Goal: Task Accomplishment & Management: Use online tool/utility

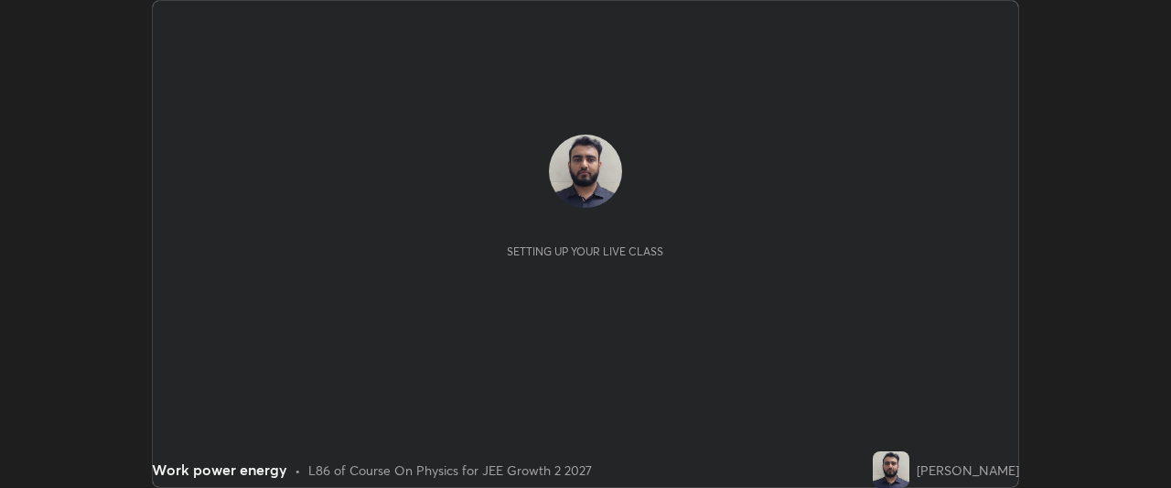
scroll to position [488, 1171]
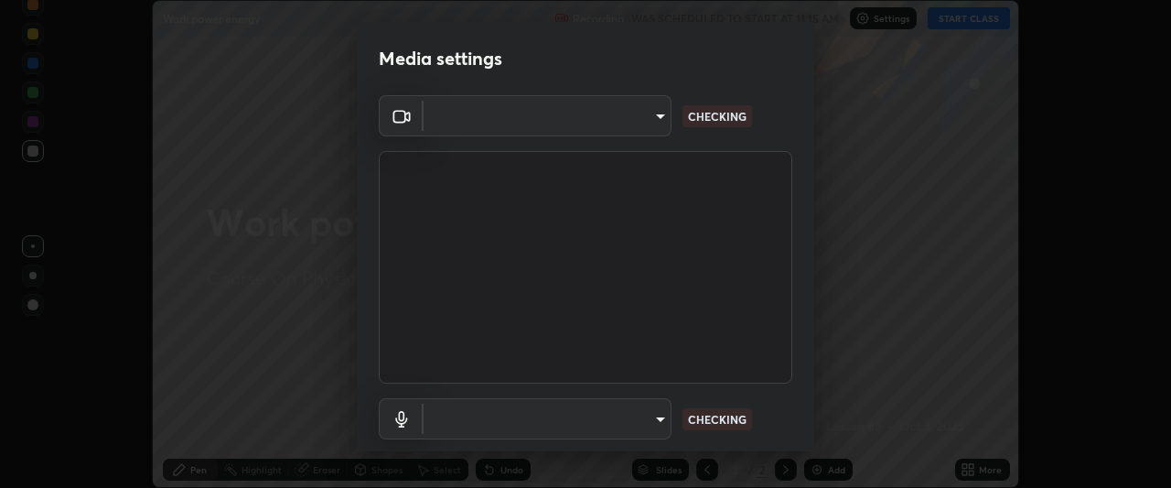
type input "7da4a789ca5c3b289f91b878aebf3769d603dce1d3acf67b661988e88742cb6b"
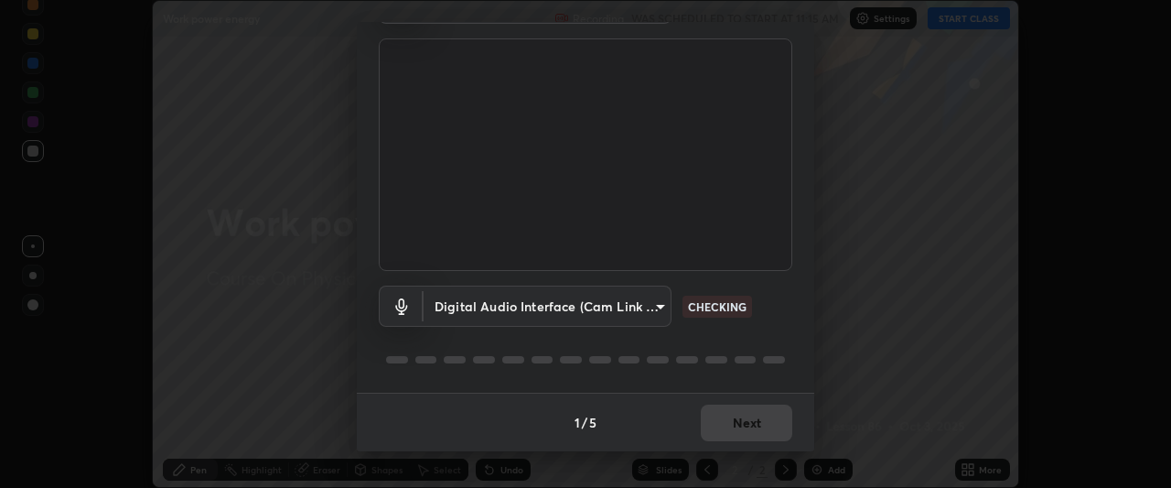
click at [611, 301] on body "Erase all Work power energy Recording WAS SCHEDULED TO START AT 11:15 AM Settin…" at bounding box center [585, 244] width 1171 height 488
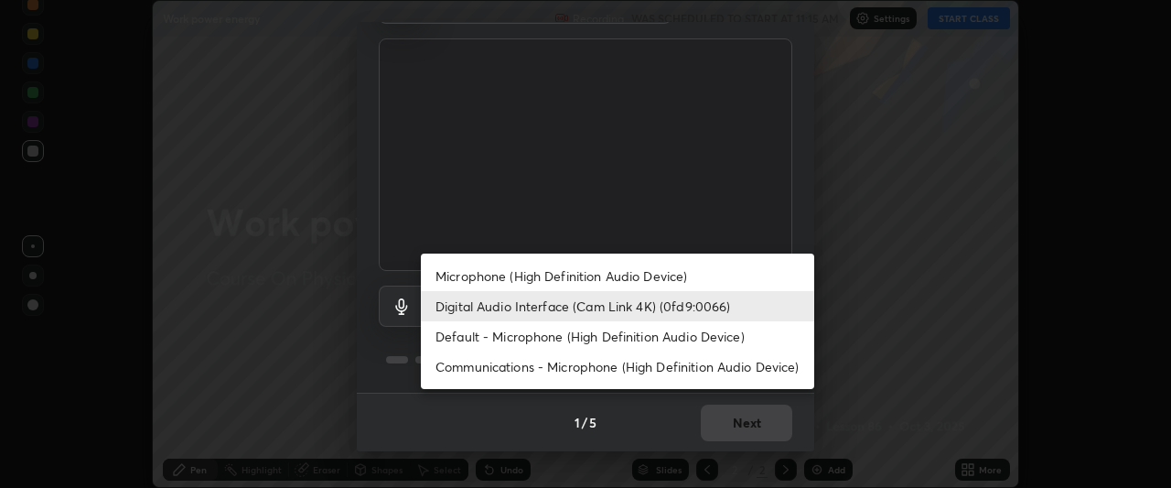
click at [614, 277] on li "Microphone (High Definition Audio Device)" at bounding box center [617, 276] width 393 height 30
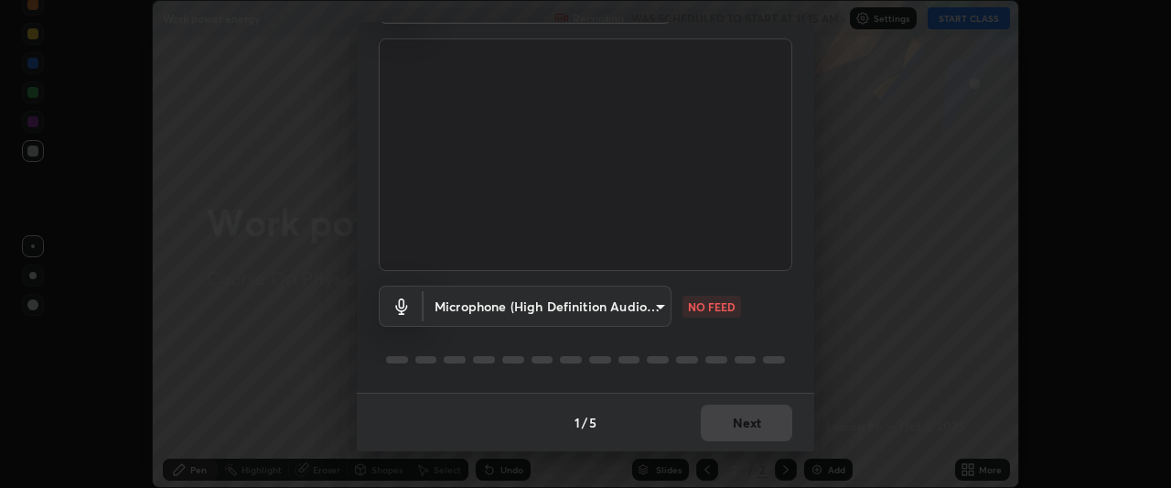
click at [616, 310] on body "Erase all Work power energy Recording WAS SCHEDULED TO START AT 11:15 AM Settin…" at bounding box center [585, 244] width 1171 height 488
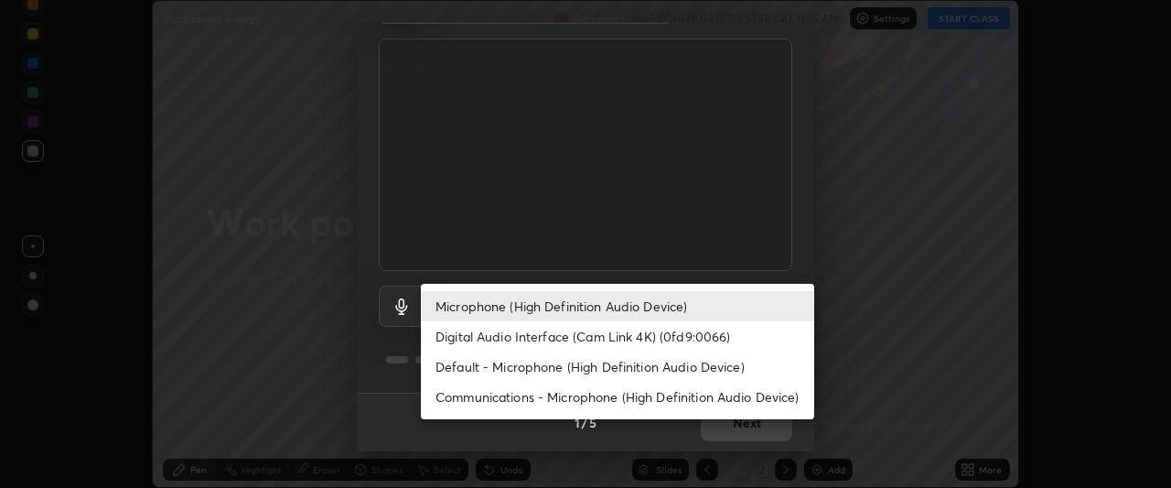
click at [597, 337] on li "Digital Audio Interface (Cam Link 4K) (0fd9:0066)" at bounding box center [617, 336] width 393 height 30
type input "d1136bf0e8381f41cf4f4dbfe5e15802f20c97ac09a66fa095f4bb6c88897a2c"
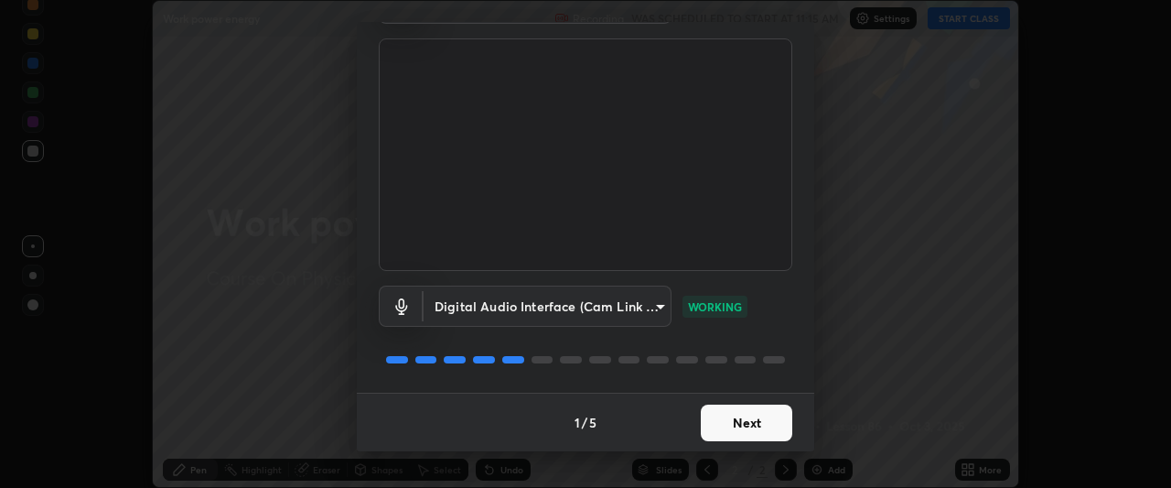
click at [746, 424] on button "Next" at bounding box center [746, 422] width 91 height 37
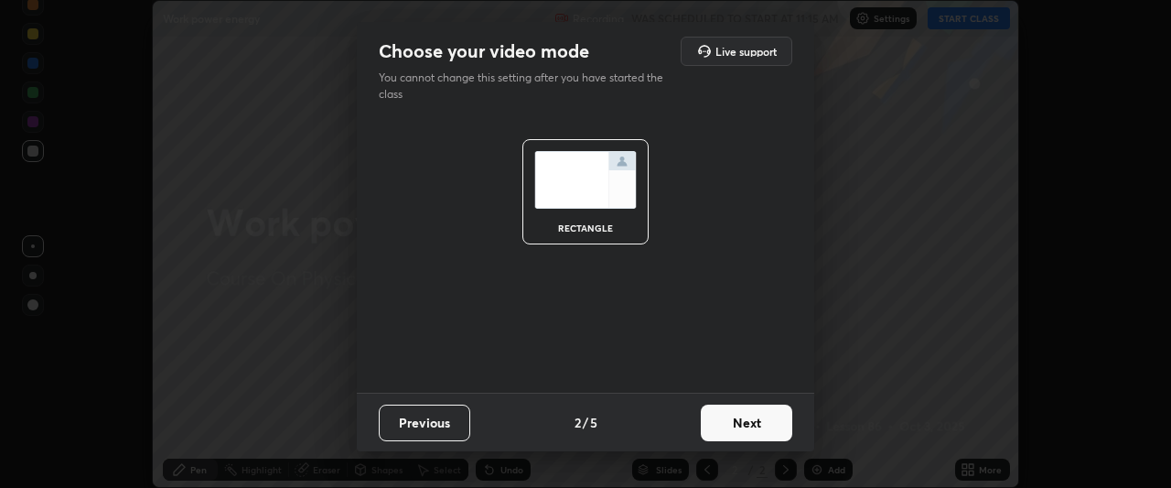
scroll to position [0, 0]
click at [754, 425] on button "Next" at bounding box center [746, 422] width 91 height 37
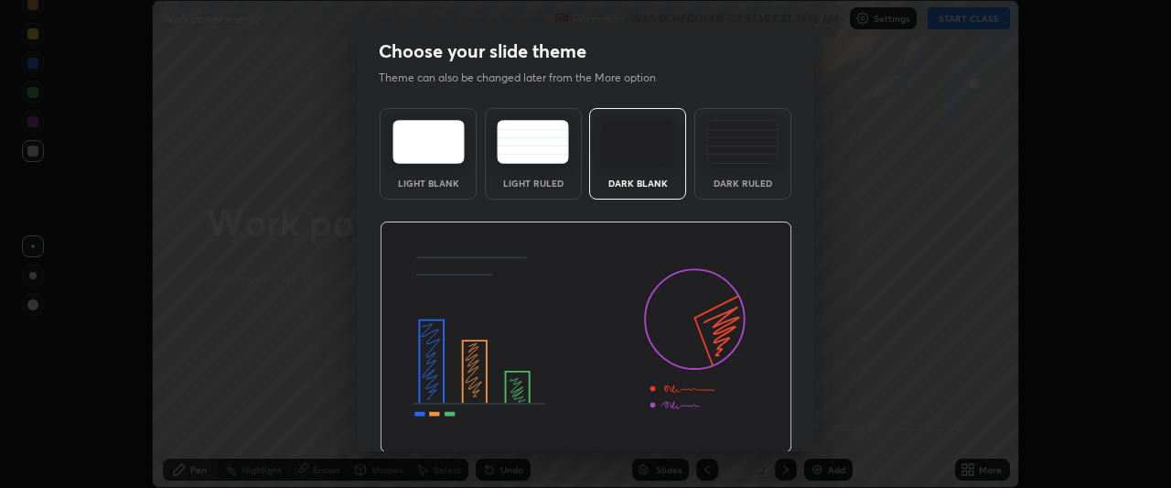
scroll to position [61, 0]
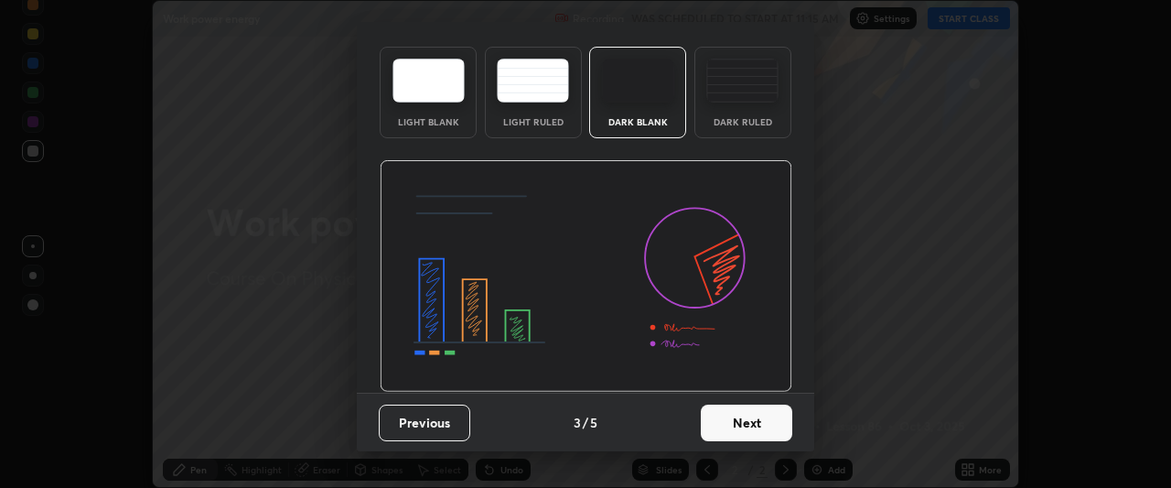
click at [736, 423] on button "Next" at bounding box center [746, 422] width 91 height 37
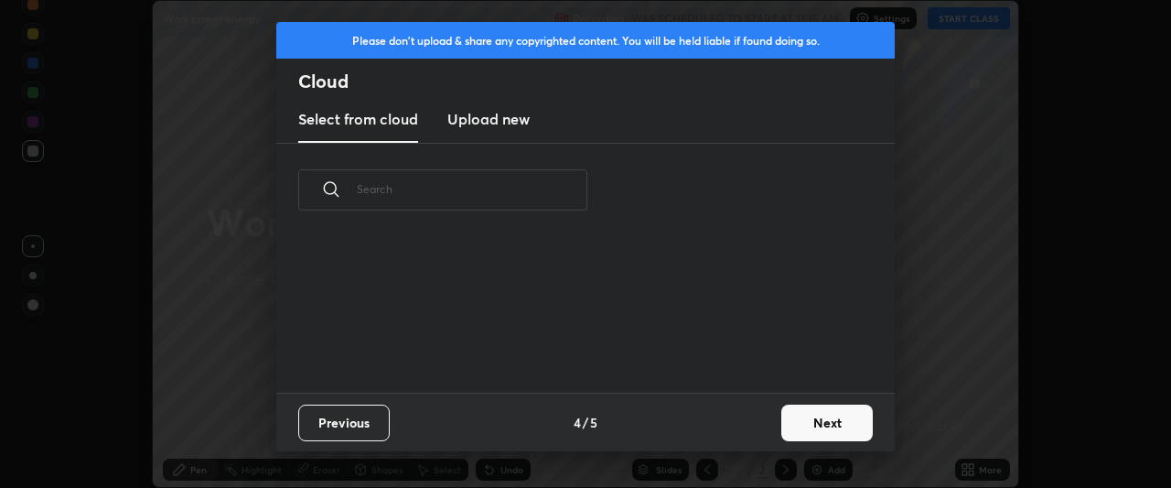
scroll to position [0, 0]
click at [811, 424] on button "Next" at bounding box center [826, 422] width 91 height 37
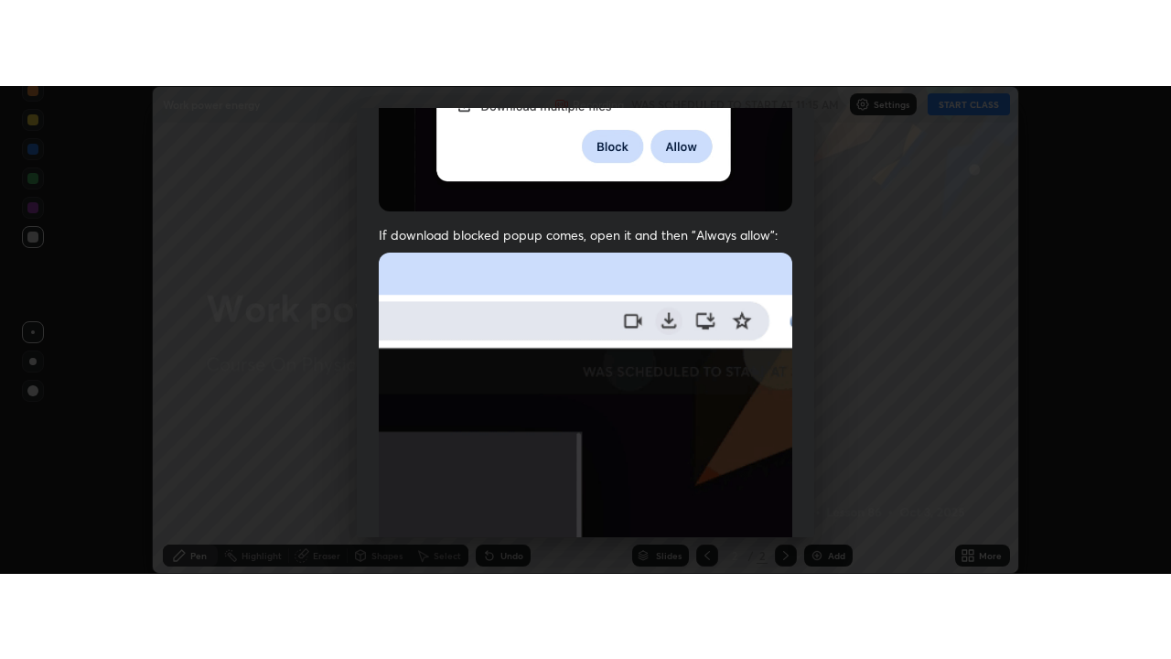
scroll to position [486, 0]
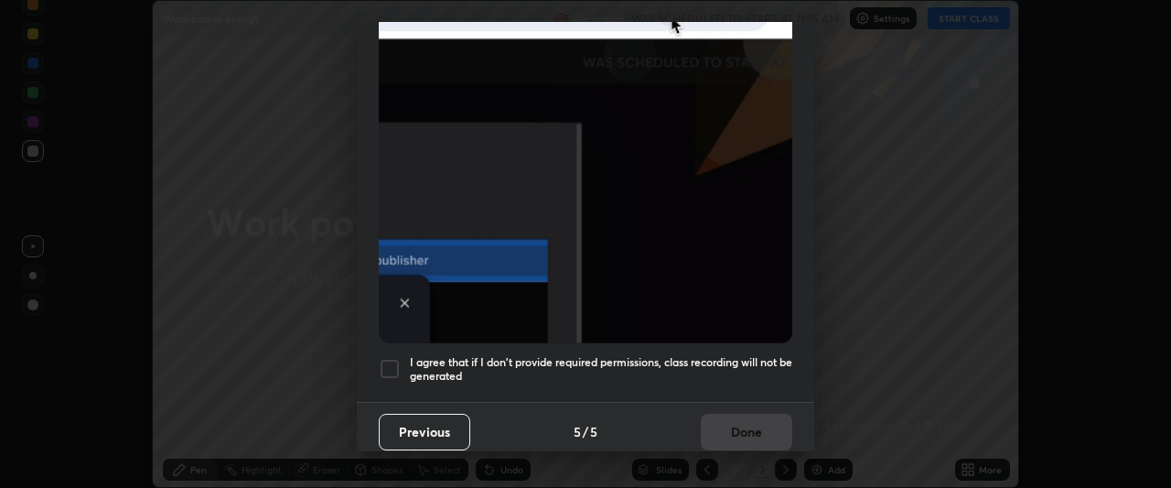
click at [388, 358] on div at bounding box center [390, 369] width 22 height 22
click at [739, 419] on button "Done" at bounding box center [746, 432] width 91 height 37
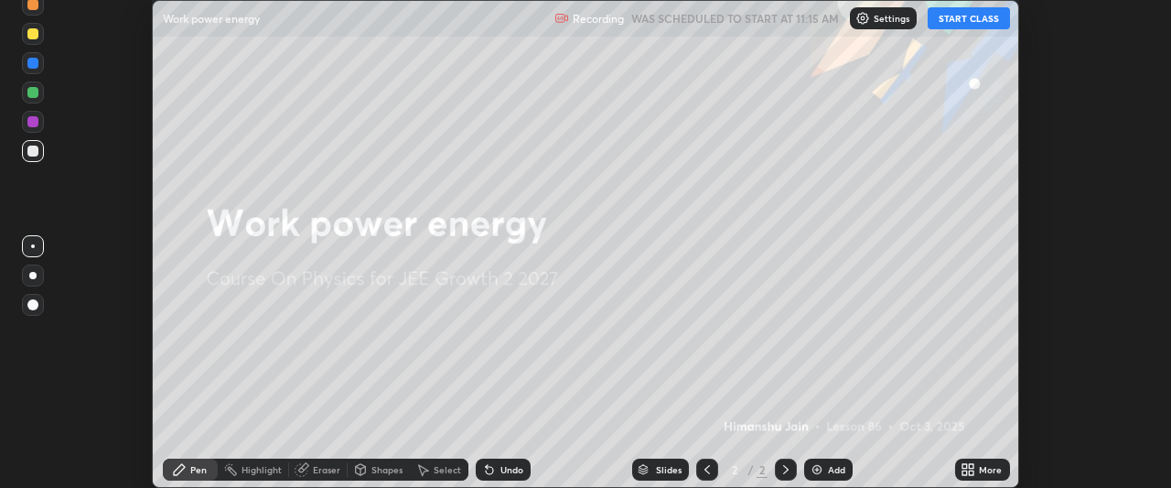
click at [963, 471] on icon at bounding box center [964, 472] width 5 height 5
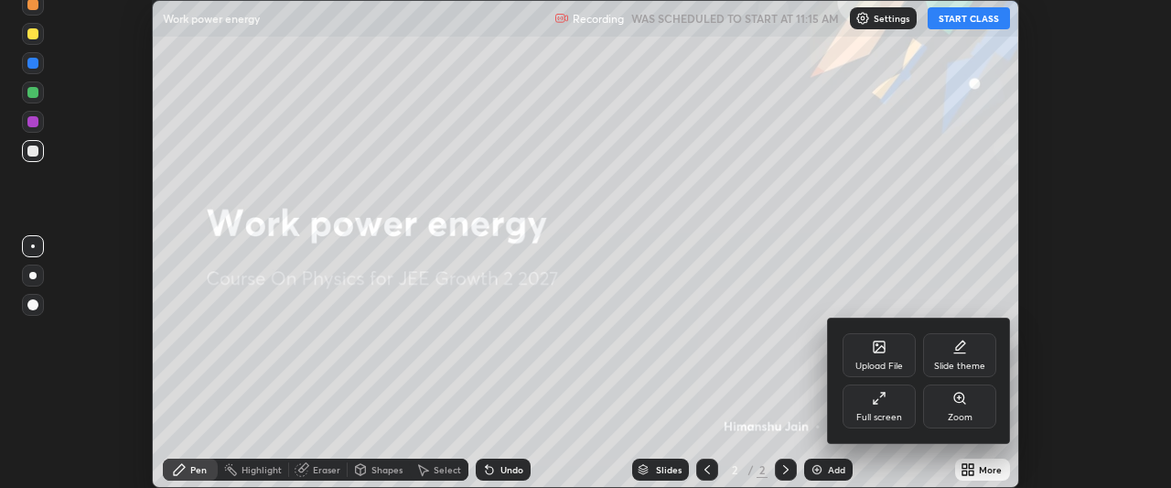
click at [886, 405] on div "Full screen" at bounding box center [879, 406] width 73 height 44
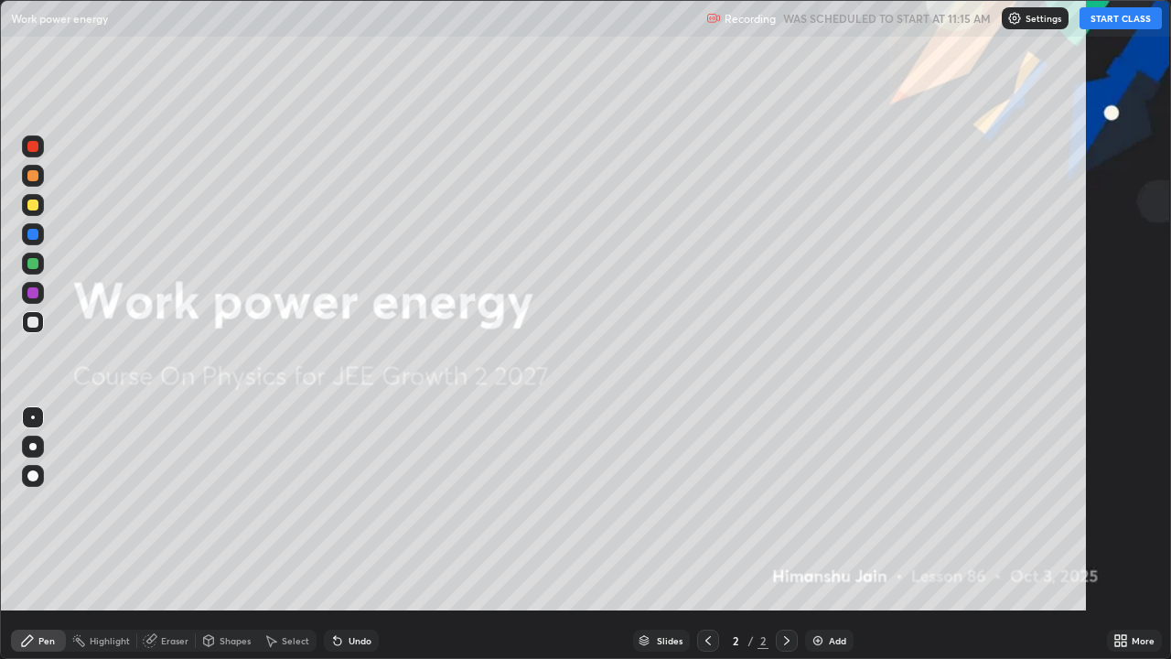
scroll to position [659, 1171]
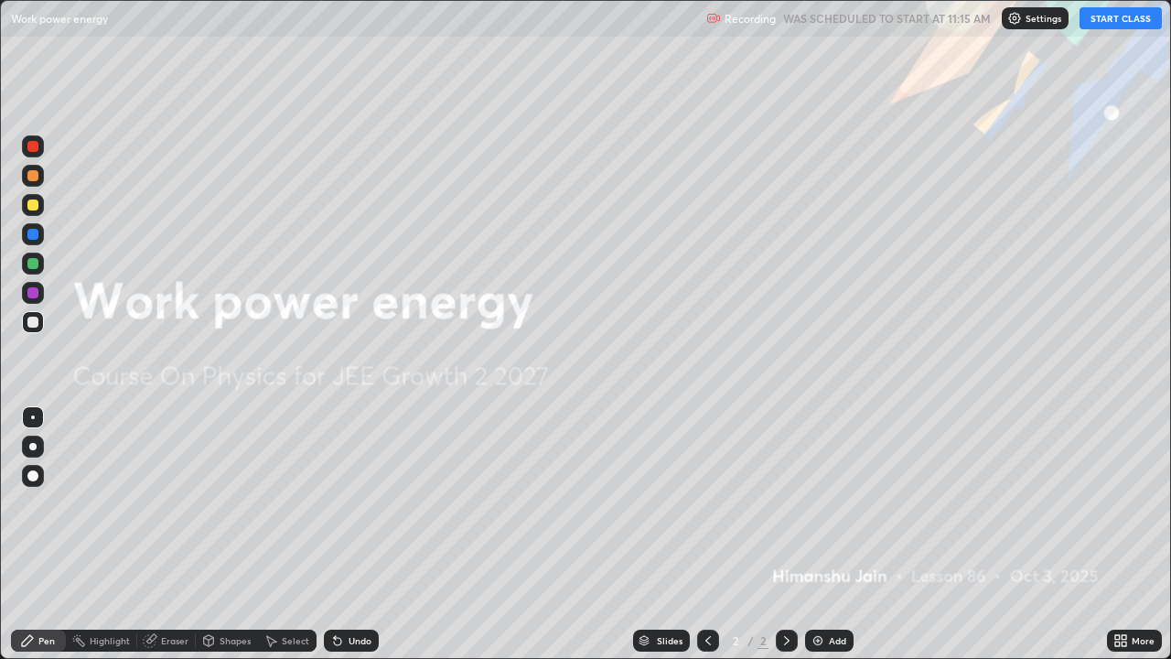
click at [1133, 16] on button "START CLASS" at bounding box center [1120, 18] width 82 height 22
click at [833, 487] on div "Add" at bounding box center [837, 640] width 17 height 9
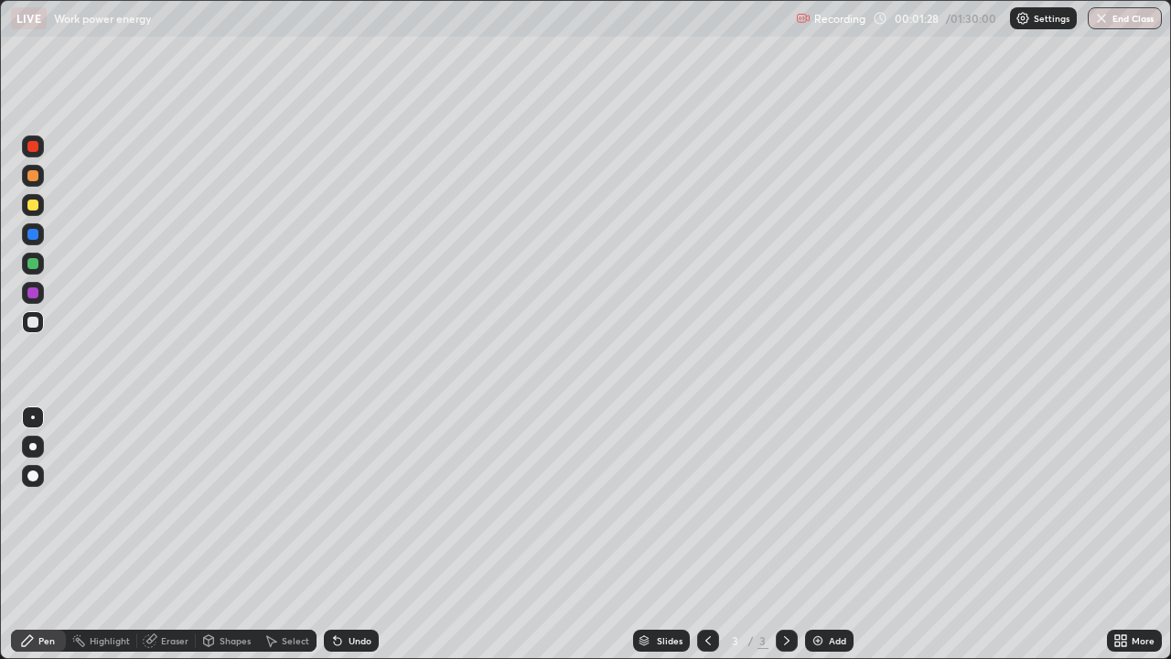
click at [34, 176] on div at bounding box center [32, 175] width 11 height 11
click at [349, 487] on div "Undo" at bounding box center [351, 640] width 55 height 22
click at [235, 487] on div "Shapes" at bounding box center [235, 640] width 31 height 9
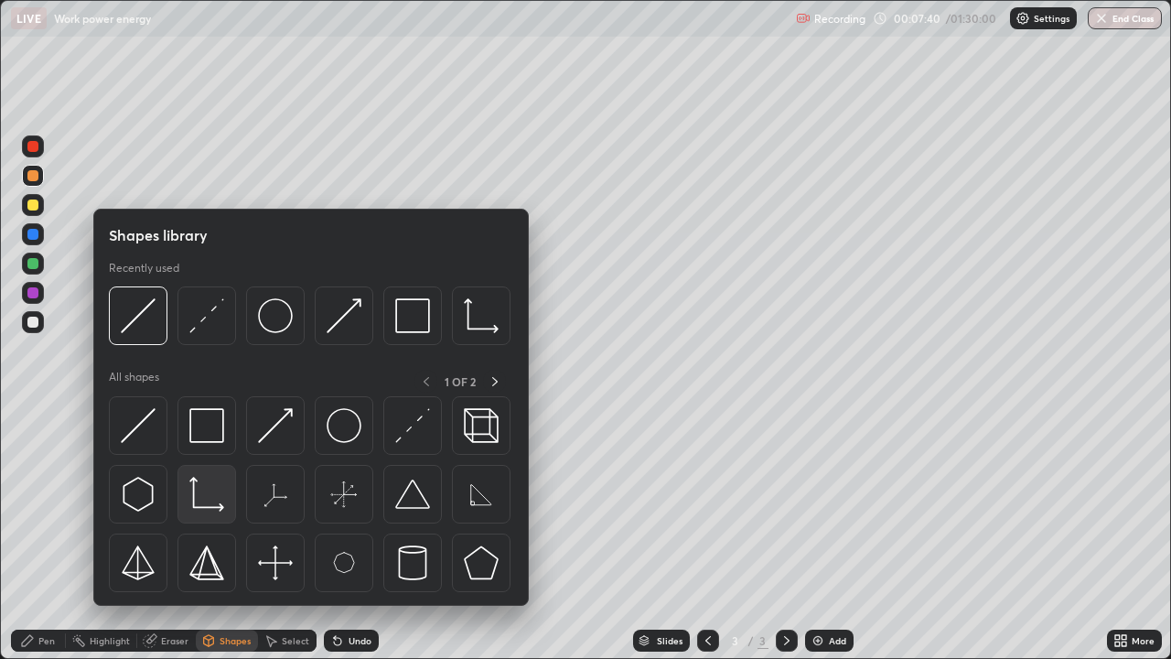
click at [215, 487] on img at bounding box center [206, 494] width 35 height 35
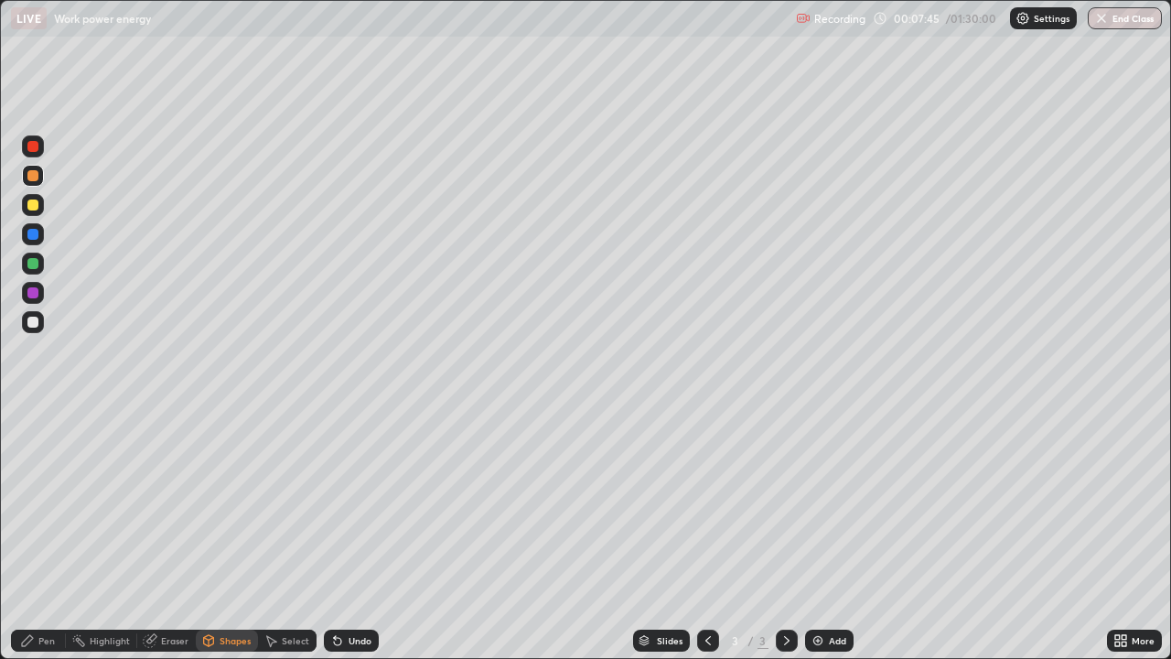
click at [232, 487] on div "Shapes" at bounding box center [235, 640] width 31 height 9
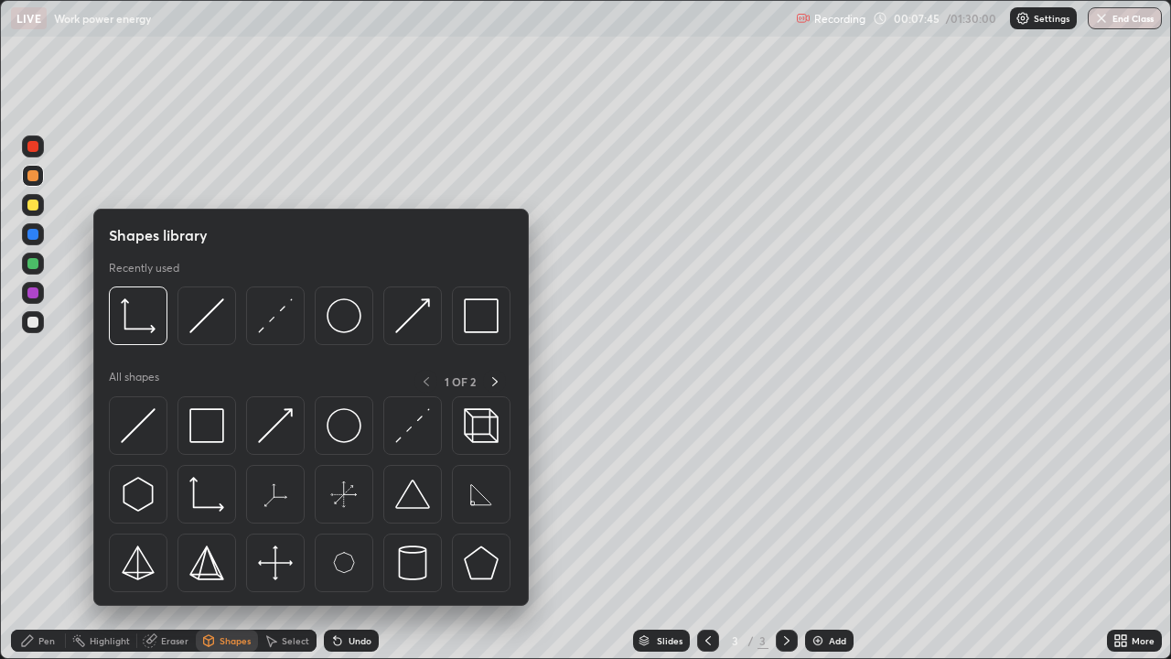
click at [277, 433] on img at bounding box center [275, 425] width 35 height 35
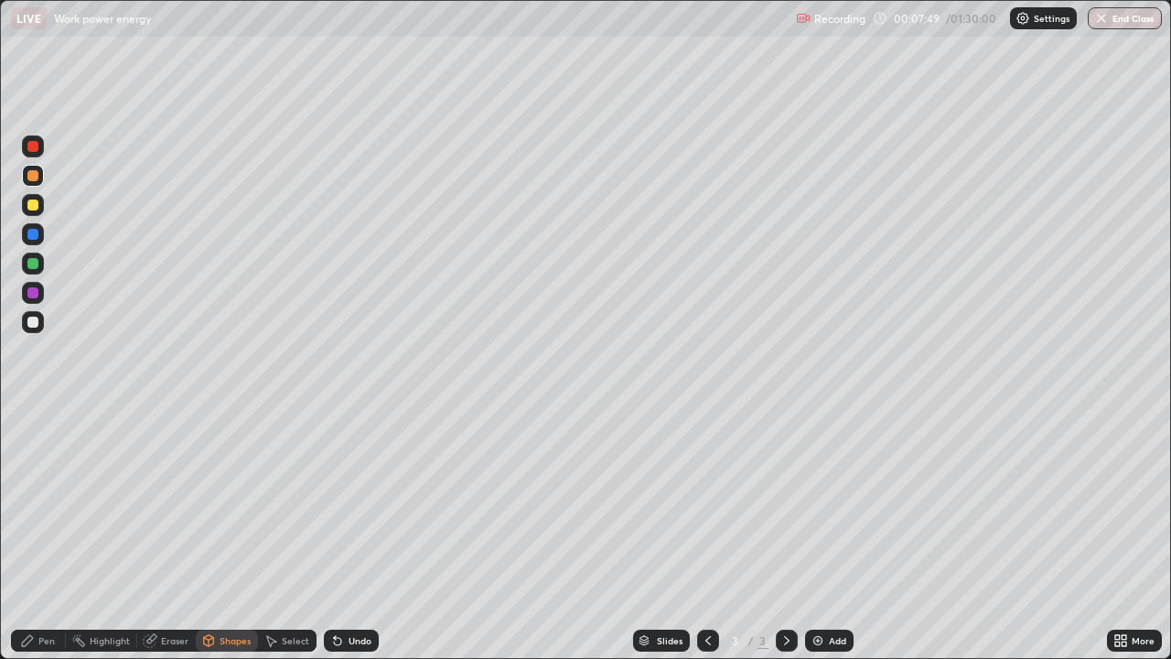
click at [46, 487] on div "Pen" at bounding box center [46, 640] width 16 height 9
click at [34, 327] on div at bounding box center [32, 322] width 11 height 11
click at [34, 293] on div at bounding box center [32, 292] width 11 height 11
click at [370, 487] on div "Undo" at bounding box center [351, 640] width 55 height 22
click at [374, 487] on div "Undo" at bounding box center [351, 640] width 55 height 22
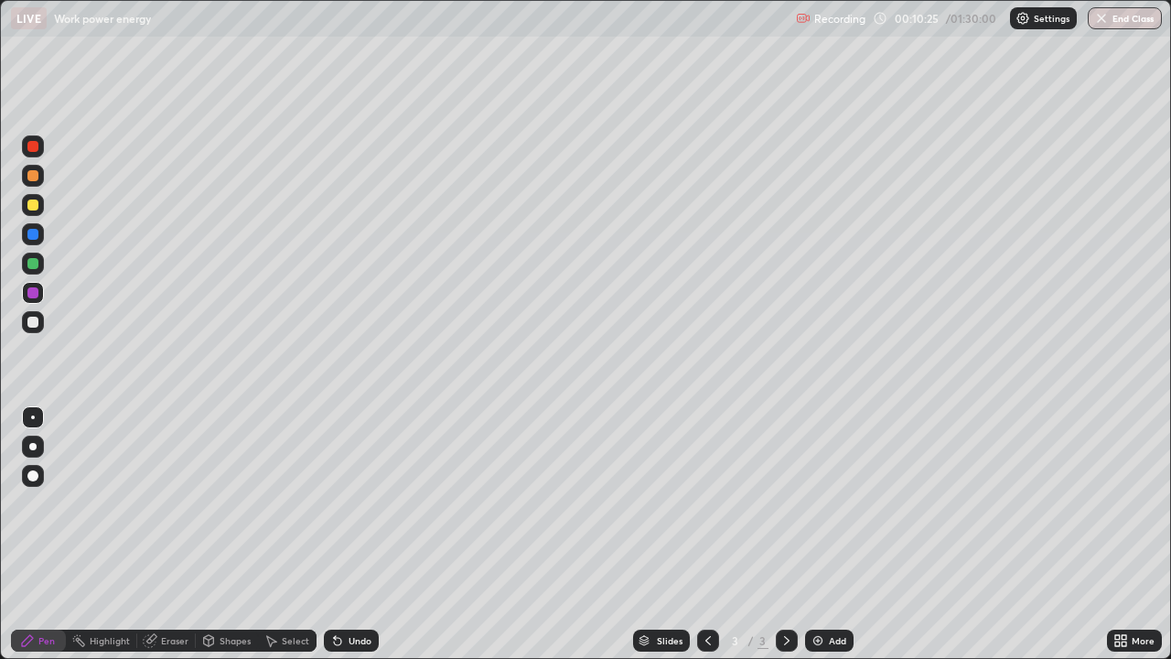
click at [371, 487] on div "Undo" at bounding box center [351, 640] width 55 height 22
click at [372, 487] on div "Undo" at bounding box center [351, 640] width 55 height 22
click at [37, 261] on div at bounding box center [32, 263] width 11 height 11
click at [37, 138] on div at bounding box center [33, 146] width 22 height 22
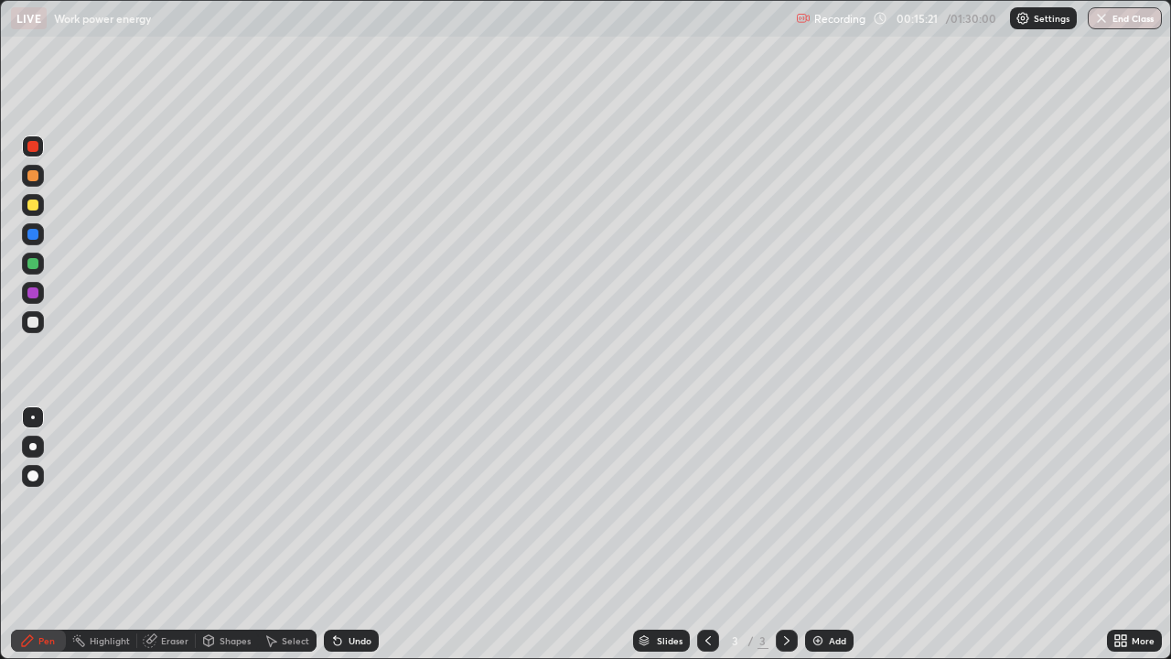
click at [295, 487] on div "Select" at bounding box center [287, 640] width 59 height 22
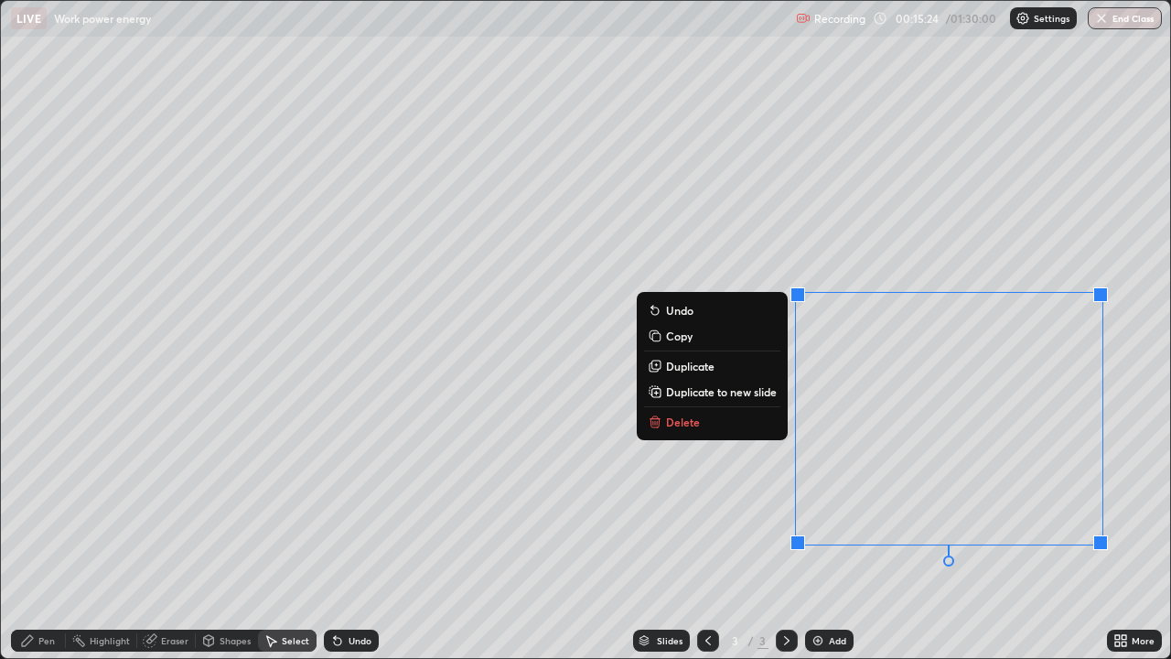
click at [696, 432] on button "Delete" at bounding box center [712, 422] width 136 height 22
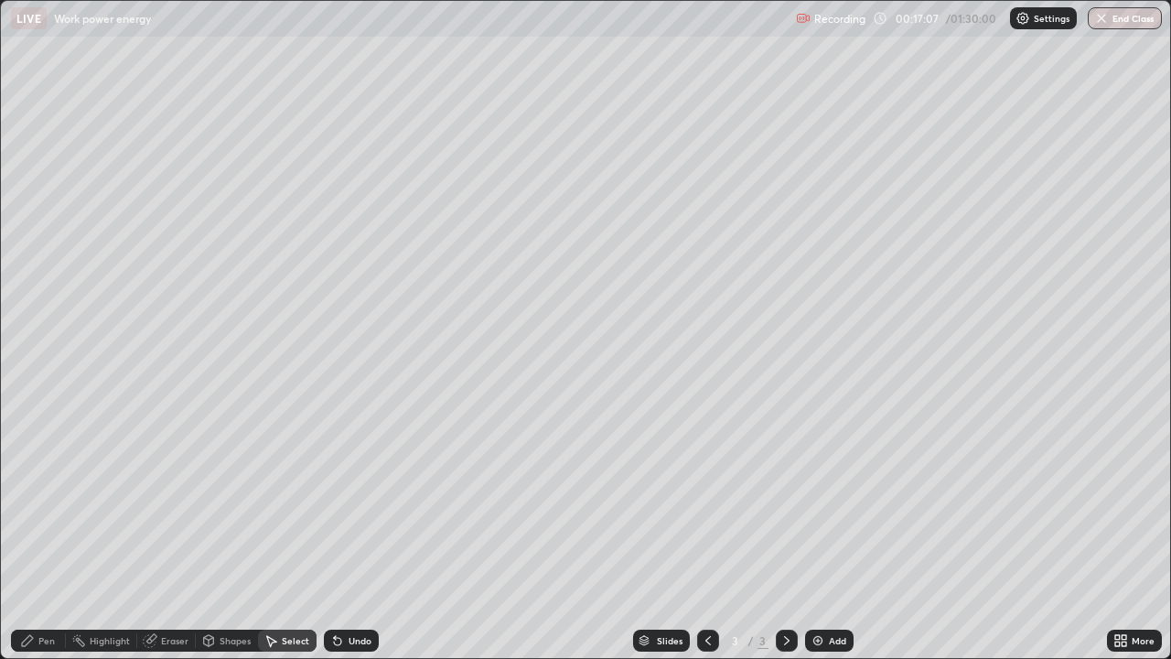
click at [167, 487] on div "Eraser" at bounding box center [174, 640] width 27 height 9
click at [52, 487] on div "Pen" at bounding box center [46, 640] width 16 height 9
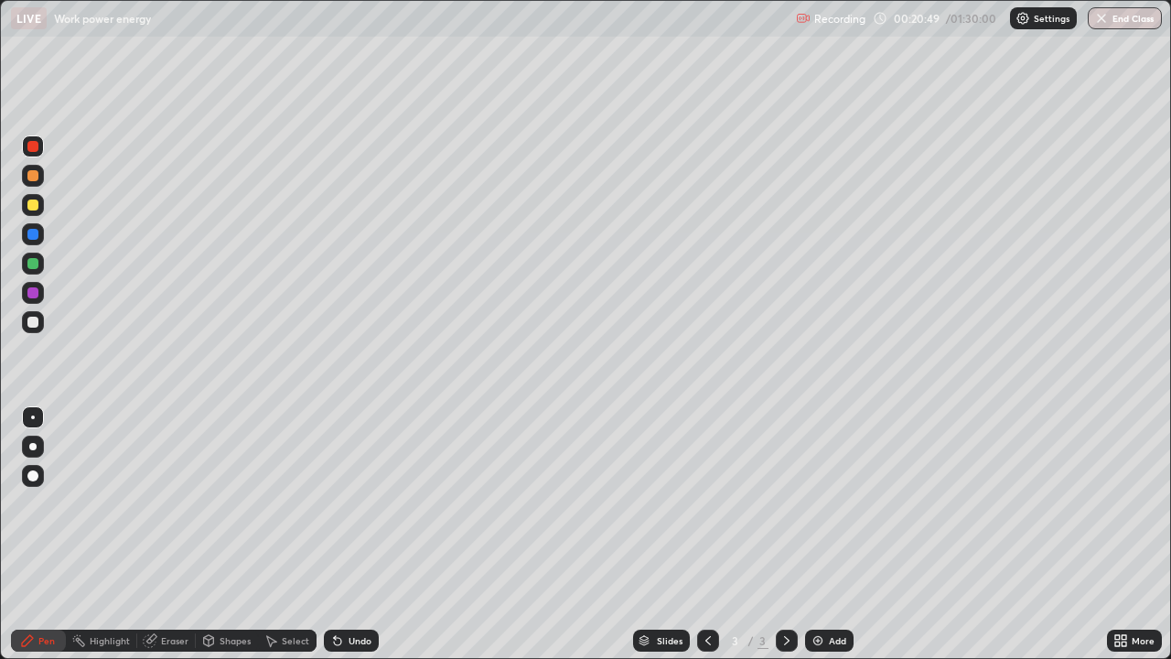
click at [360, 487] on div "Undo" at bounding box center [360, 640] width 23 height 9
click at [832, 487] on div "Add" at bounding box center [837, 640] width 17 height 9
click at [37, 203] on div at bounding box center [32, 204] width 11 height 11
click at [242, 487] on div "Shapes" at bounding box center [235, 640] width 31 height 9
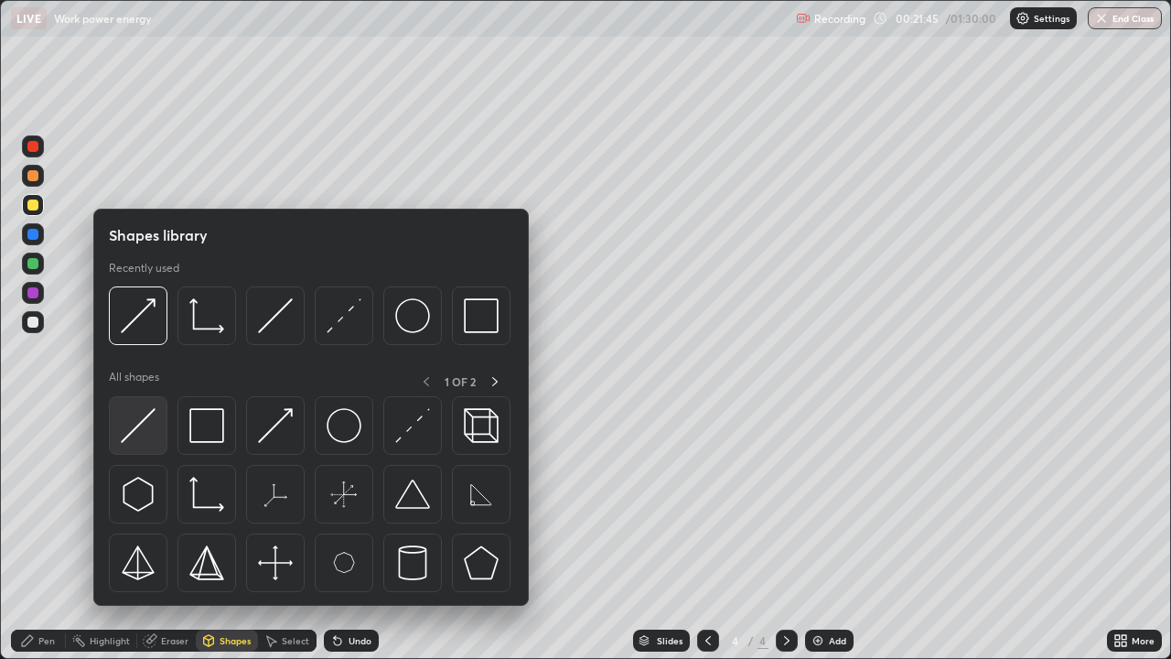
click at [143, 419] on img at bounding box center [138, 425] width 35 height 35
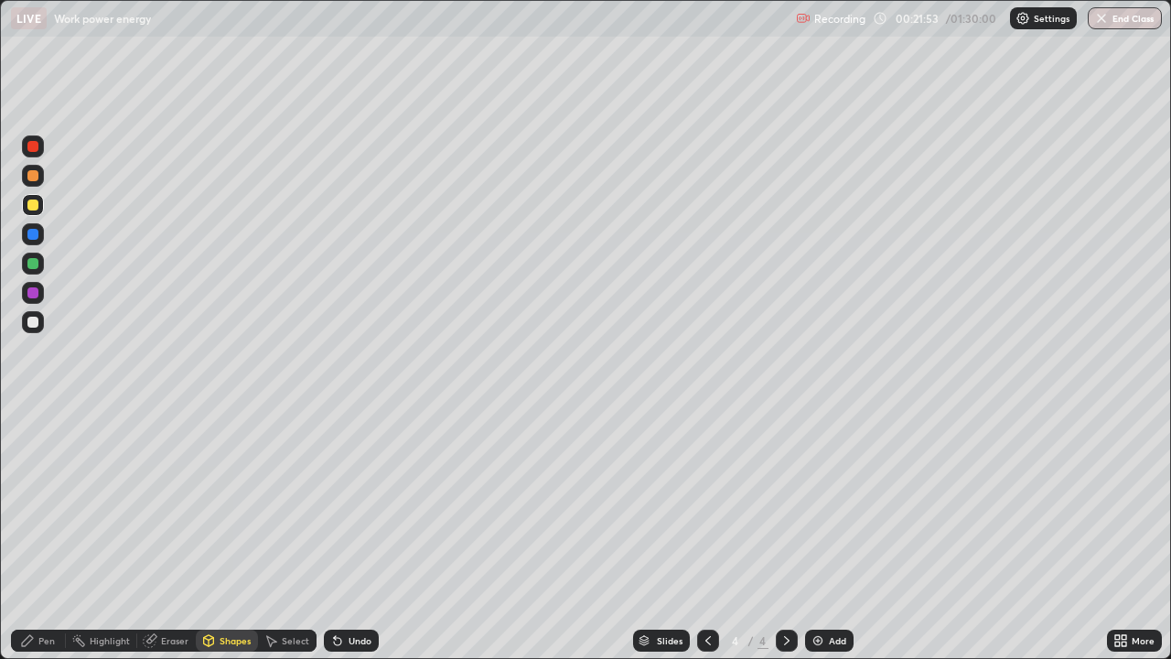
click at [43, 487] on div "Pen" at bounding box center [38, 640] width 55 height 22
click at [711, 487] on div at bounding box center [708, 640] width 22 height 37
click at [227, 487] on div "Shapes" at bounding box center [235, 640] width 31 height 9
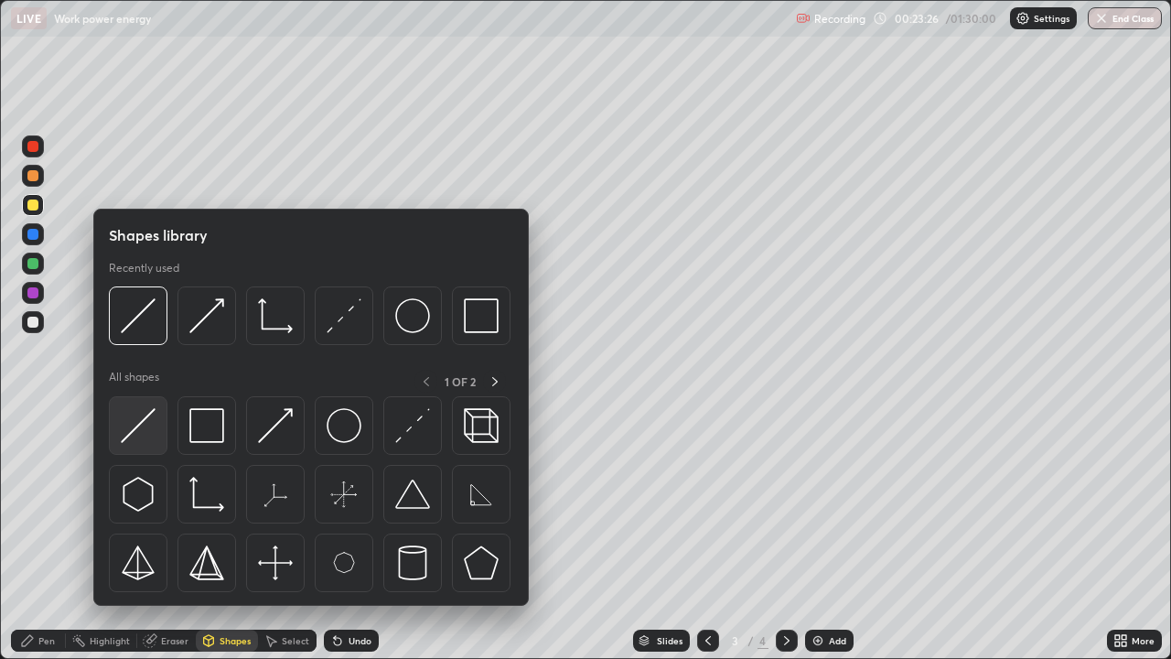
click at [148, 436] on img at bounding box center [138, 425] width 35 height 35
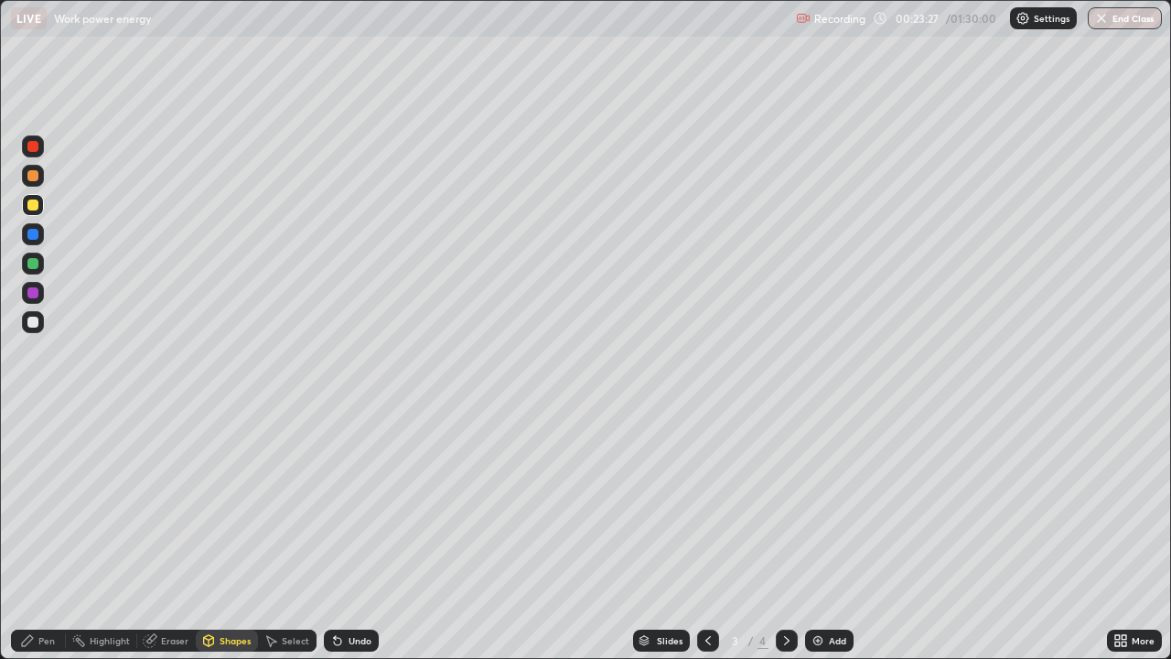
click at [37, 237] on div at bounding box center [32, 234] width 11 height 11
click at [374, 487] on div "Undo" at bounding box center [351, 640] width 55 height 22
click at [361, 487] on div "Undo" at bounding box center [351, 640] width 55 height 22
click at [362, 487] on div "Undo" at bounding box center [351, 640] width 55 height 22
click at [51, 487] on div "Pen" at bounding box center [38, 640] width 55 height 22
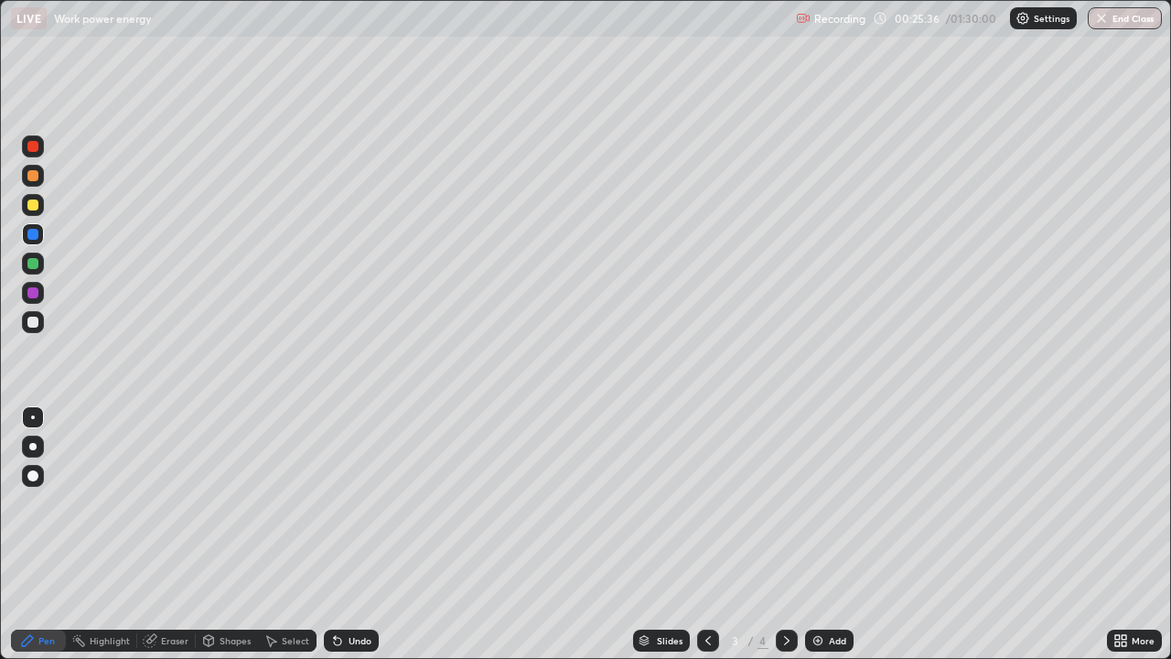
click at [785, 487] on icon at bounding box center [786, 640] width 15 height 15
click at [188, 487] on div "Eraser" at bounding box center [166, 640] width 59 height 22
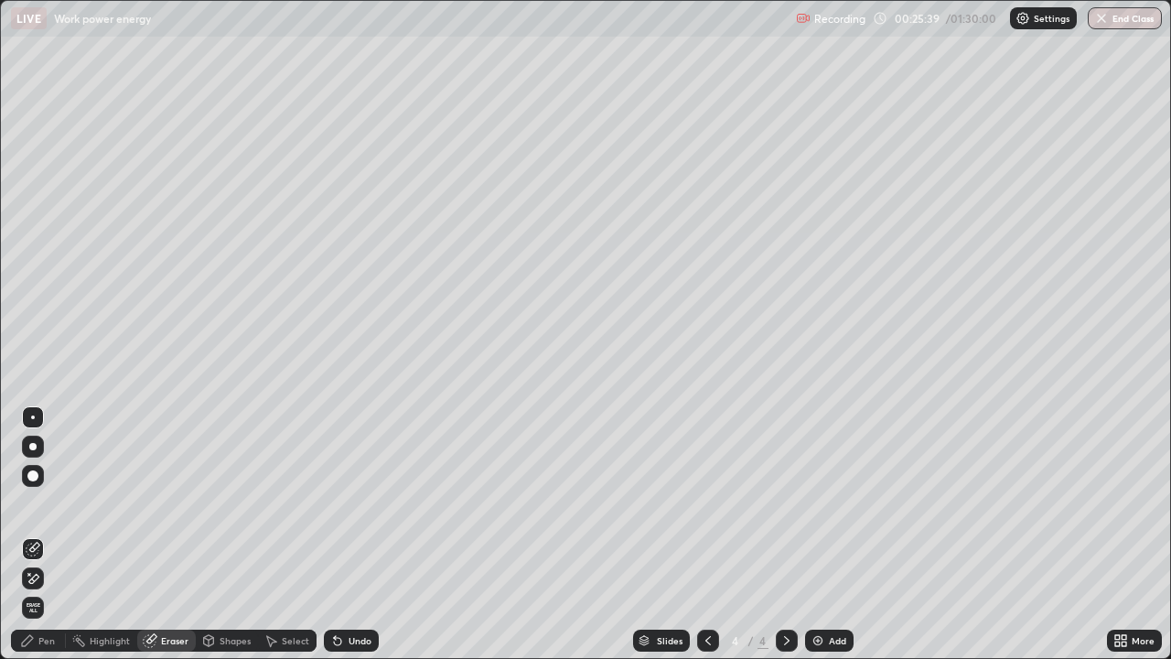
click at [46, 487] on div "Pen" at bounding box center [46, 640] width 16 height 9
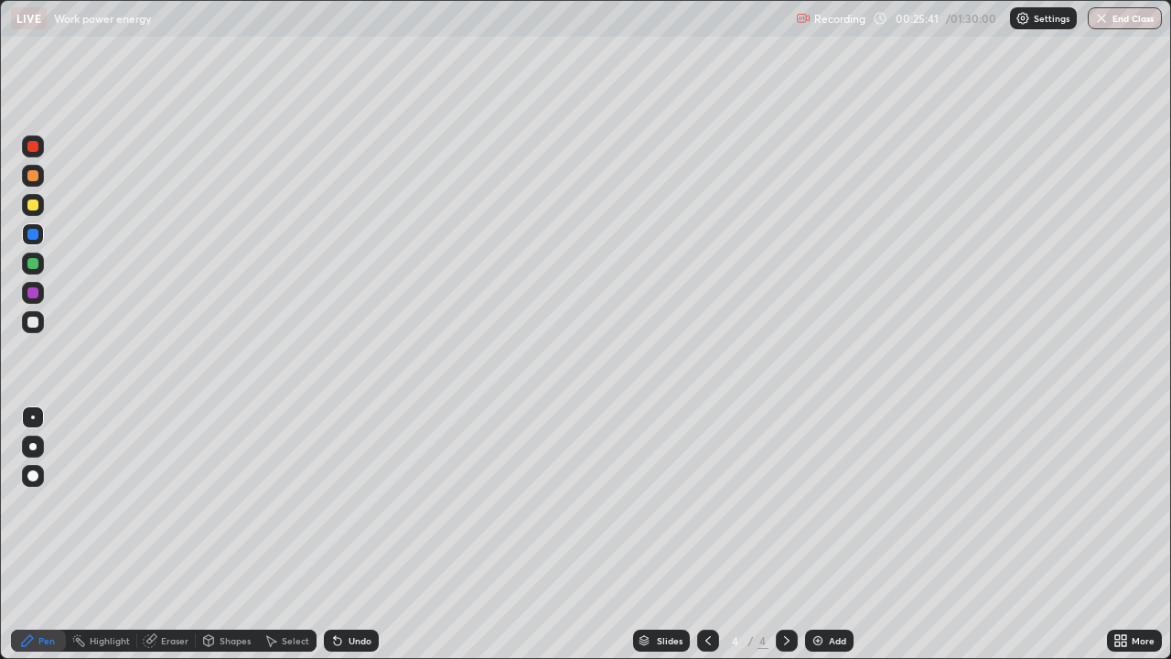
click at [40, 143] on div at bounding box center [33, 146] width 22 height 22
click at [825, 487] on div "Add" at bounding box center [829, 640] width 48 height 22
click at [704, 487] on icon at bounding box center [708, 640] width 15 height 15
click at [34, 322] on div at bounding box center [32, 322] width 11 height 11
click at [171, 487] on div "Eraser" at bounding box center [174, 640] width 27 height 9
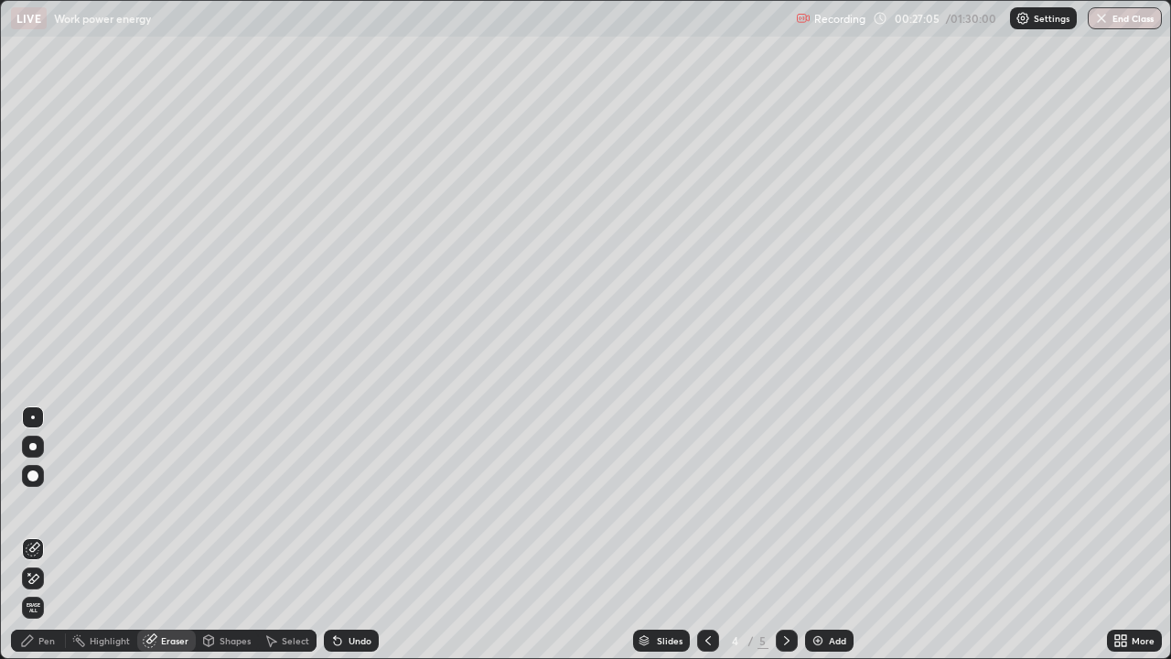
click at [50, 487] on div "Pen" at bounding box center [46, 640] width 16 height 9
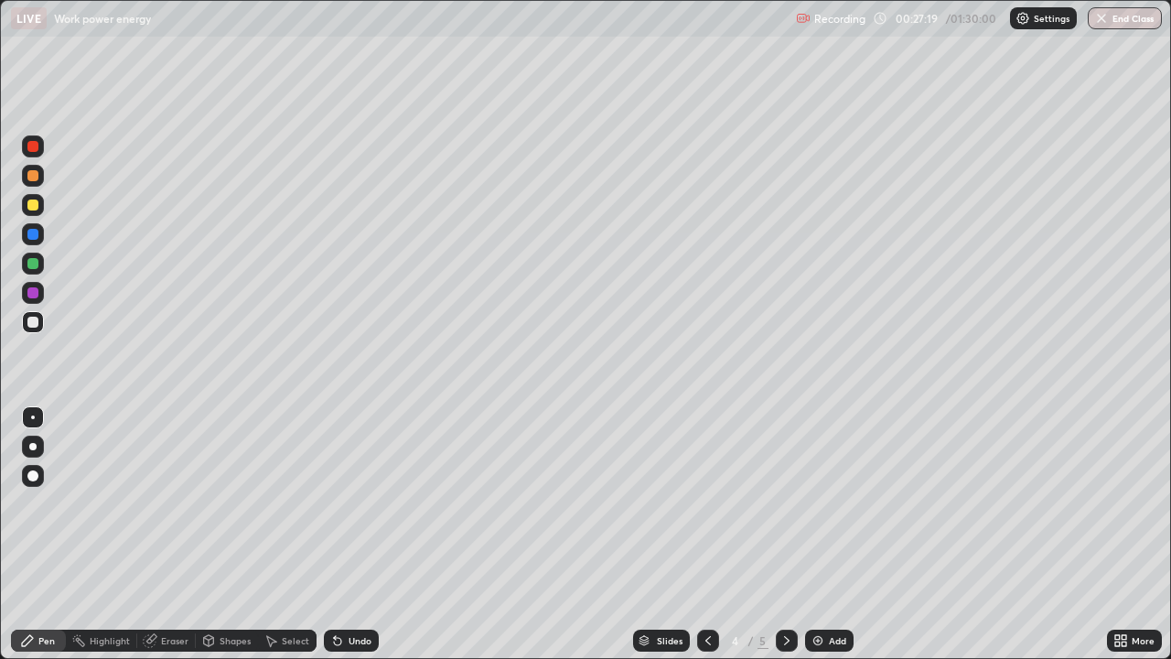
click at [785, 487] on icon at bounding box center [786, 640] width 15 height 15
click at [715, 487] on div at bounding box center [708, 640] width 22 height 22
click at [34, 266] on div at bounding box center [32, 263] width 11 height 11
click at [703, 487] on icon at bounding box center [708, 640] width 15 height 15
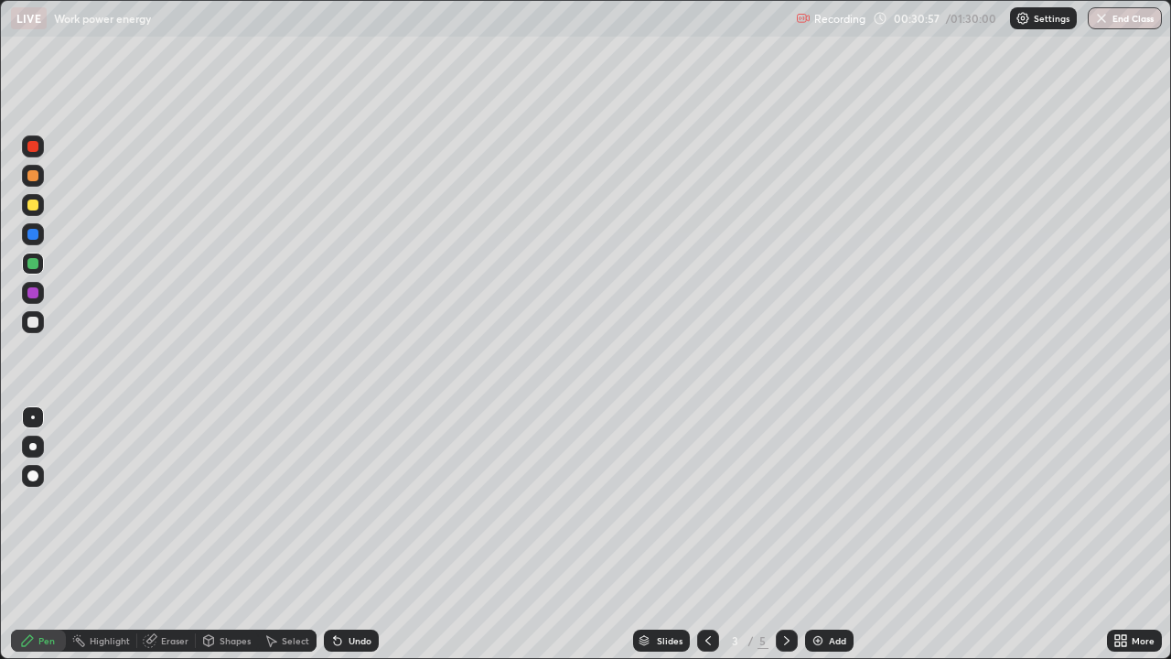
click at [785, 487] on icon at bounding box center [786, 640] width 15 height 15
click at [832, 487] on div "Add" at bounding box center [829, 640] width 48 height 22
click at [242, 487] on div "Shapes" at bounding box center [235, 640] width 31 height 9
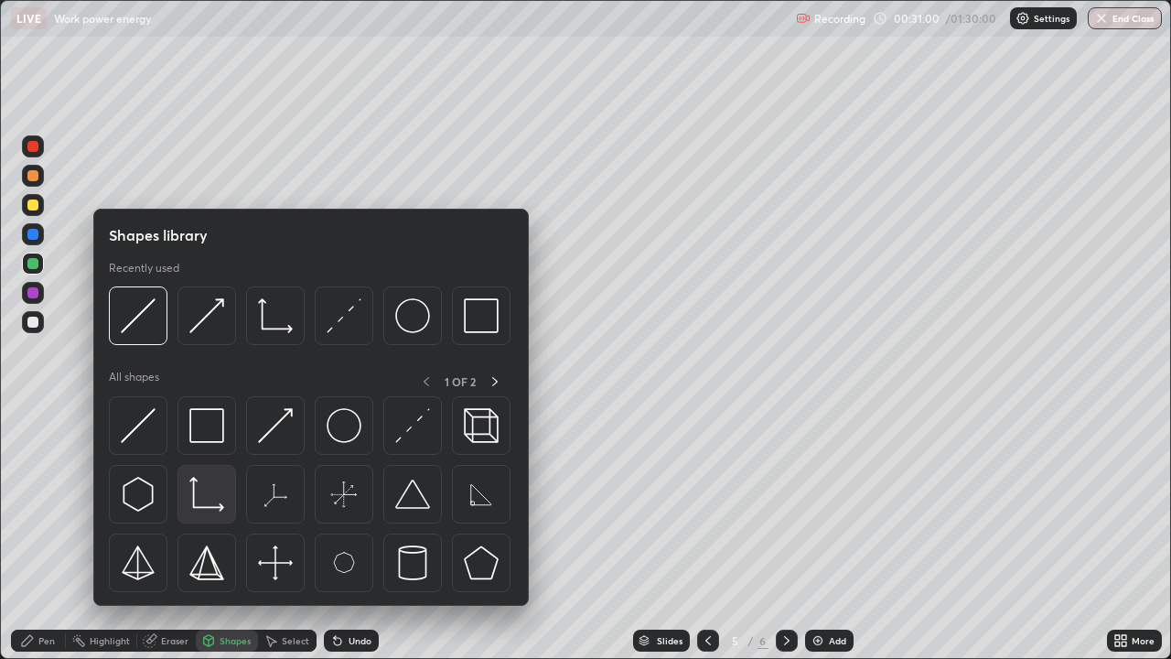
click at [213, 487] on img at bounding box center [206, 494] width 35 height 35
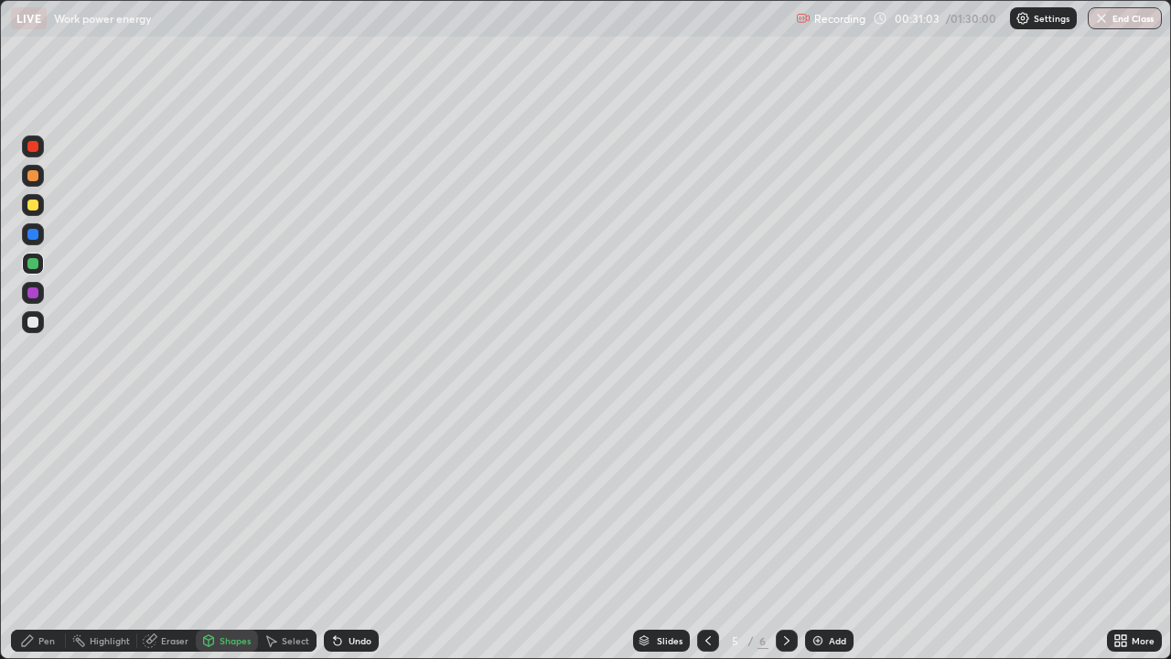
click at [44, 487] on div "Pen" at bounding box center [46, 640] width 16 height 9
click at [240, 487] on div "Shapes" at bounding box center [227, 640] width 62 height 22
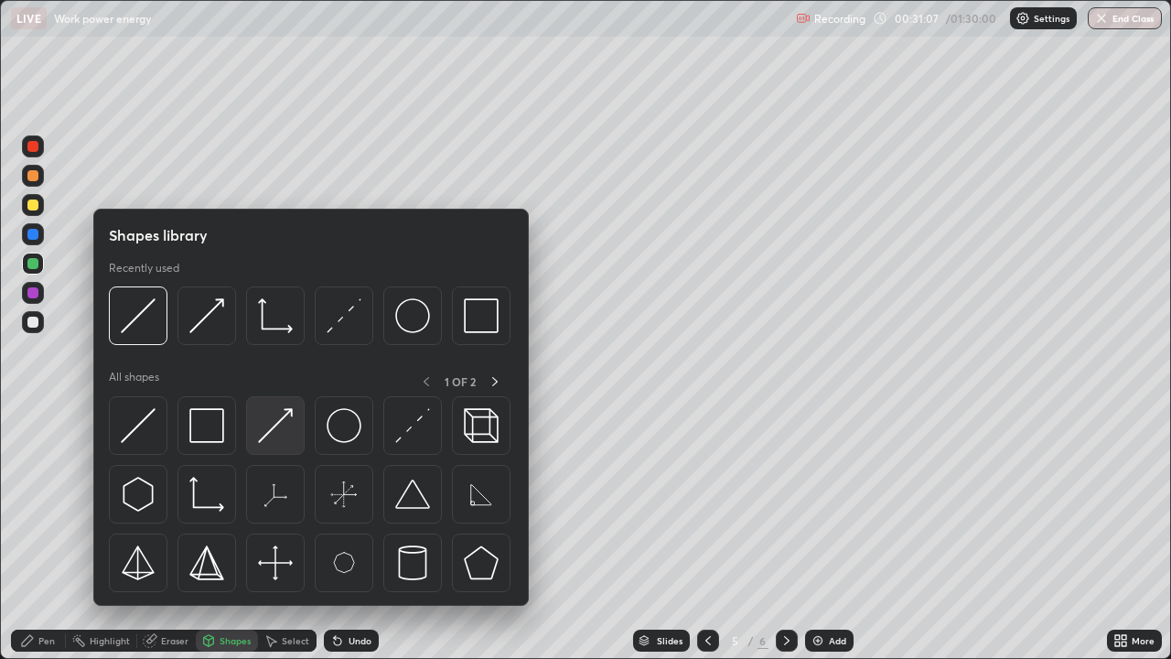
click at [289, 429] on img at bounding box center [275, 425] width 35 height 35
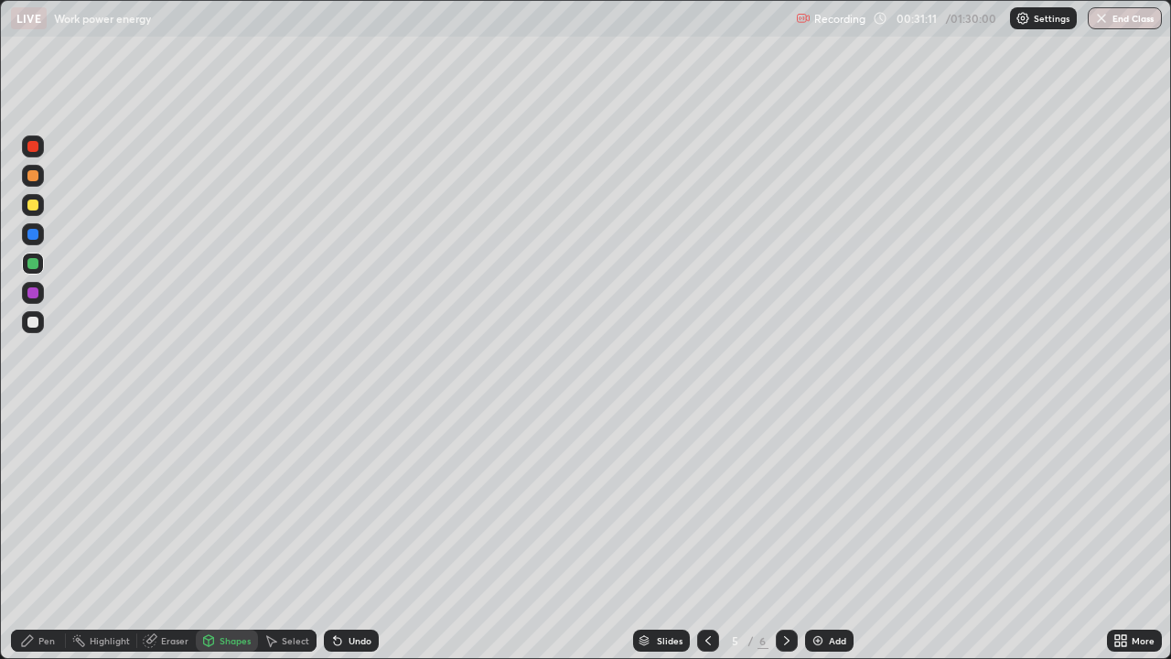
click at [62, 487] on div "Pen" at bounding box center [38, 640] width 55 height 22
click at [40, 326] on div at bounding box center [33, 322] width 22 height 22
click at [176, 487] on div "Eraser" at bounding box center [174, 640] width 27 height 9
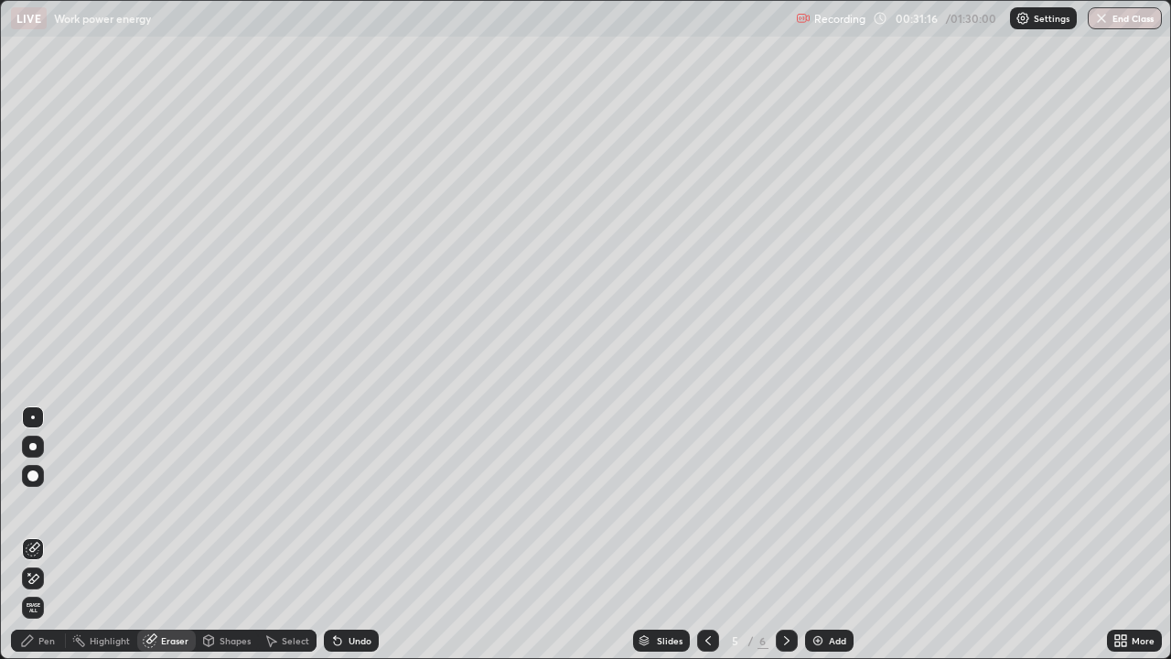
click at [232, 487] on div "Shapes" at bounding box center [235, 640] width 31 height 9
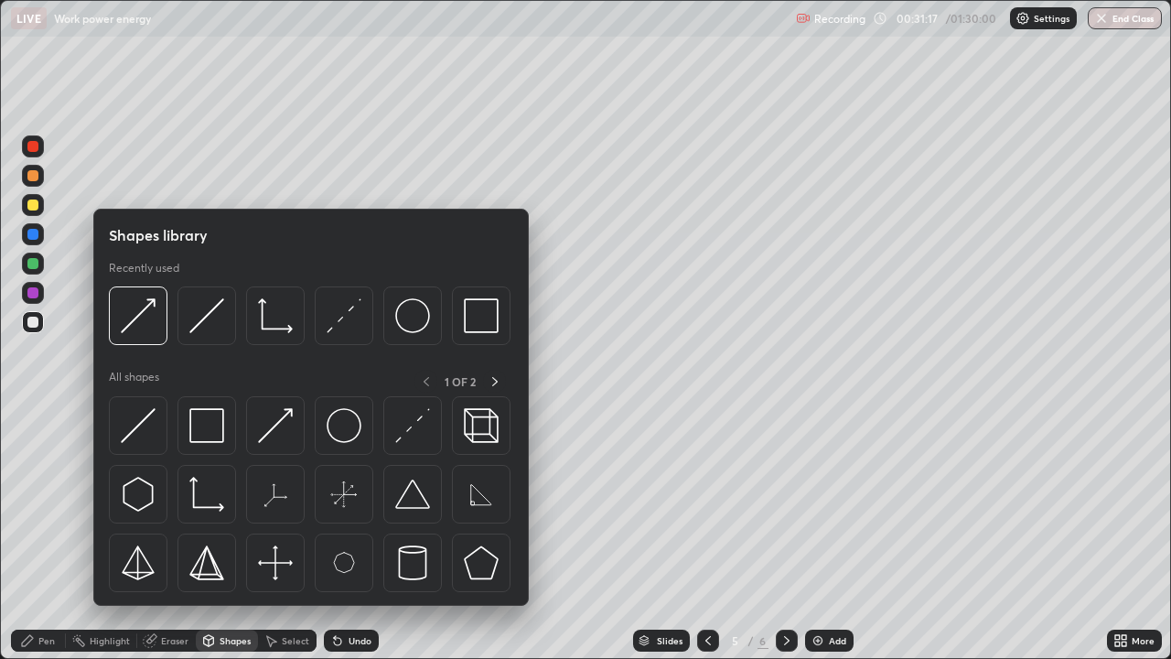
click at [168, 487] on div "Eraser" at bounding box center [174, 640] width 27 height 9
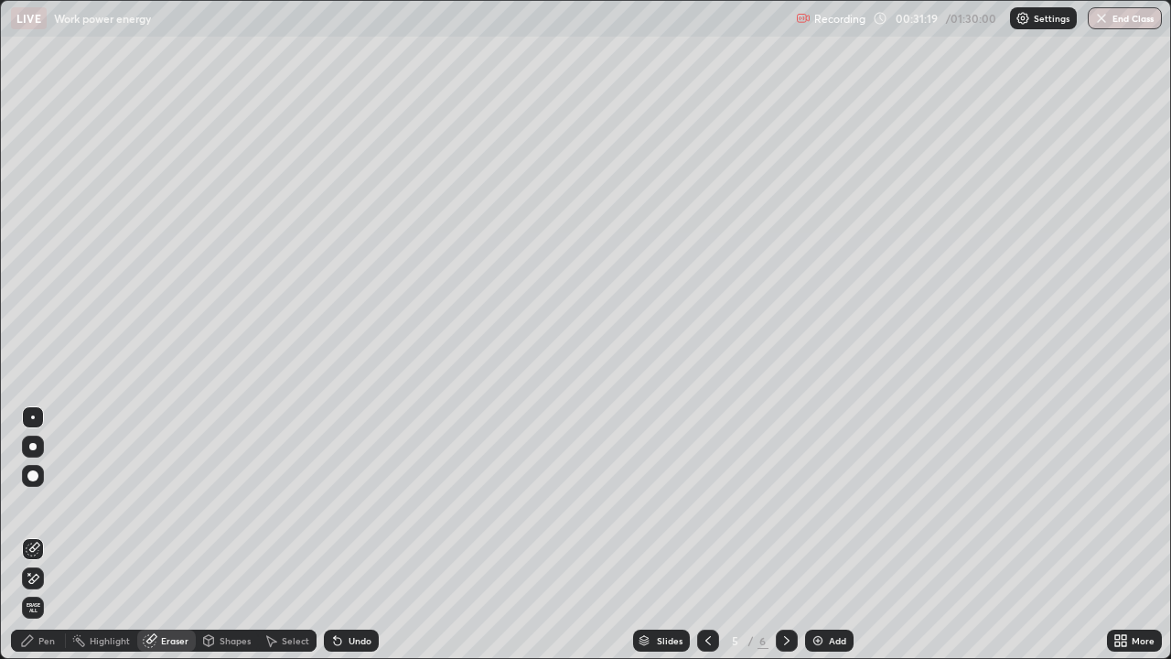
click at [56, 487] on div "Pen" at bounding box center [38, 640] width 55 height 22
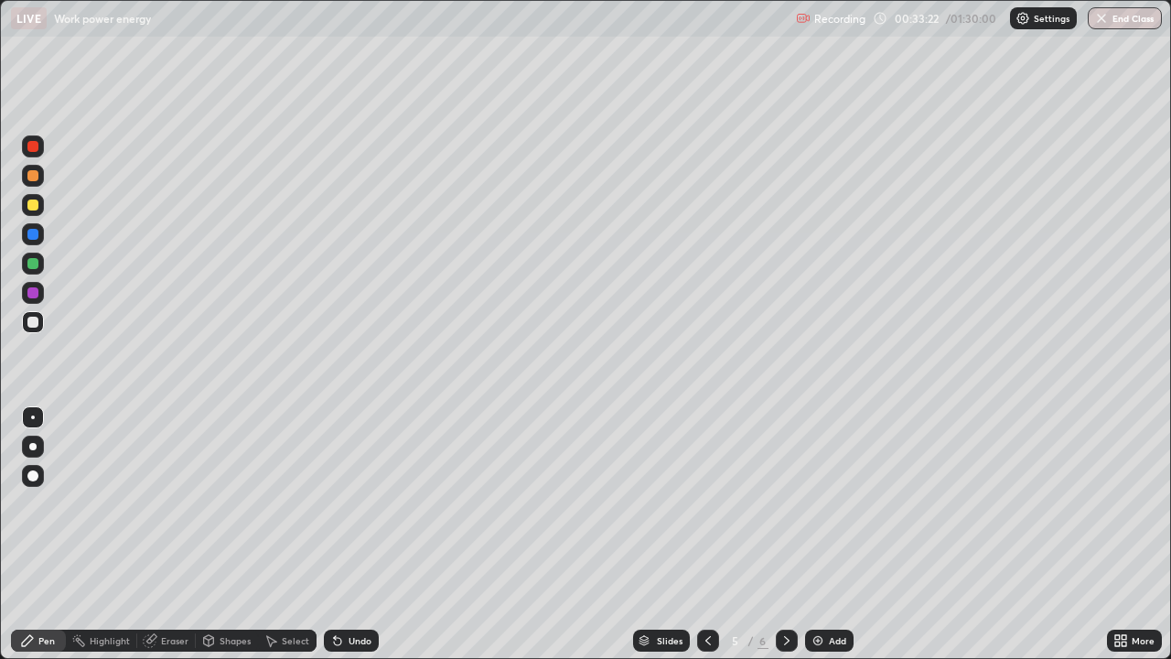
click at [31, 297] on div at bounding box center [32, 292] width 11 height 11
click at [229, 487] on div "Shapes" at bounding box center [235, 640] width 31 height 9
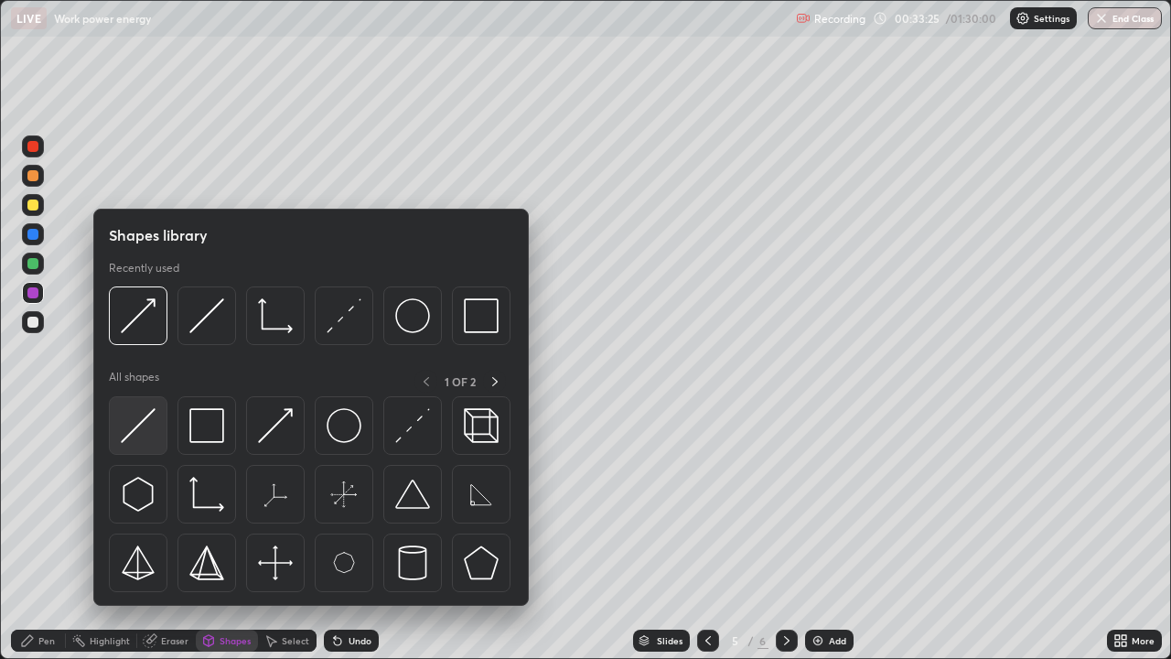
click at [134, 425] on img at bounding box center [138, 425] width 35 height 35
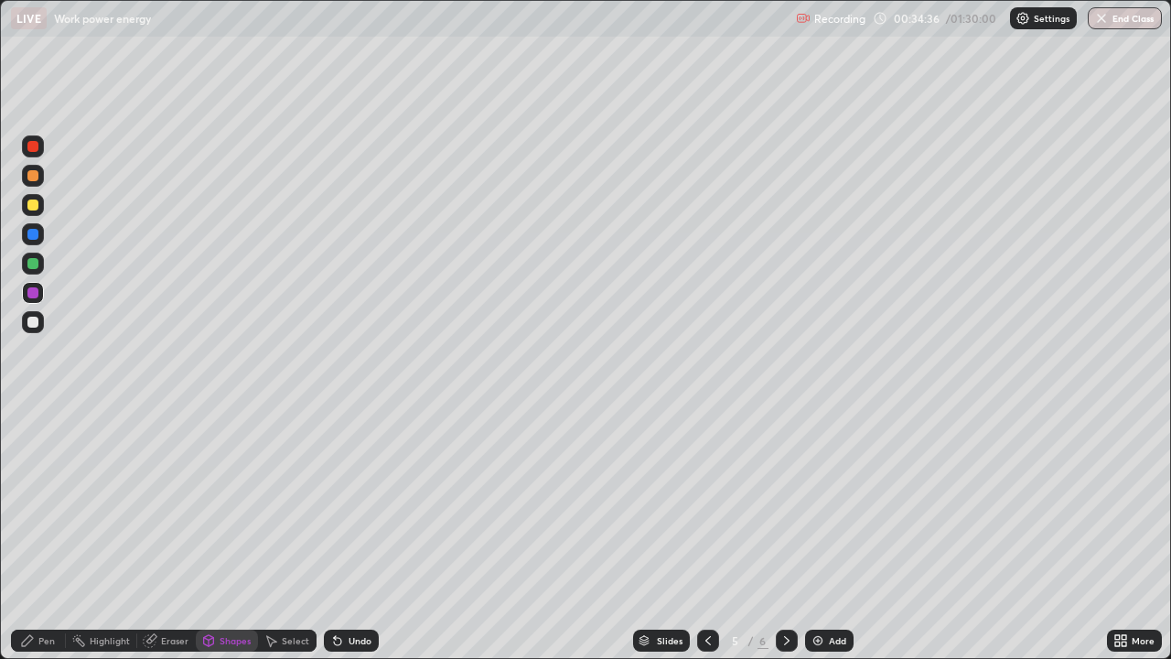
click at [711, 487] on icon at bounding box center [708, 640] width 15 height 15
click at [785, 487] on icon at bounding box center [786, 640] width 15 height 15
click at [701, 487] on icon at bounding box center [708, 640] width 15 height 15
click at [784, 487] on div at bounding box center [787, 640] width 22 height 37
click at [364, 487] on div "Undo" at bounding box center [360, 640] width 23 height 9
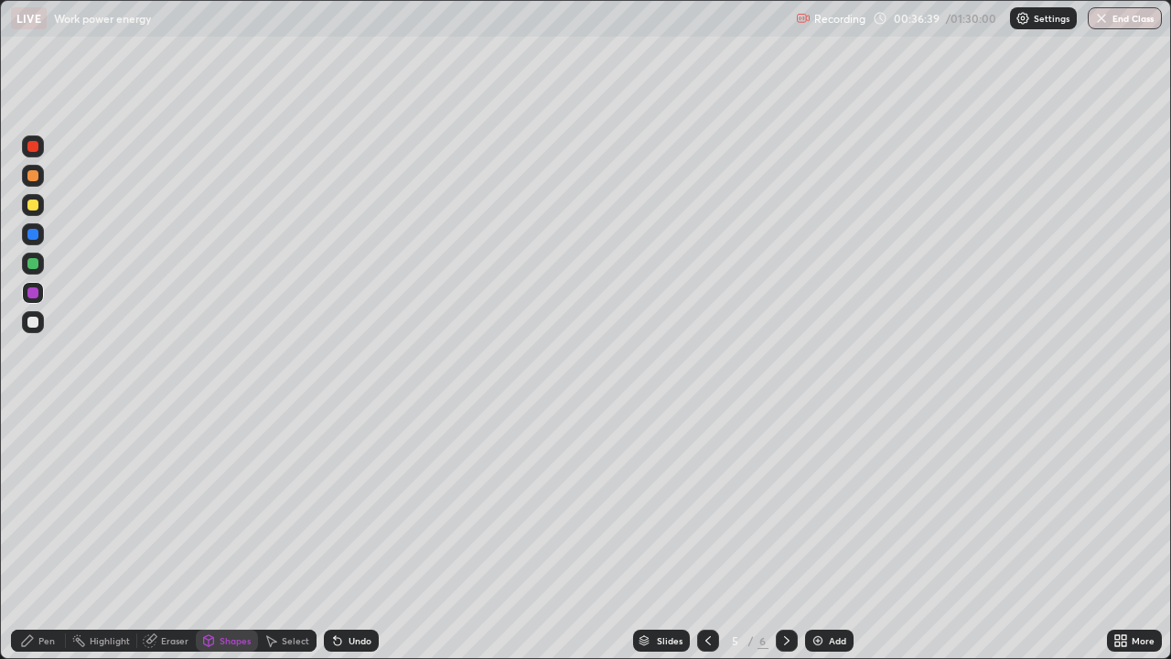
click at [1014, 487] on div "Slides 5 / 6 Add" at bounding box center [743, 640] width 728 height 37
click at [47, 487] on div "Pen" at bounding box center [46, 640] width 16 height 9
click at [350, 487] on div "Undo" at bounding box center [360, 640] width 23 height 9
click at [349, 487] on div "Undo" at bounding box center [360, 640] width 23 height 9
click at [350, 487] on div "Undo" at bounding box center [360, 640] width 23 height 9
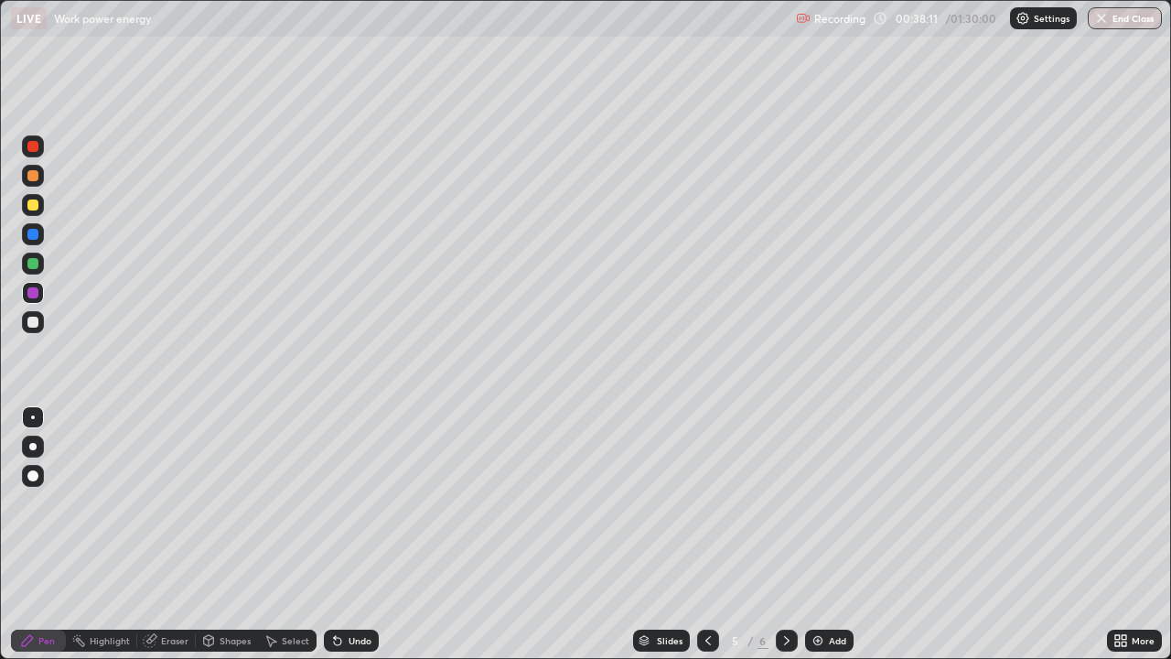
click at [786, 487] on icon at bounding box center [786, 640] width 15 height 15
click at [832, 487] on div "Add" at bounding box center [837, 640] width 17 height 9
click at [35, 324] on div at bounding box center [32, 322] width 11 height 11
click at [832, 487] on div "Add" at bounding box center [829, 640] width 48 height 22
click at [373, 487] on div "Undo" at bounding box center [351, 640] width 55 height 22
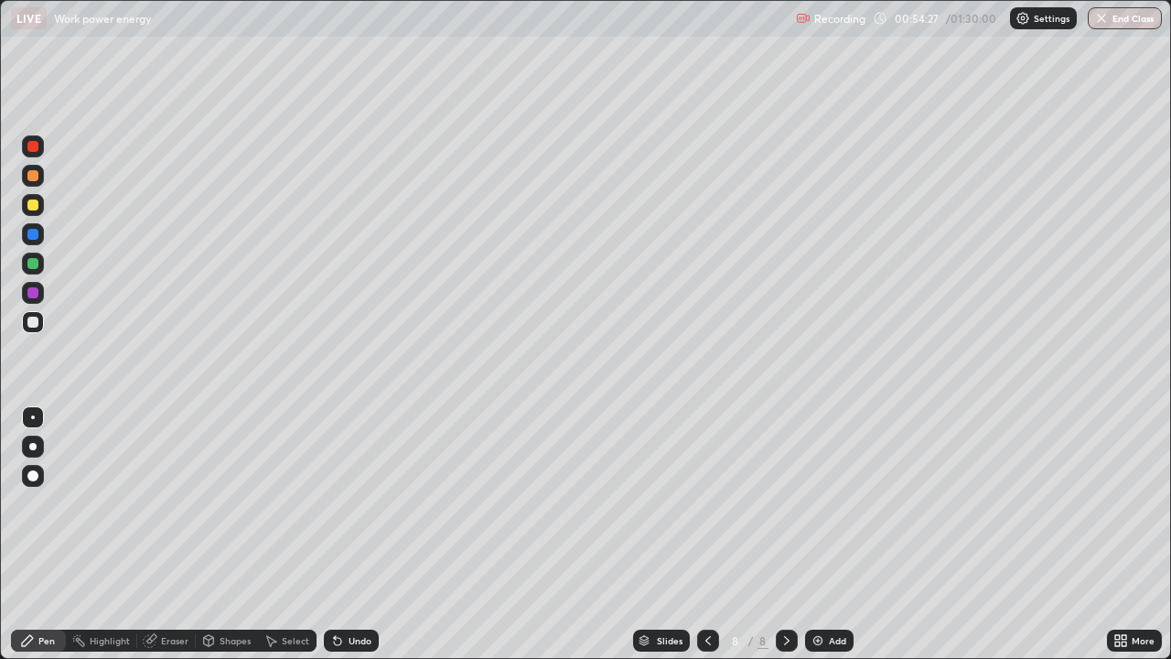
click at [353, 487] on div "Undo" at bounding box center [351, 640] width 55 height 22
click at [820, 487] on img at bounding box center [818, 640] width 15 height 15
click at [827, 487] on div "Add" at bounding box center [829, 640] width 48 height 22
click at [235, 487] on div "Shapes" at bounding box center [235, 640] width 31 height 9
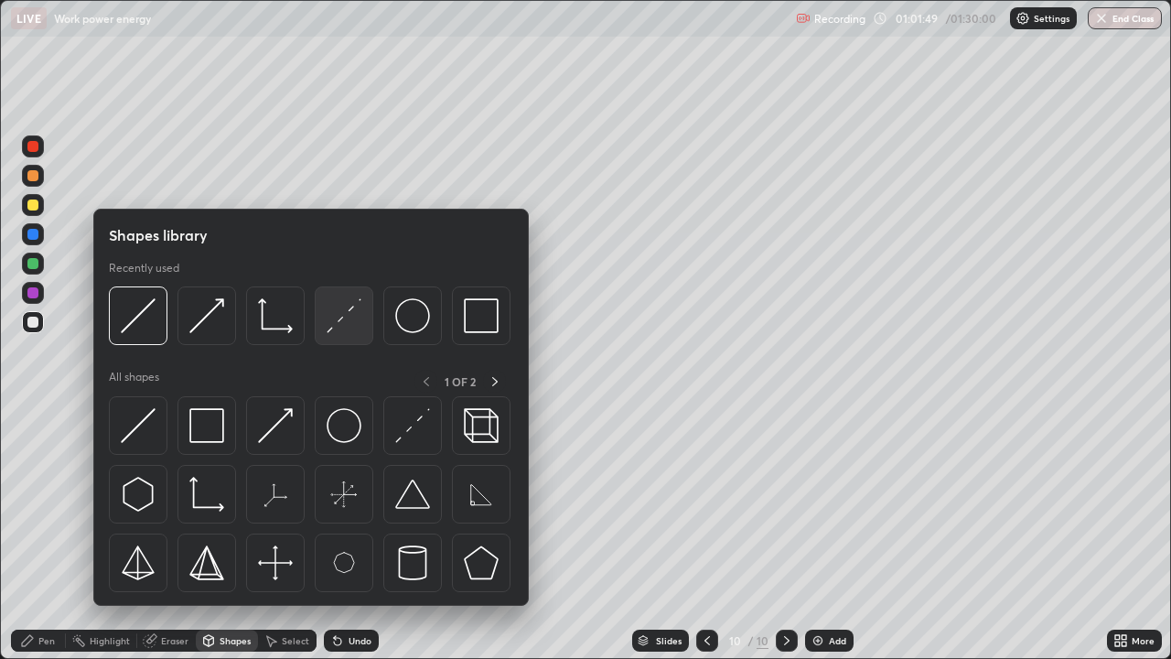
click at [347, 323] on img at bounding box center [344, 315] width 35 height 35
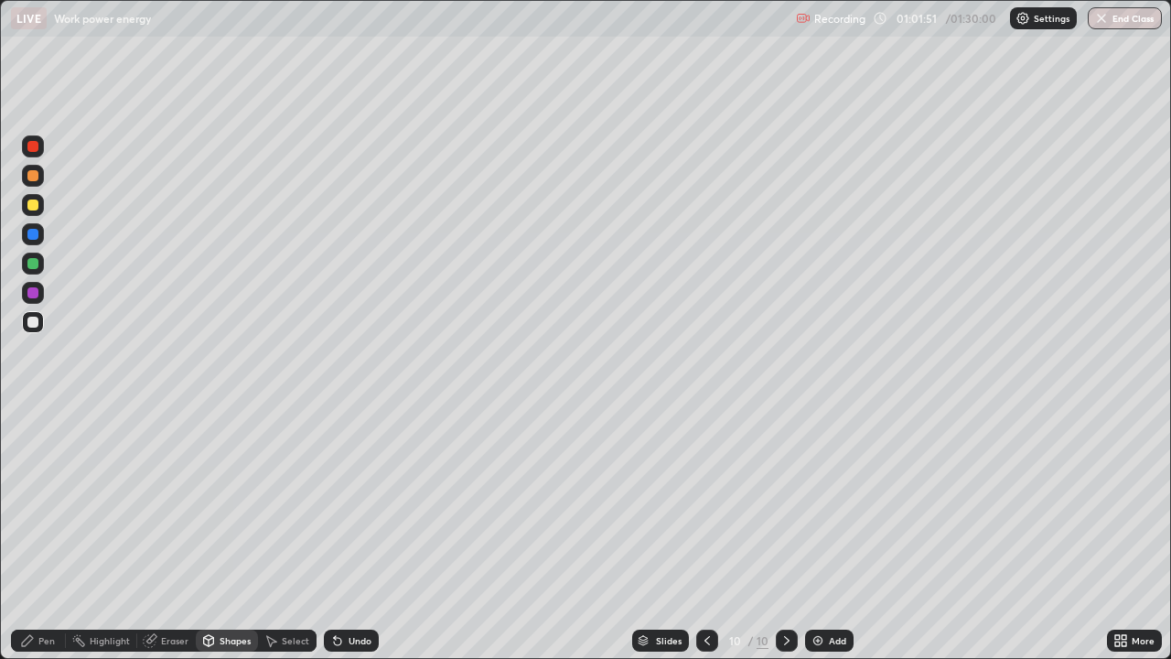
click at [237, 487] on div "Shapes" at bounding box center [235, 640] width 31 height 9
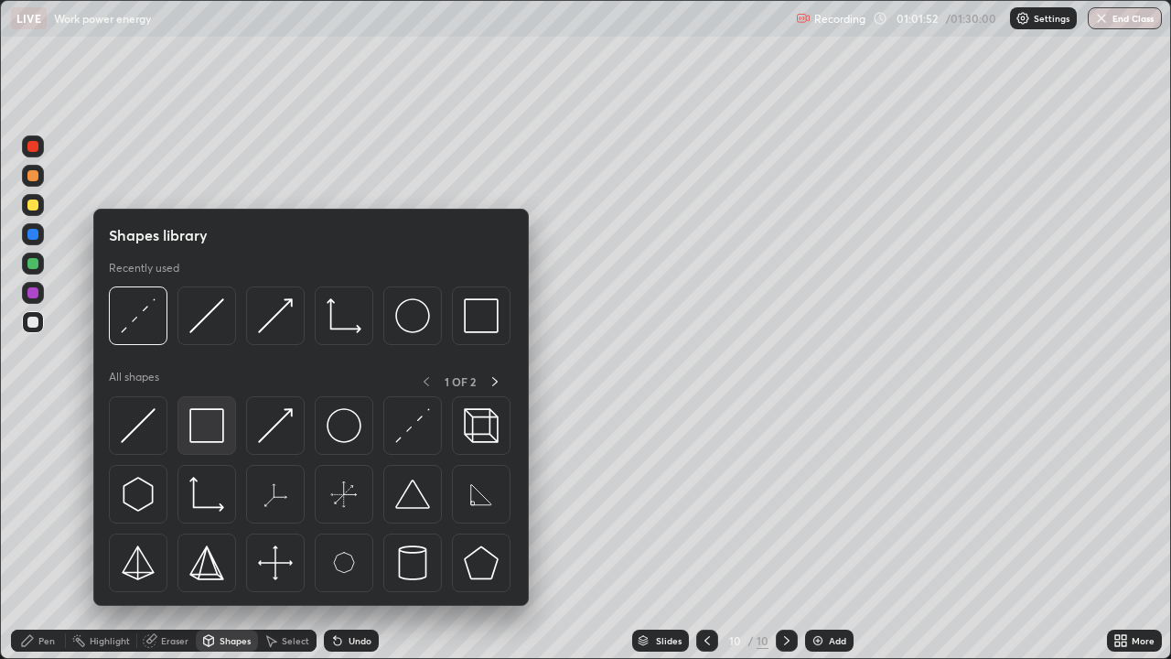
click at [223, 429] on img at bounding box center [206, 425] width 35 height 35
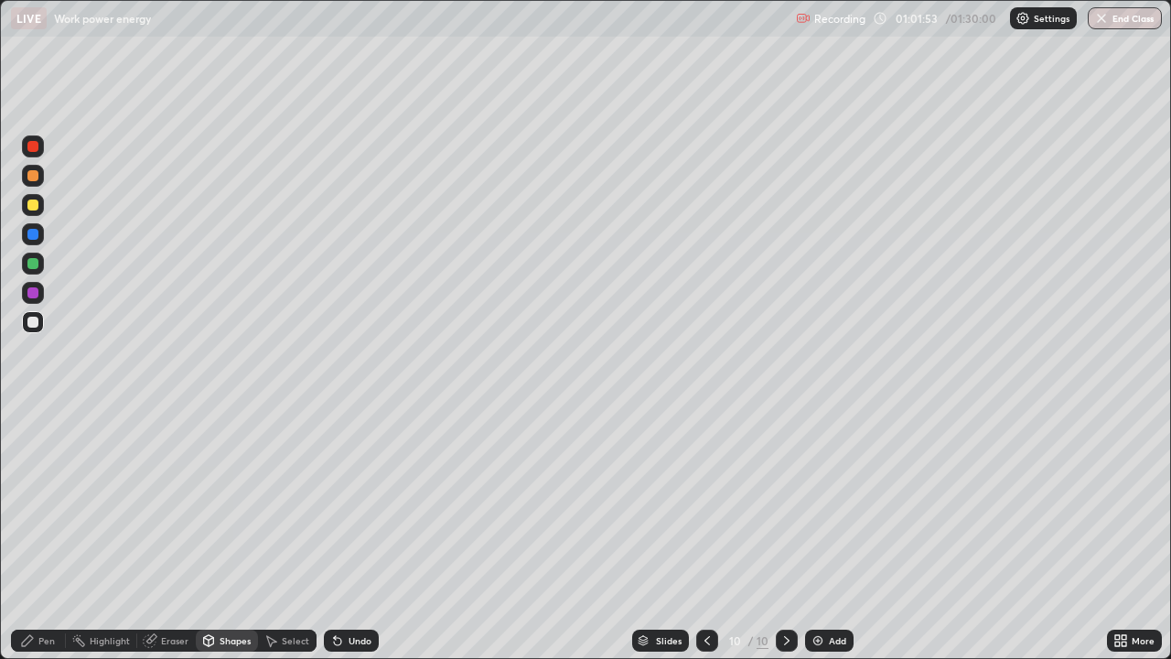
click at [57, 487] on div "Pen" at bounding box center [38, 640] width 55 height 22
click at [231, 487] on div "Shapes" at bounding box center [235, 640] width 31 height 9
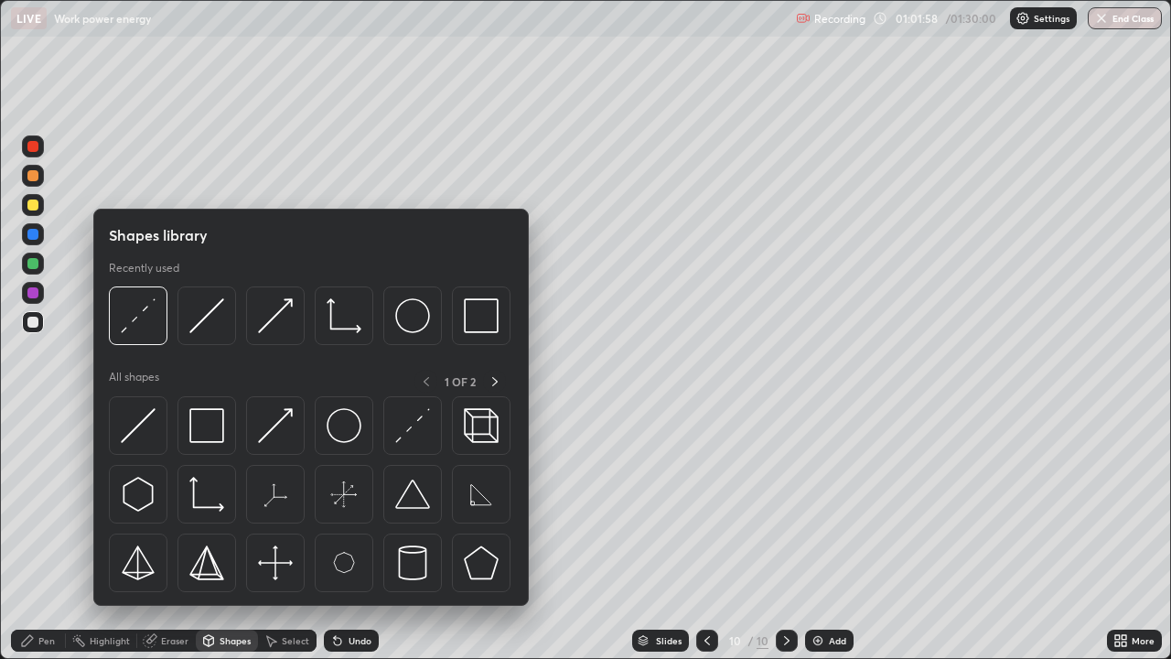
click at [285, 421] on img at bounding box center [275, 425] width 35 height 35
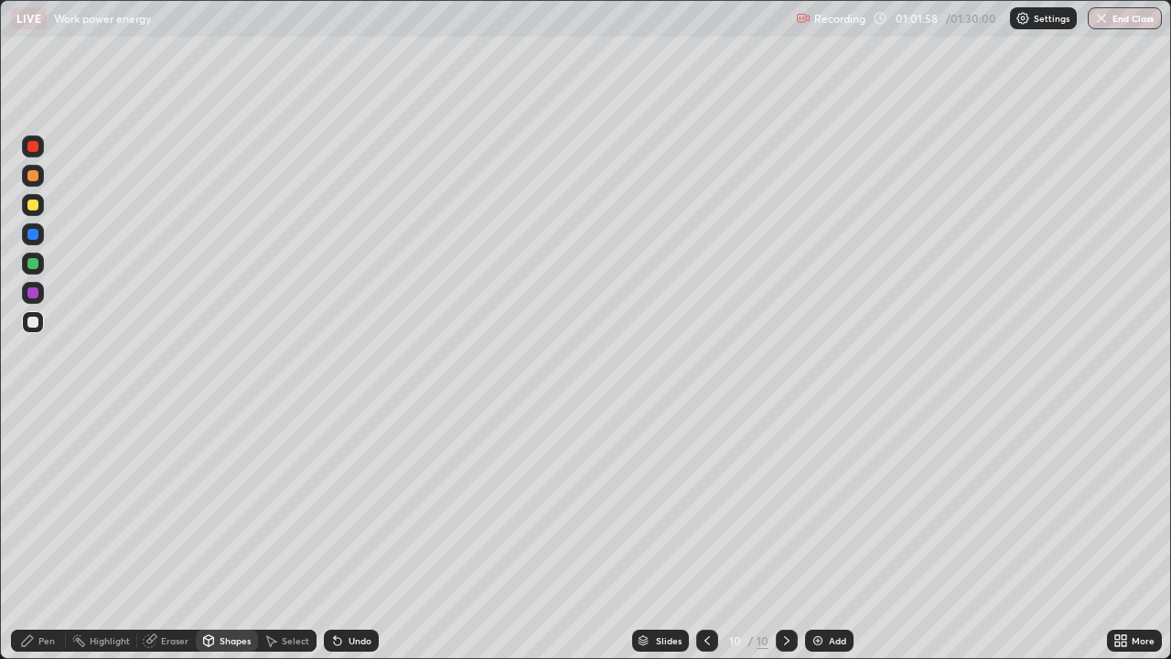
click at [38, 203] on div at bounding box center [32, 204] width 11 height 11
click at [36, 487] on div "Pen" at bounding box center [38, 640] width 55 height 22
click at [250, 487] on div "Shapes" at bounding box center [227, 640] width 62 height 22
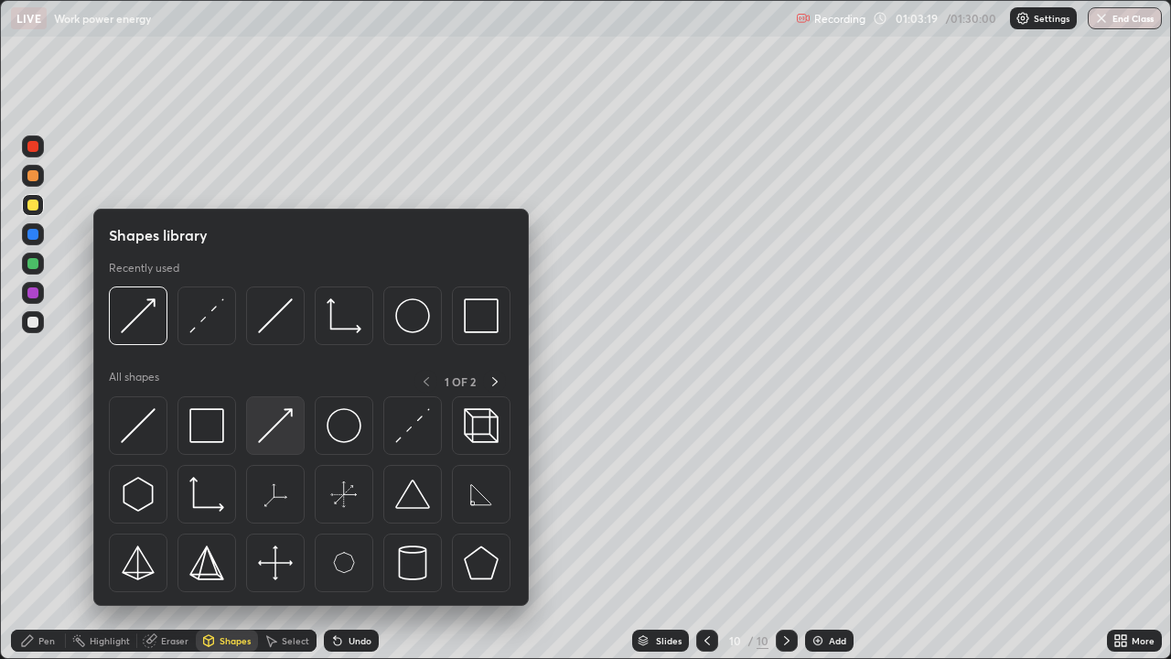
click at [290, 422] on img at bounding box center [275, 425] width 35 height 35
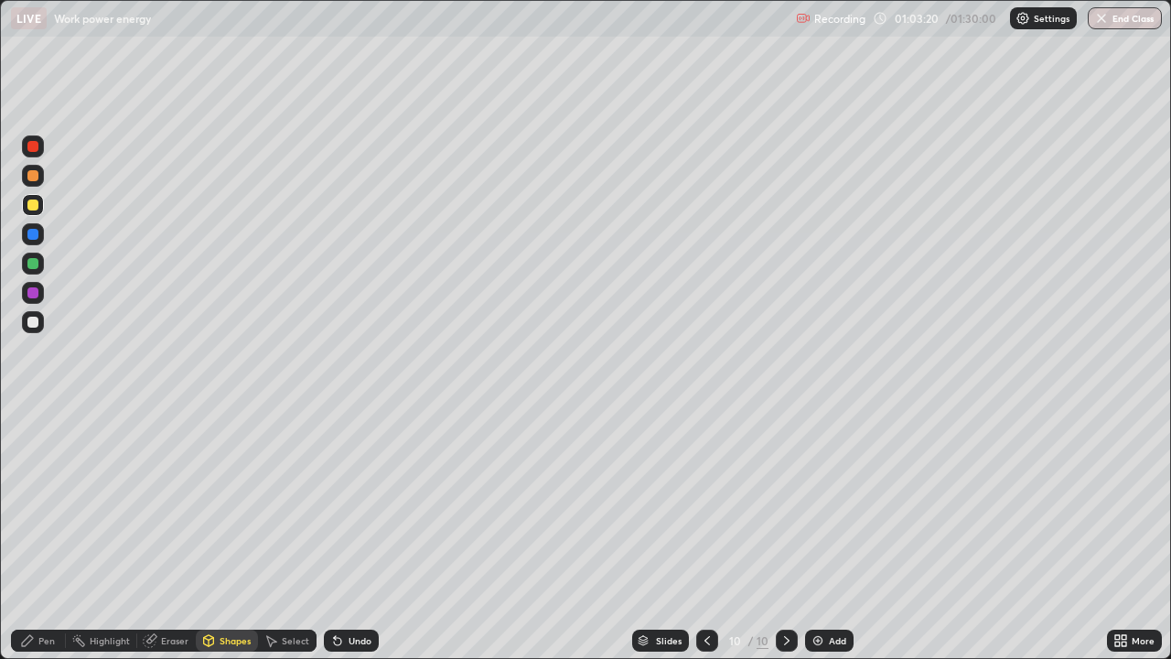
click at [39, 149] on div at bounding box center [33, 146] width 22 height 22
click at [39, 487] on div "Pen" at bounding box center [46, 640] width 16 height 9
click at [230, 487] on div "Shapes" at bounding box center [235, 640] width 31 height 9
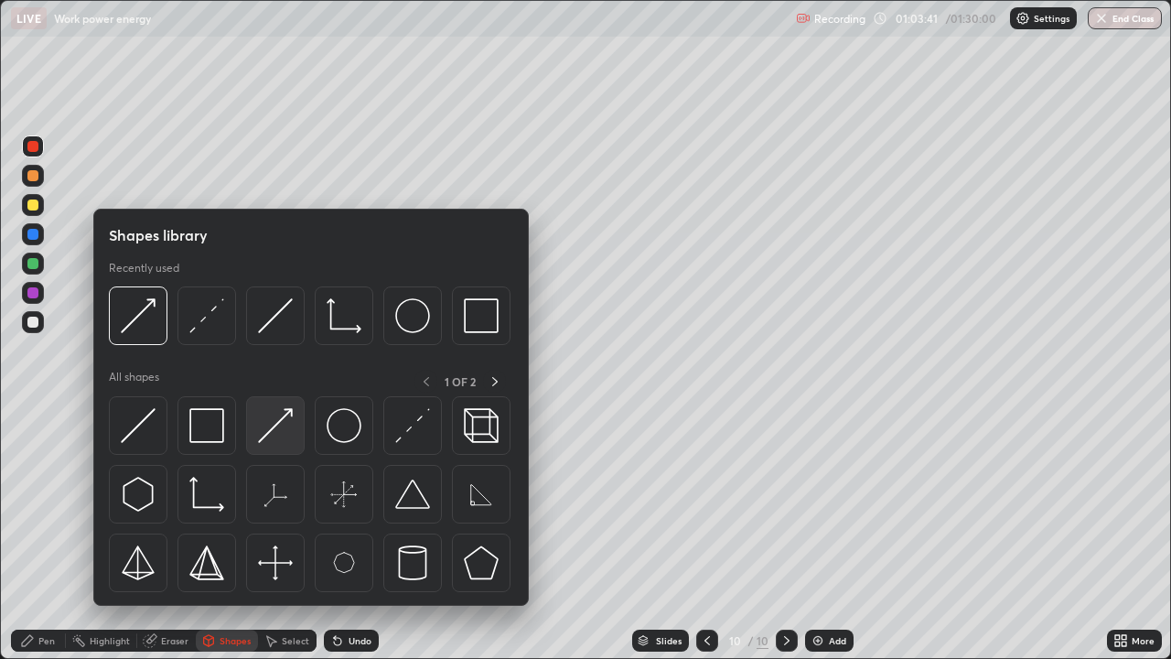
click at [282, 418] on img at bounding box center [275, 425] width 35 height 35
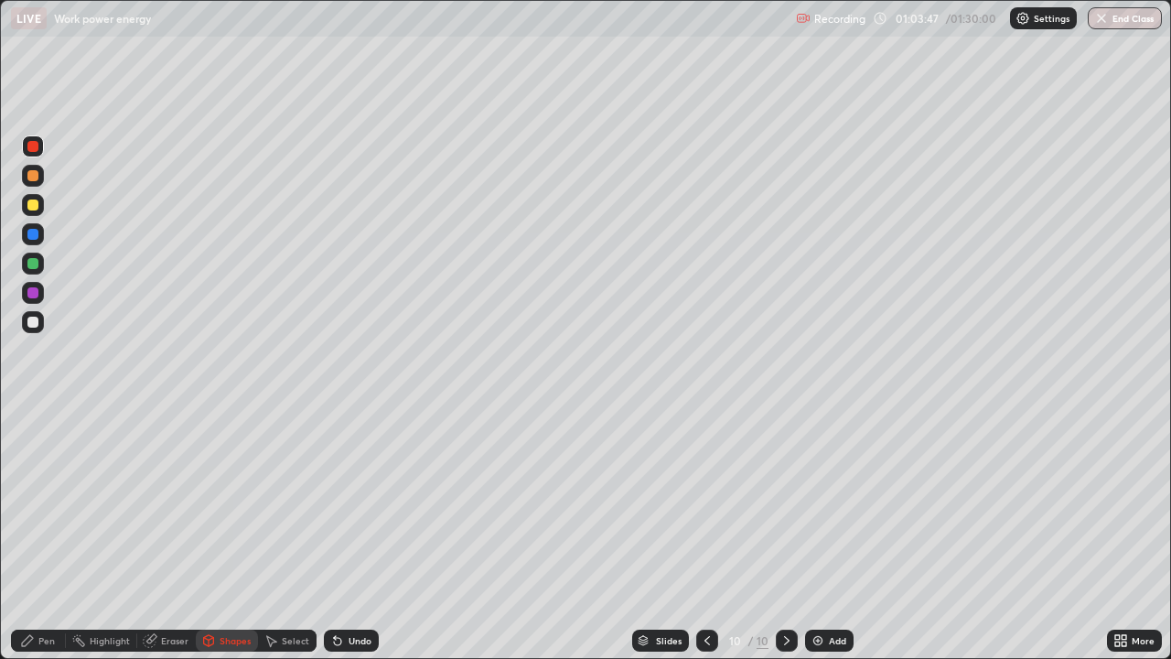
click at [47, 487] on div "Pen" at bounding box center [46, 640] width 16 height 9
click at [34, 293] on div at bounding box center [32, 292] width 11 height 11
click at [239, 487] on div "Shapes" at bounding box center [227, 640] width 62 height 22
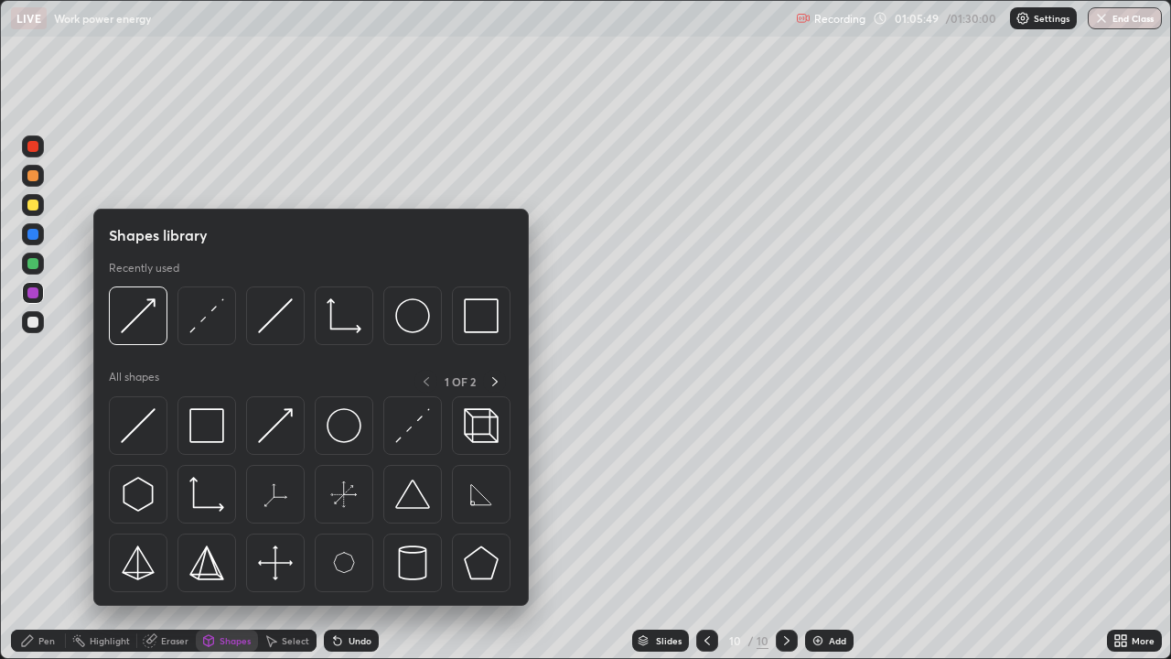
click at [283, 423] on img at bounding box center [275, 425] width 35 height 35
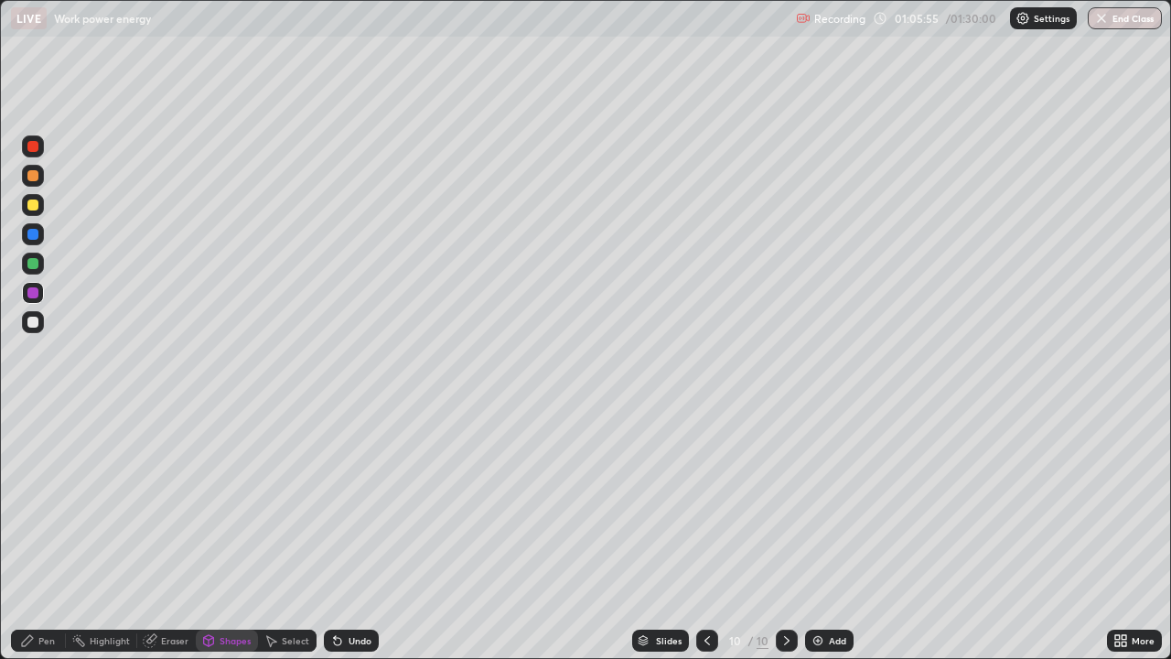
click at [46, 487] on div "Pen" at bounding box center [46, 640] width 16 height 9
click at [36, 263] on div at bounding box center [32, 263] width 11 height 11
click at [838, 487] on div "Add" at bounding box center [829, 640] width 48 height 22
click at [240, 487] on div "Shapes" at bounding box center [235, 640] width 31 height 9
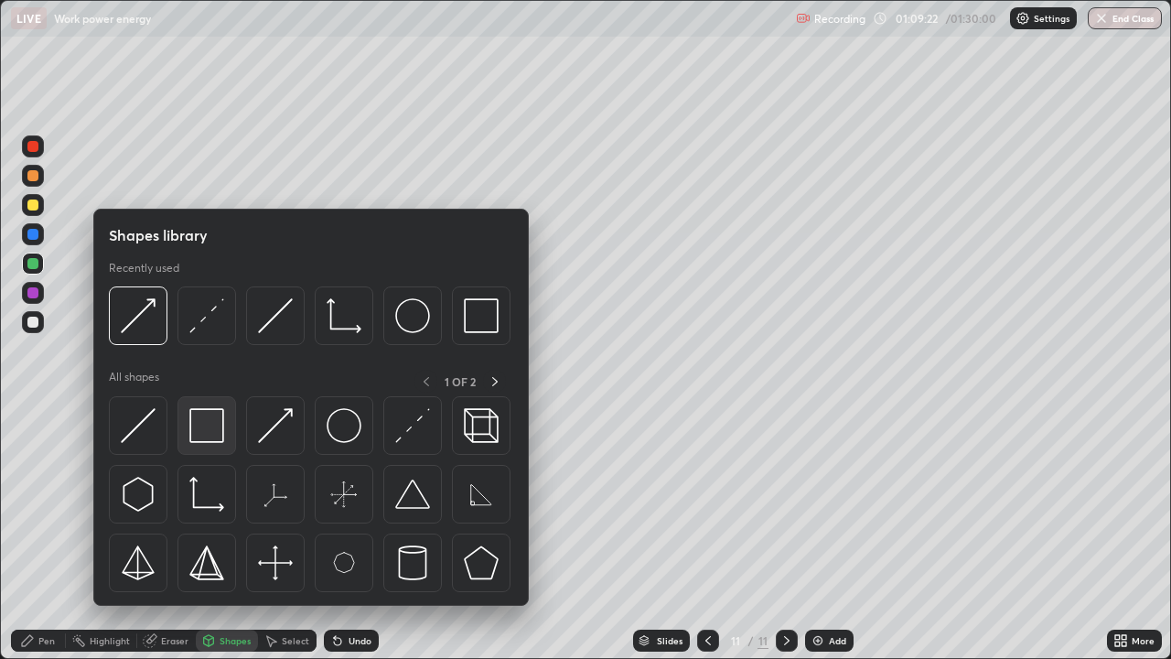
click at [219, 447] on div at bounding box center [206, 425] width 59 height 59
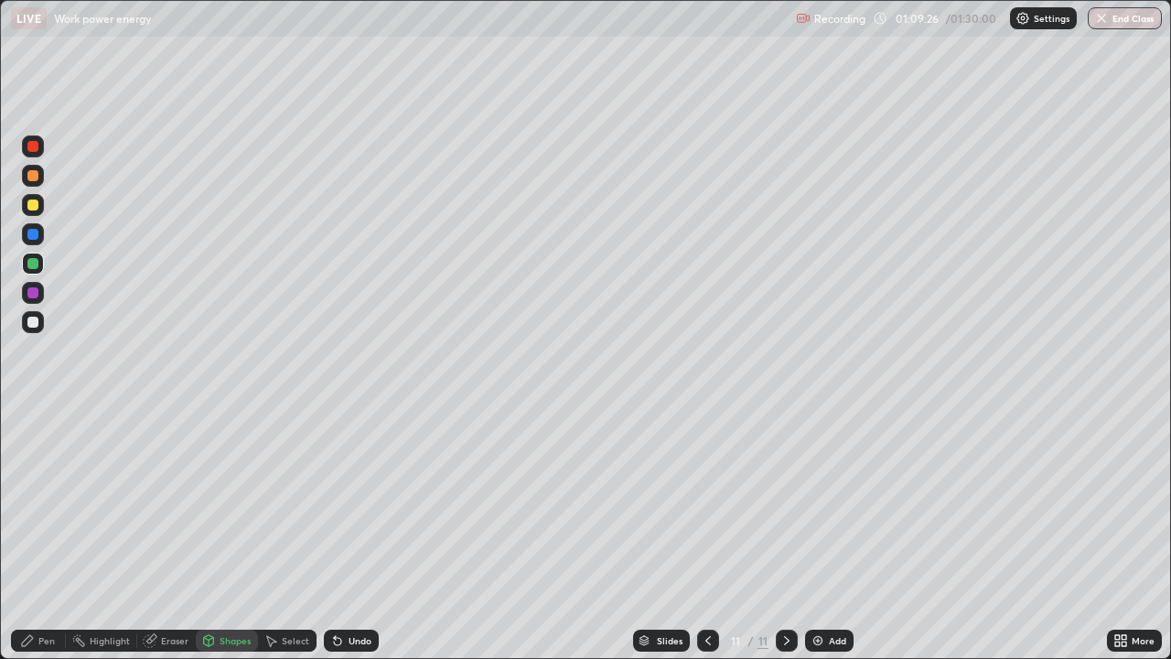
click at [230, 487] on div "Shapes" at bounding box center [235, 640] width 31 height 9
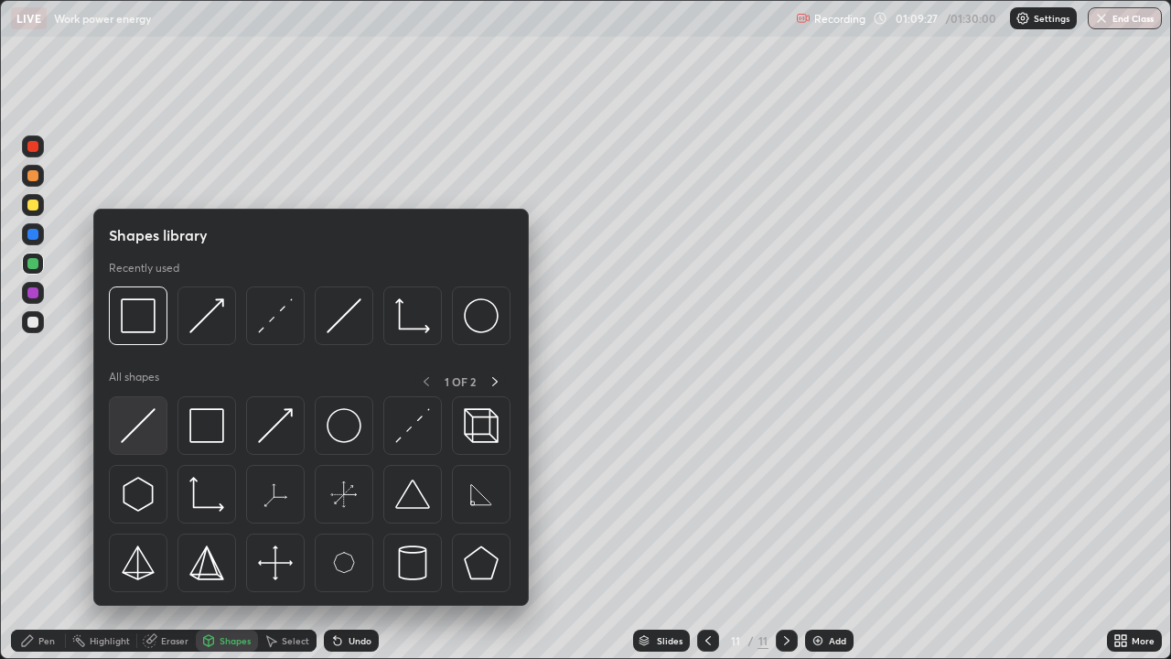
click at [152, 435] on img at bounding box center [138, 425] width 35 height 35
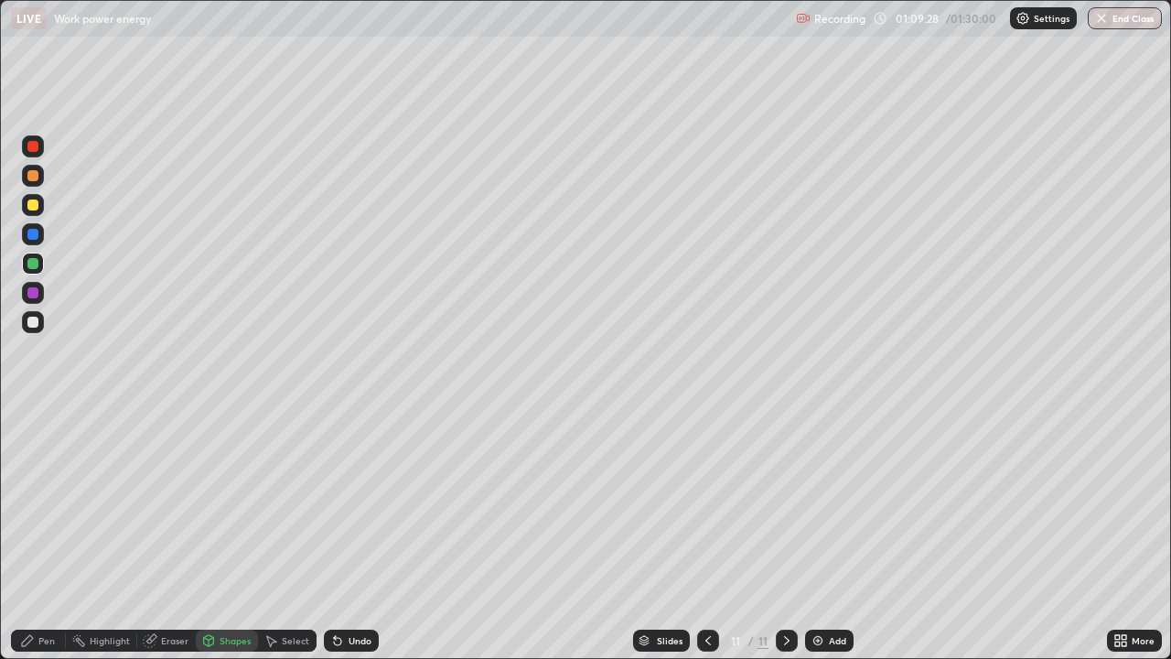
click at [43, 289] on div at bounding box center [33, 293] width 22 height 22
click at [224, 487] on div "Shapes" at bounding box center [227, 640] width 62 height 22
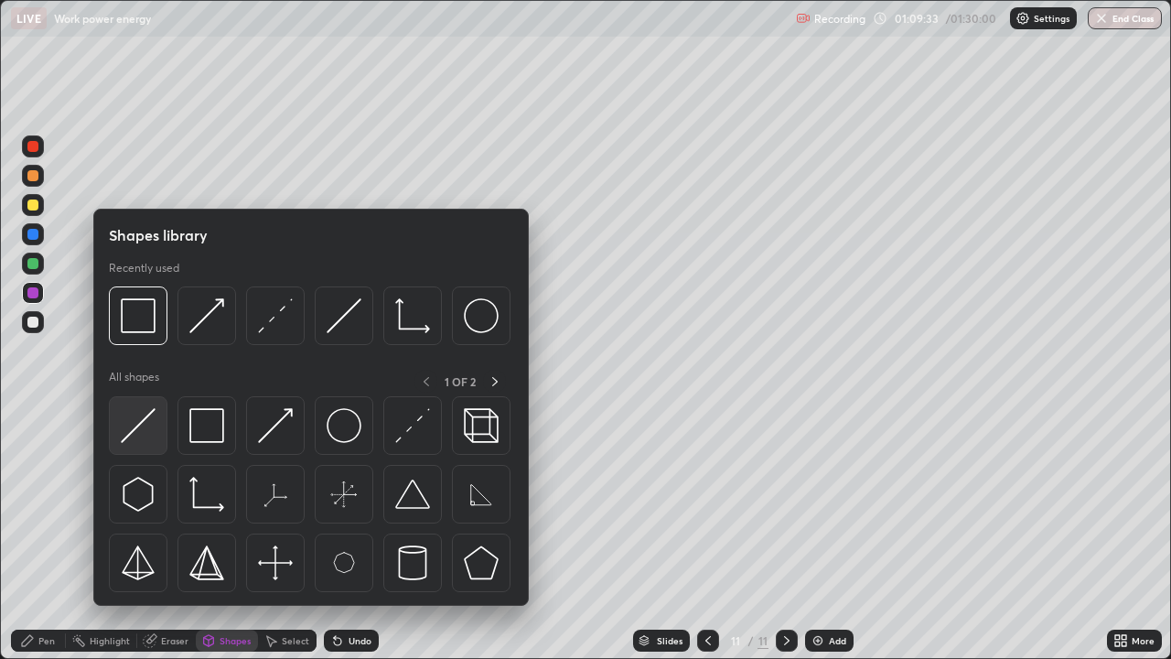
click at [147, 436] on img at bounding box center [138, 425] width 35 height 35
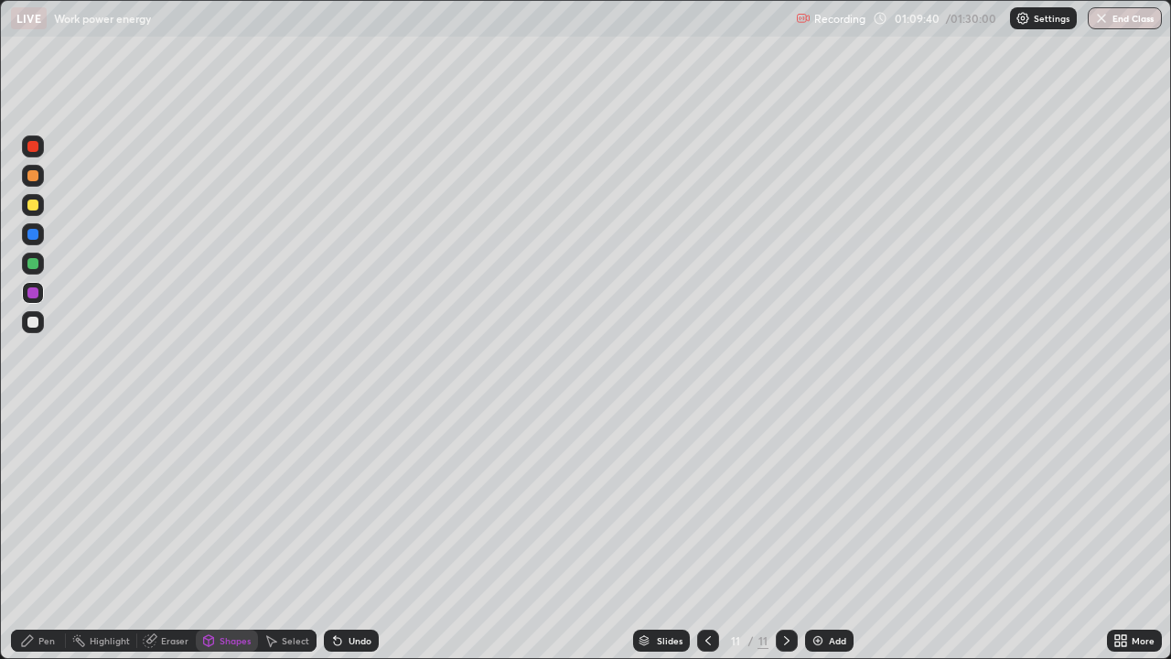
click at [53, 487] on div "Pen" at bounding box center [46, 640] width 16 height 9
click at [43, 203] on div at bounding box center [33, 205] width 22 height 22
click at [236, 487] on div "Shapes" at bounding box center [227, 640] width 62 height 22
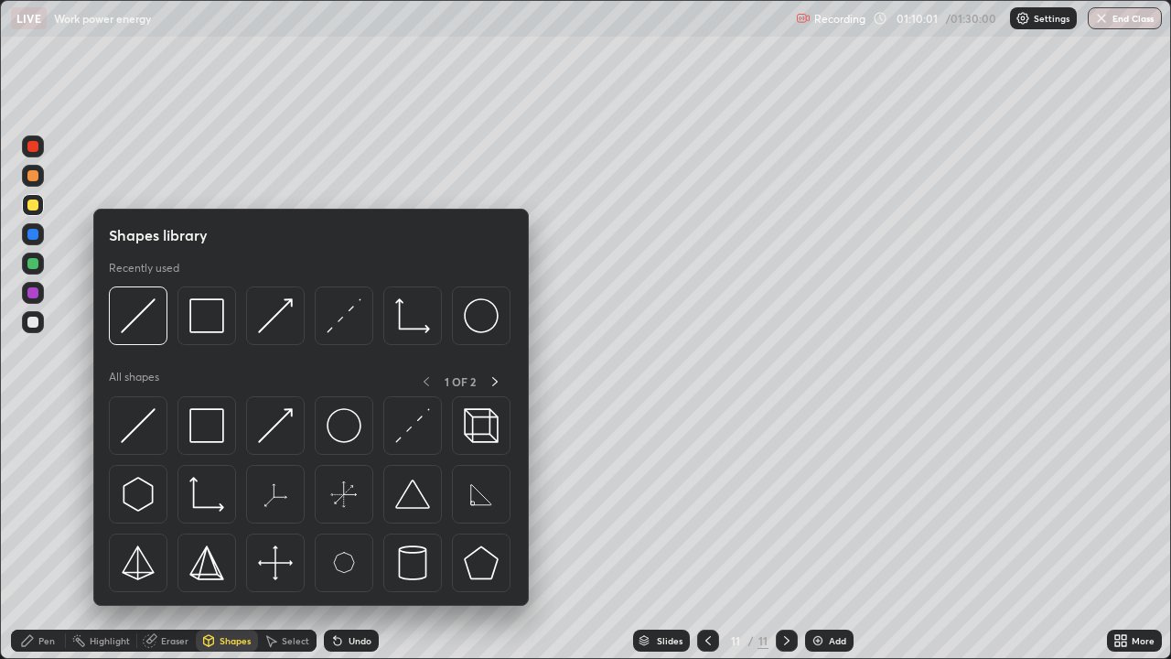
click at [285, 429] on img at bounding box center [275, 425] width 35 height 35
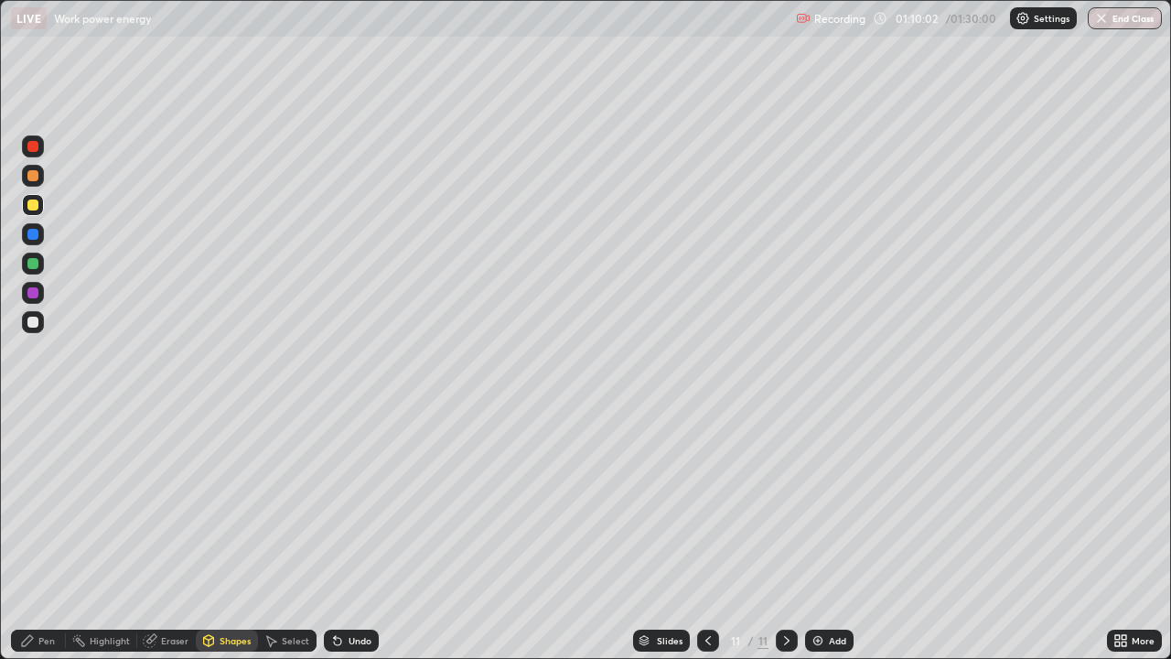
click at [40, 264] on div at bounding box center [33, 263] width 22 height 22
click at [51, 487] on div "Pen" at bounding box center [38, 640] width 55 height 22
click at [221, 487] on div "Shapes" at bounding box center [235, 640] width 31 height 9
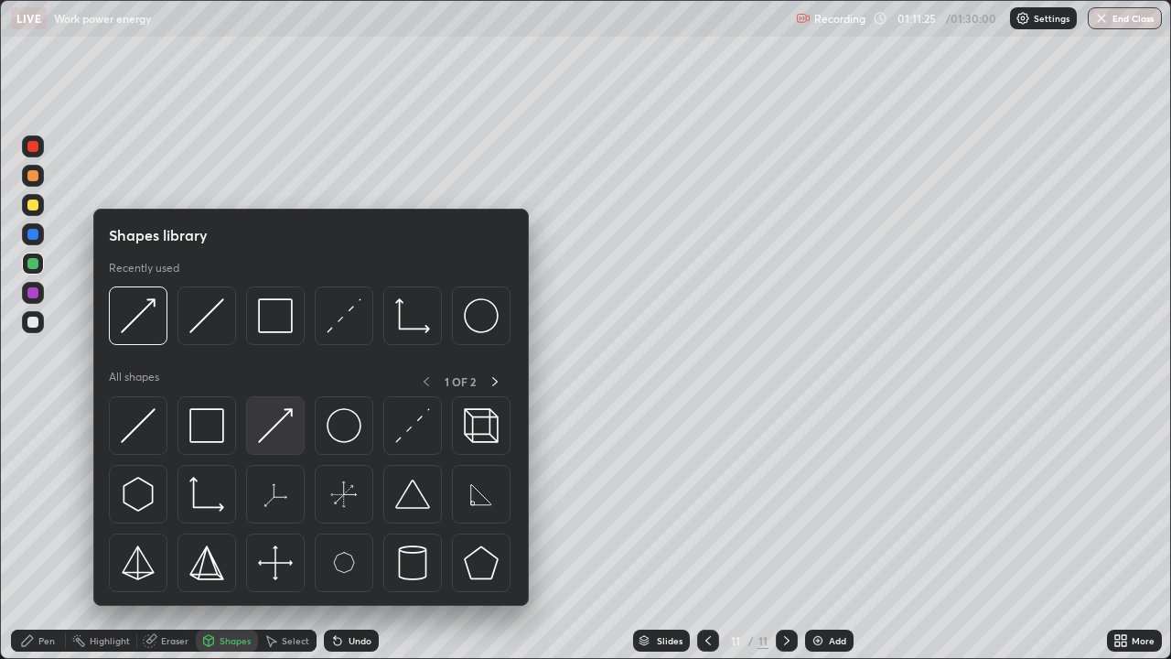
click at [277, 446] on div at bounding box center [275, 425] width 59 height 59
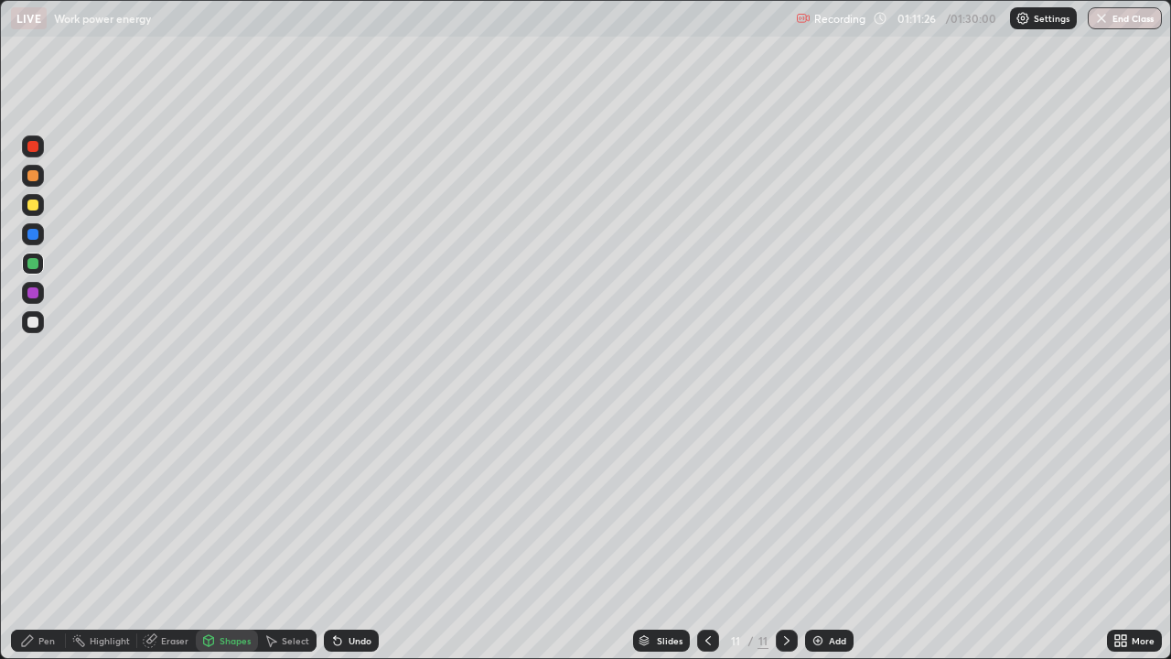
click at [37, 145] on div at bounding box center [32, 146] width 11 height 11
click at [34, 177] on div at bounding box center [32, 175] width 11 height 11
click at [41, 487] on div "Pen" at bounding box center [46, 640] width 16 height 9
click at [244, 487] on div "Shapes" at bounding box center [235, 640] width 31 height 9
click at [247, 487] on div "Shapes" at bounding box center [235, 640] width 31 height 9
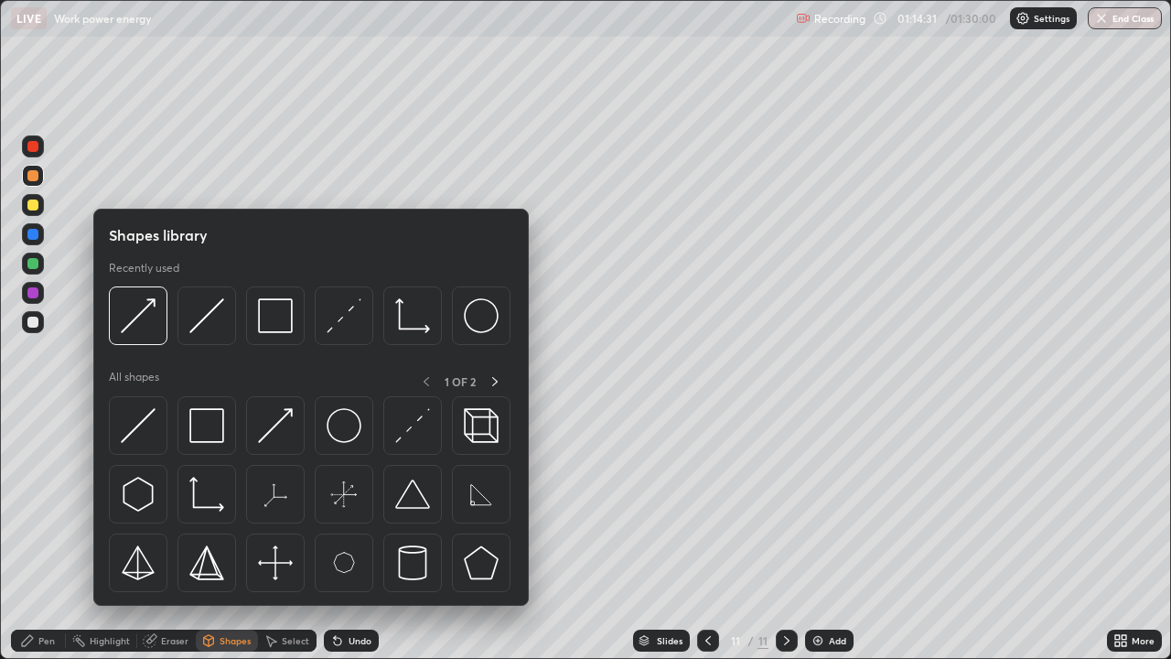
click at [297, 420] on div at bounding box center [275, 425] width 59 height 59
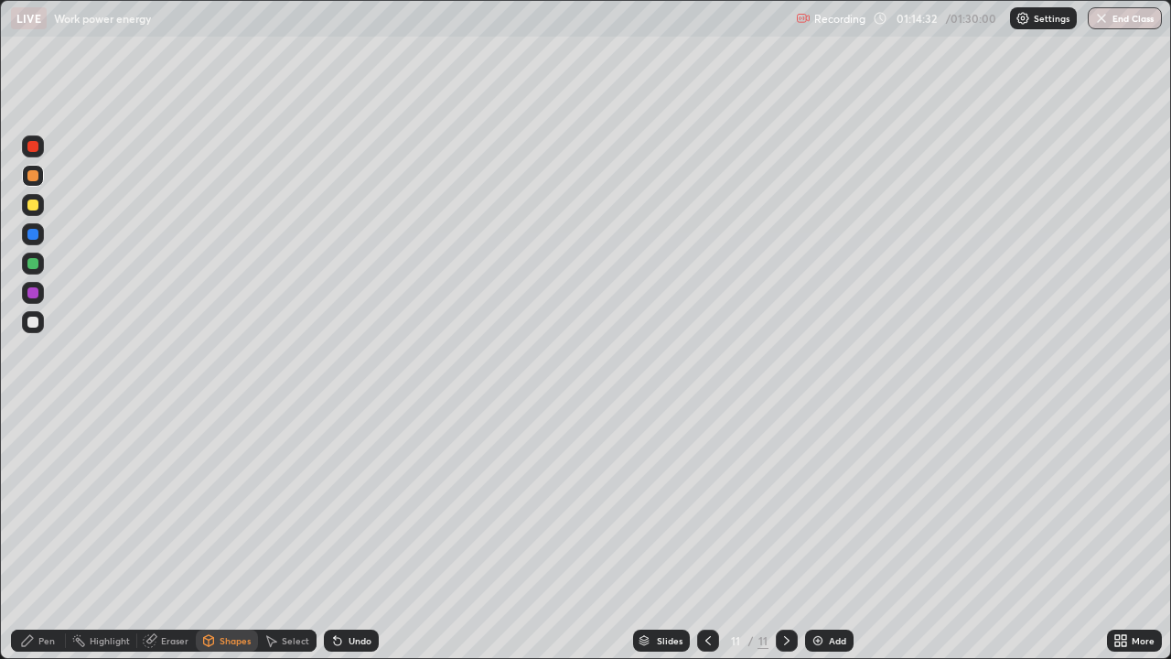
click at [36, 149] on div at bounding box center [32, 146] width 11 height 11
click at [47, 487] on div "Pen" at bounding box center [46, 640] width 16 height 9
click at [243, 487] on div "Shapes" at bounding box center [227, 640] width 62 height 22
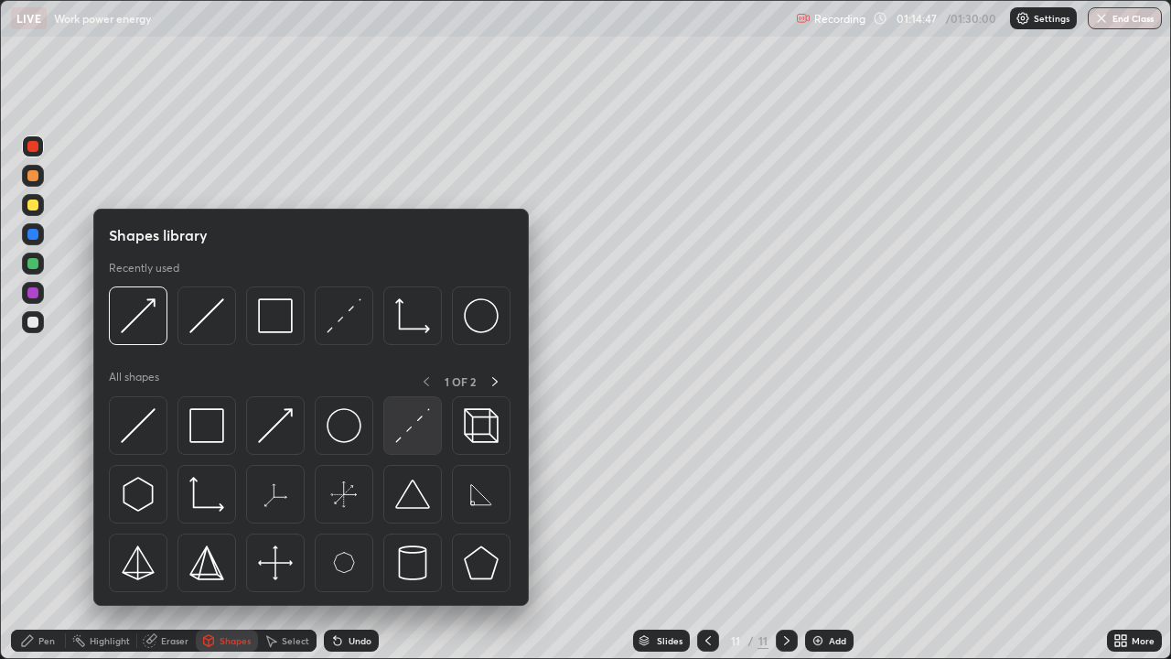
click at [403, 429] on img at bounding box center [412, 425] width 35 height 35
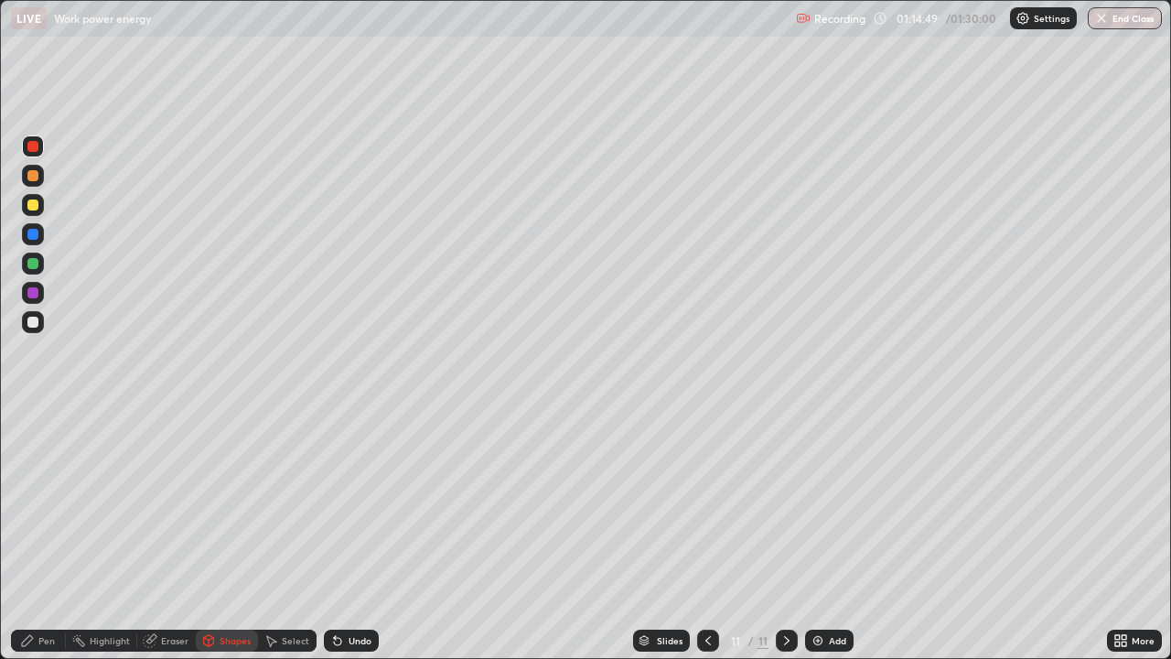
click at [255, 487] on div "Shapes" at bounding box center [227, 640] width 62 height 22
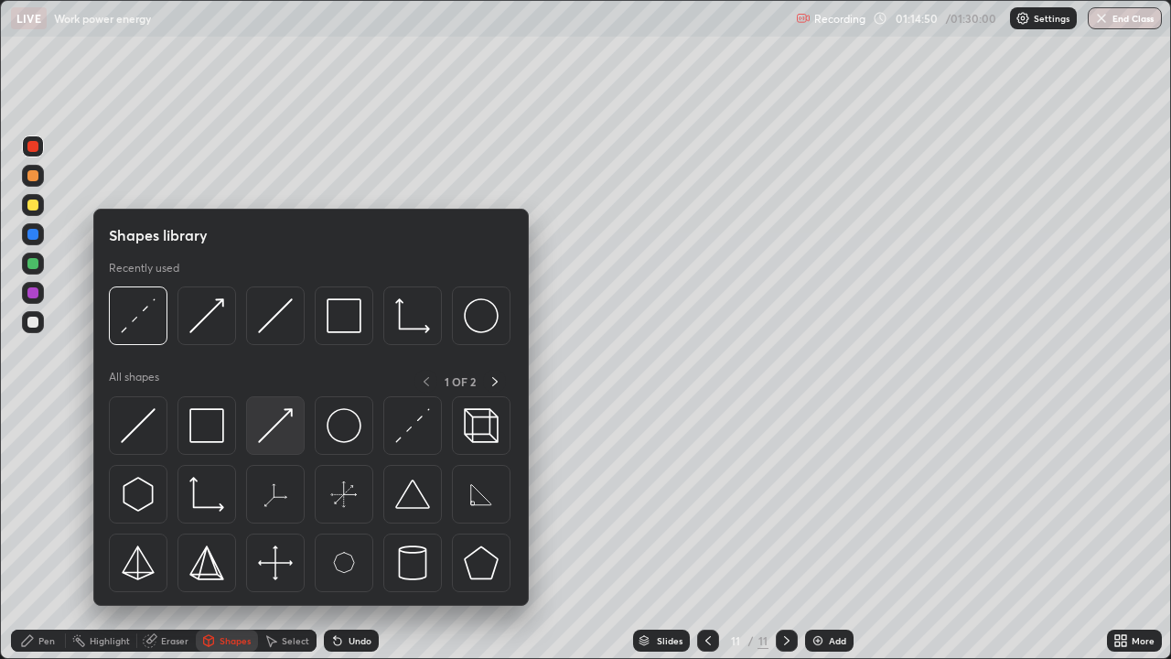
click at [281, 433] on img at bounding box center [275, 425] width 35 height 35
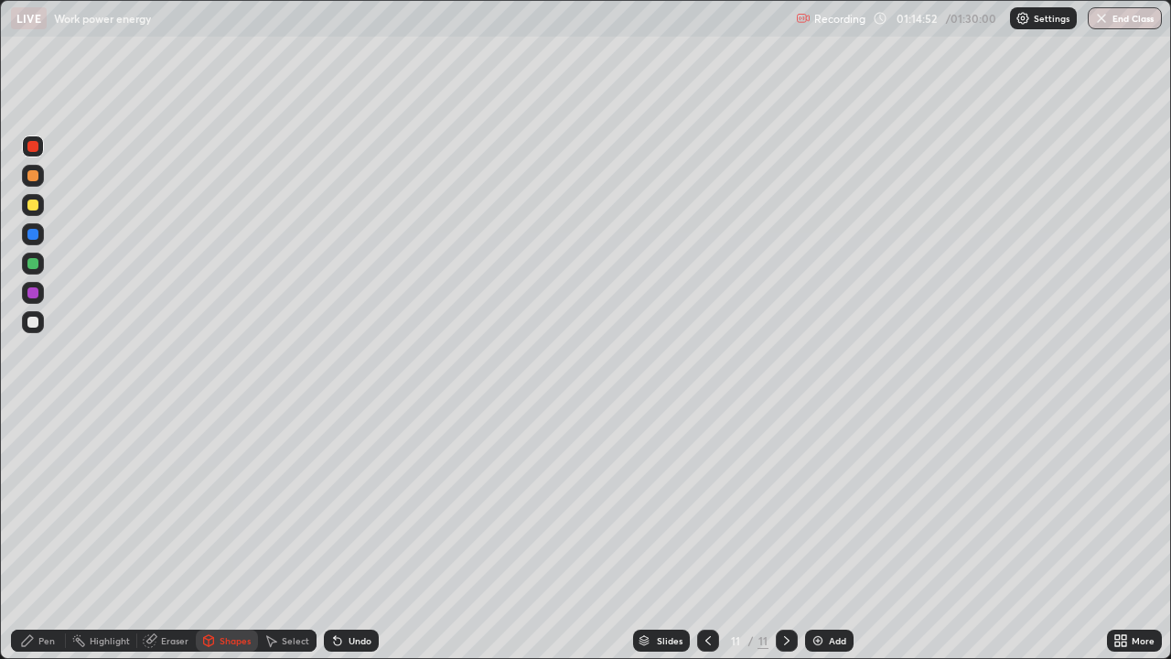
click at [34, 319] on div at bounding box center [32, 322] width 11 height 11
click at [55, 487] on div "Pen" at bounding box center [38, 640] width 55 height 22
click at [829, 487] on div "Add" at bounding box center [837, 640] width 17 height 9
click at [42, 285] on div at bounding box center [33, 293] width 22 height 22
click at [828, 487] on div "Add" at bounding box center [829, 640] width 48 height 22
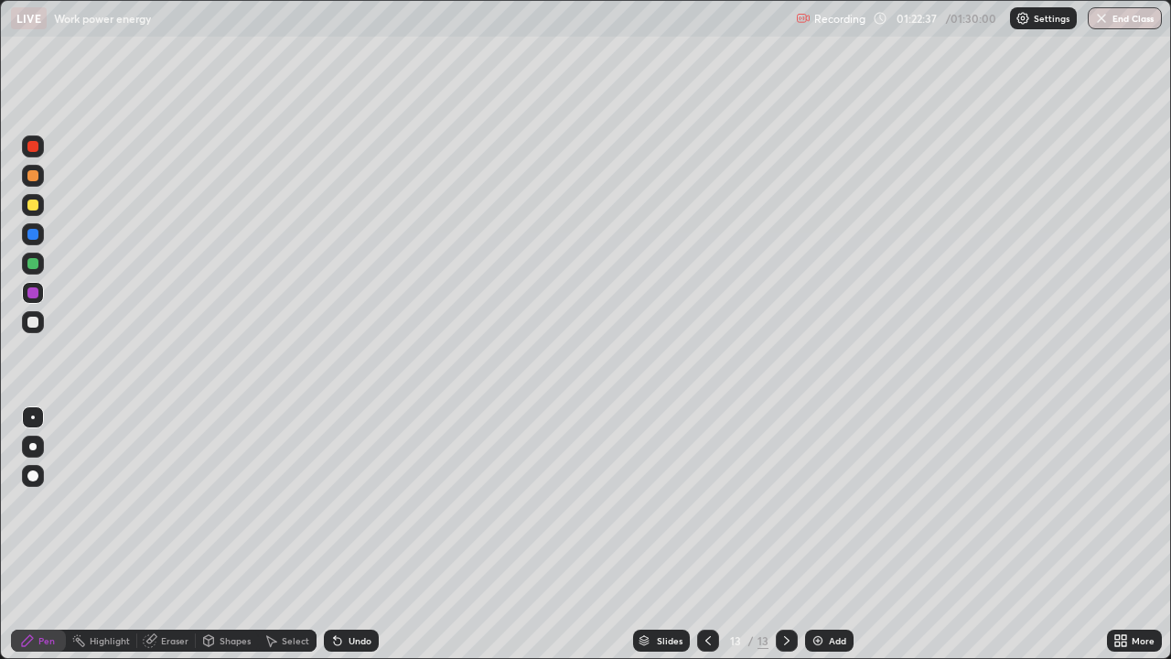
click at [231, 487] on div "Shapes" at bounding box center [235, 640] width 31 height 9
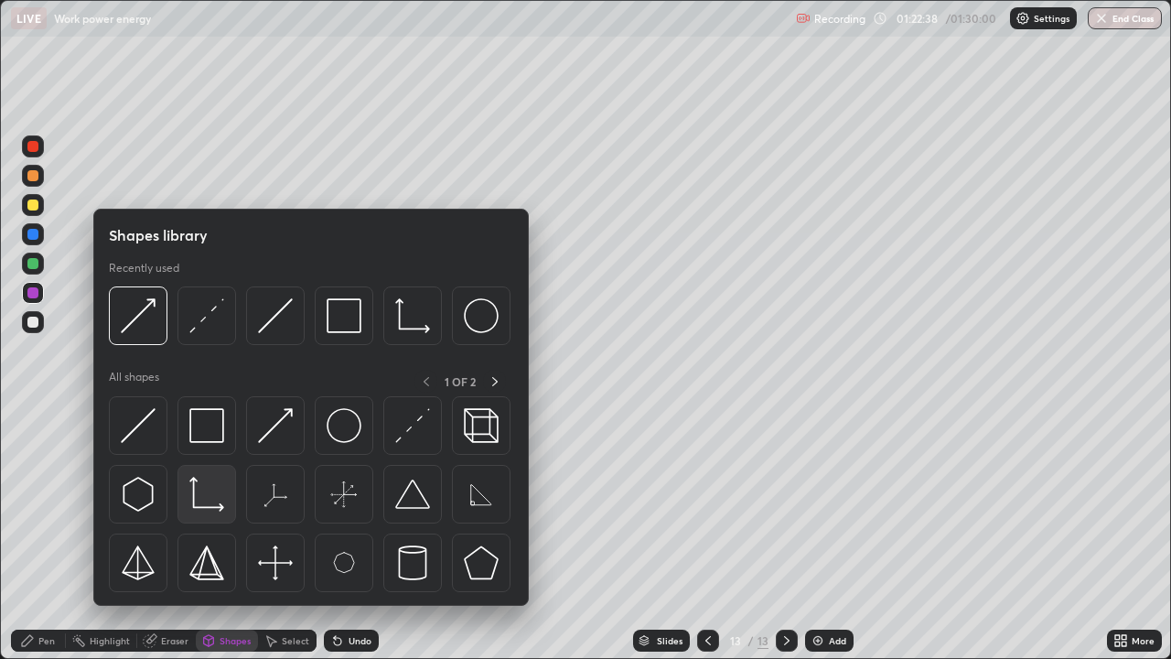
click at [220, 487] on img at bounding box center [206, 494] width 35 height 35
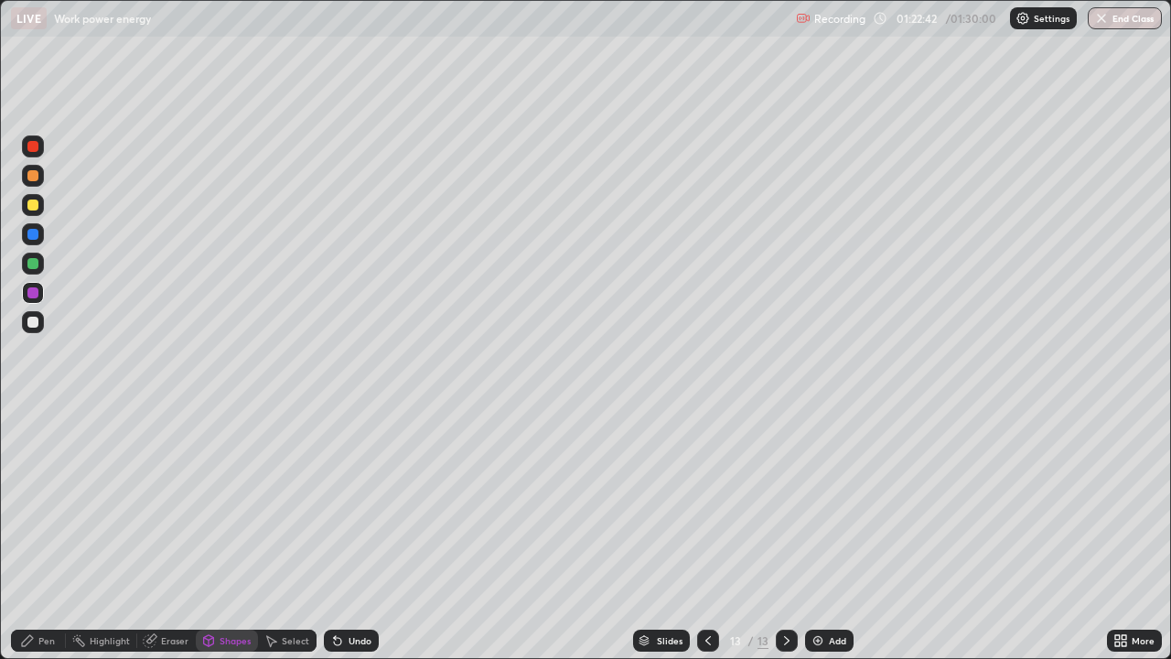
click at [55, 487] on div "Pen" at bounding box center [38, 640] width 55 height 22
click at [371, 487] on div "Undo" at bounding box center [351, 640] width 55 height 22
click at [239, 487] on div "Shapes" at bounding box center [235, 640] width 31 height 9
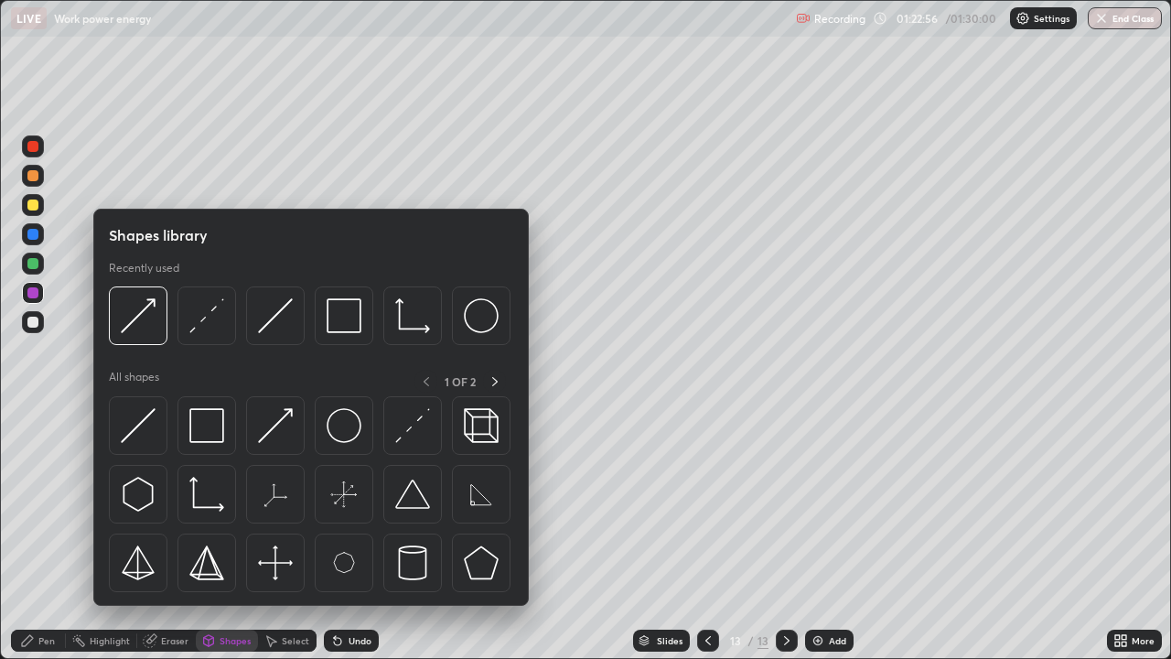
click at [142, 434] on img at bounding box center [138, 425] width 35 height 35
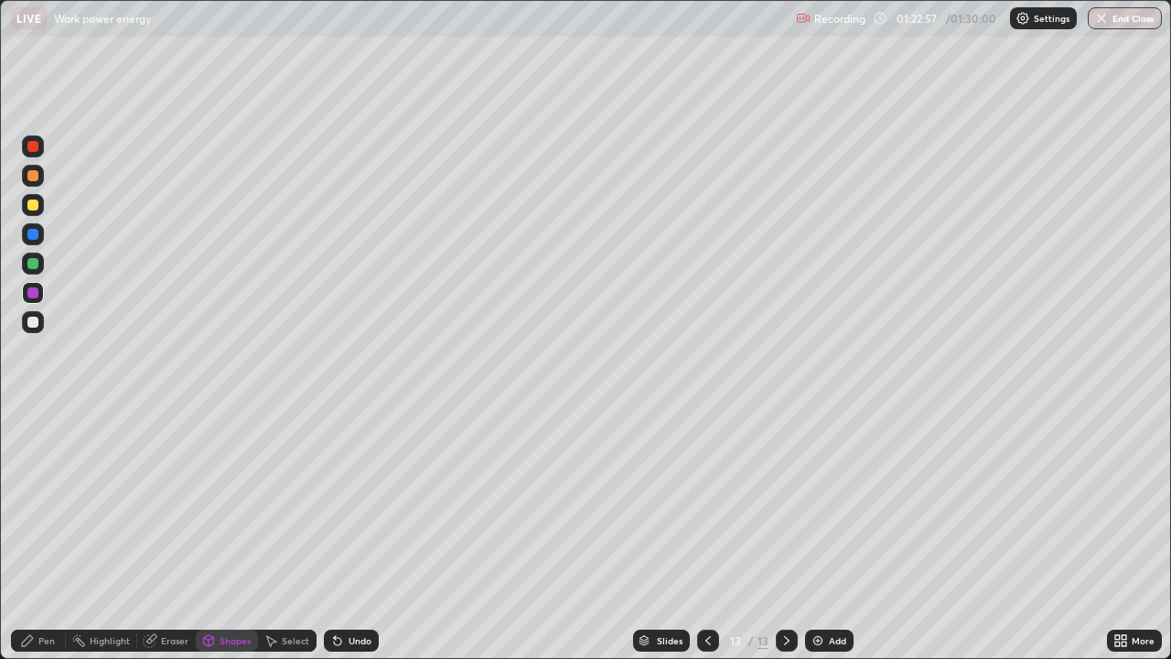
click at [34, 263] on div at bounding box center [32, 263] width 11 height 11
click at [367, 487] on div "Undo" at bounding box center [360, 640] width 23 height 9
click at [168, 487] on div "Eraser" at bounding box center [174, 640] width 27 height 9
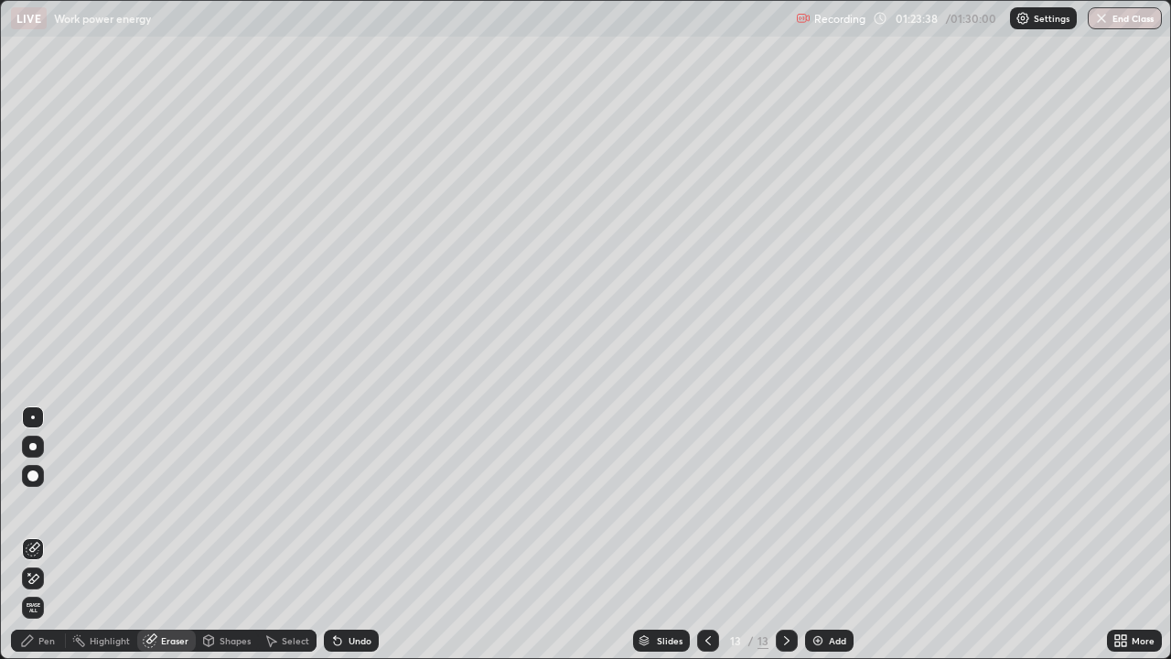
click at [236, 487] on div "Shapes" at bounding box center [235, 640] width 31 height 9
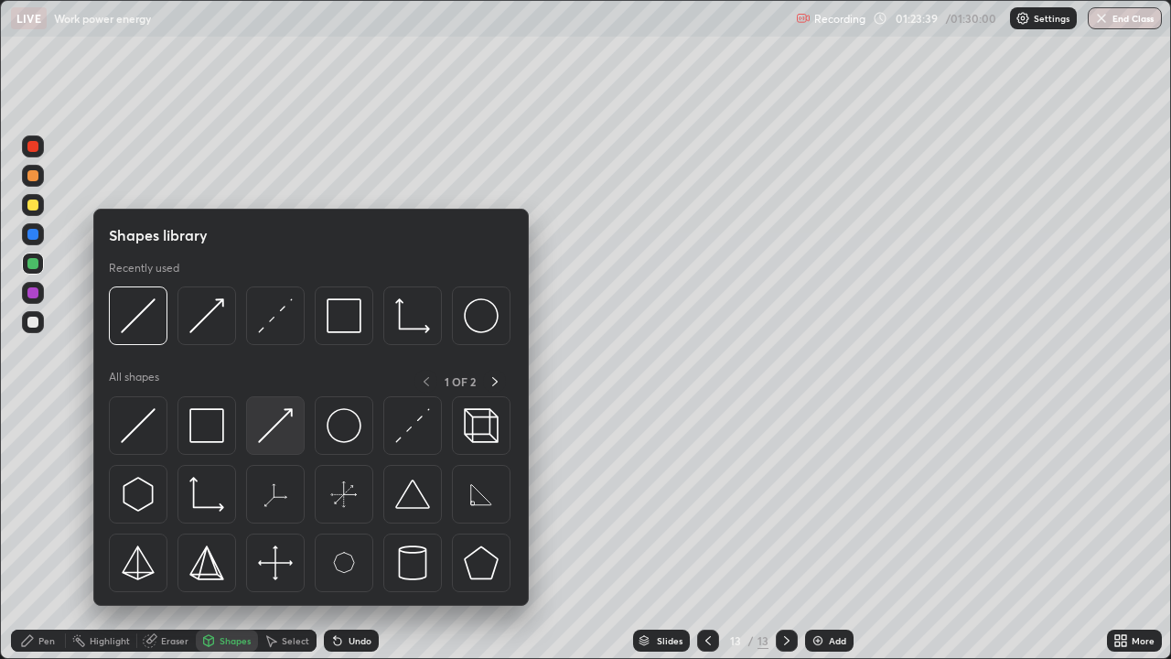
click at [280, 435] on img at bounding box center [275, 425] width 35 height 35
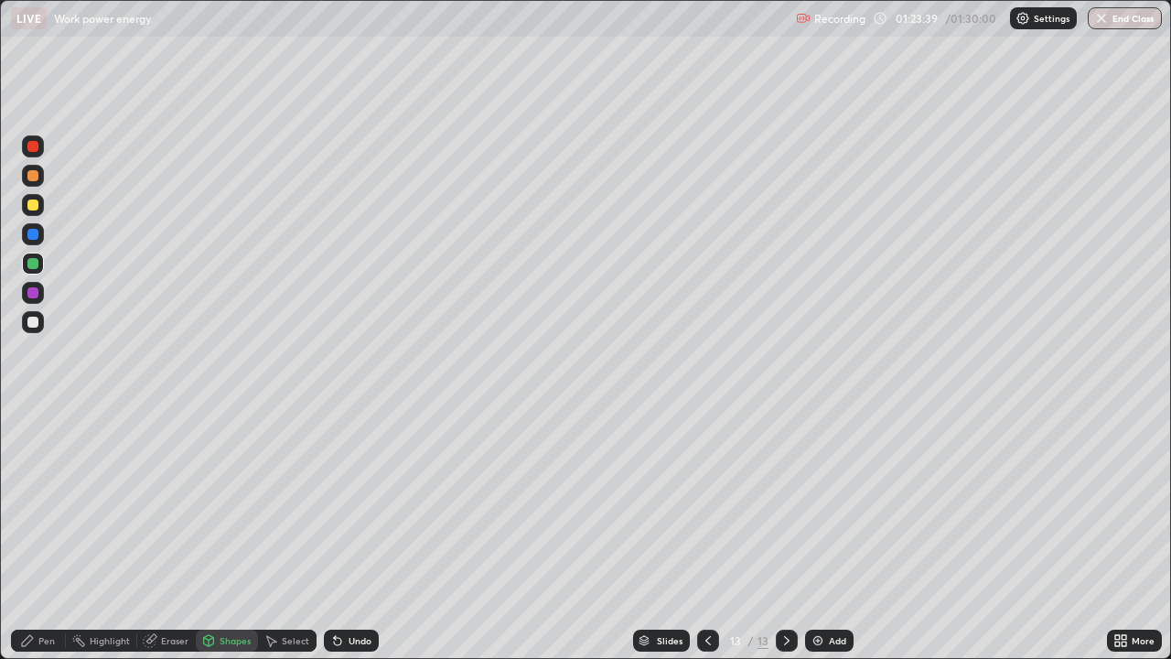
click at [36, 294] on div at bounding box center [32, 292] width 11 height 11
click at [367, 487] on div "Undo" at bounding box center [360, 640] width 23 height 9
click at [43, 487] on div "Pen" at bounding box center [38, 640] width 55 height 22
click at [242, 487] on div "Shapes" at bounding box center [227, 640] width 62 height 22
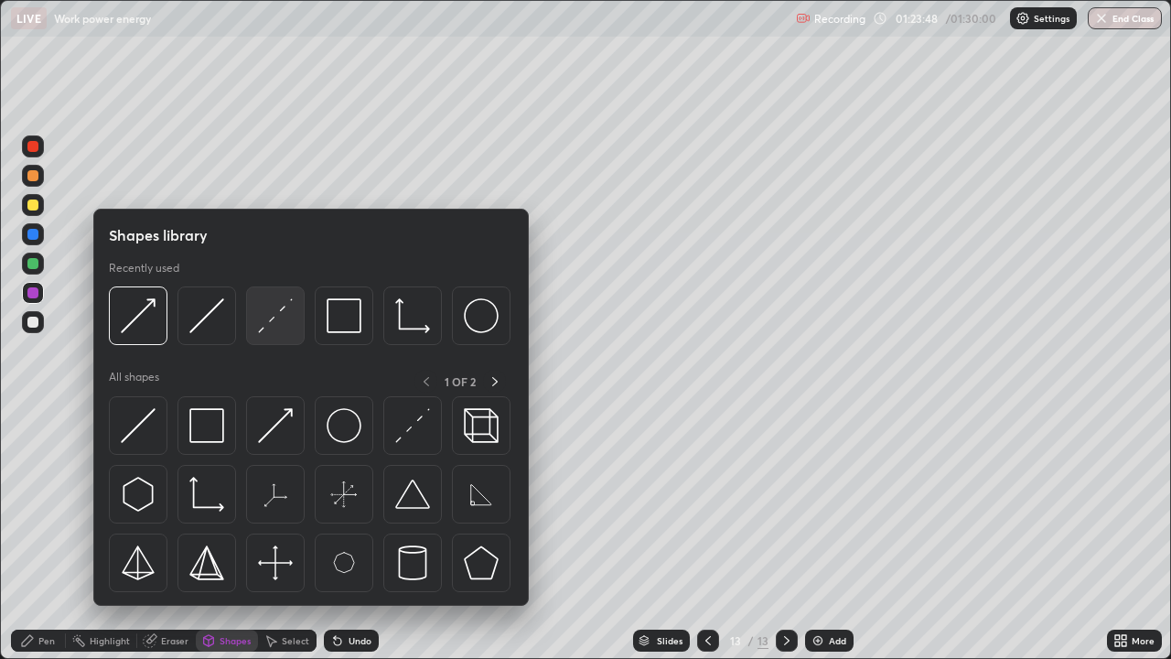
click at [291, 330] on img at bounding box center [275, 315] width 35 height 35
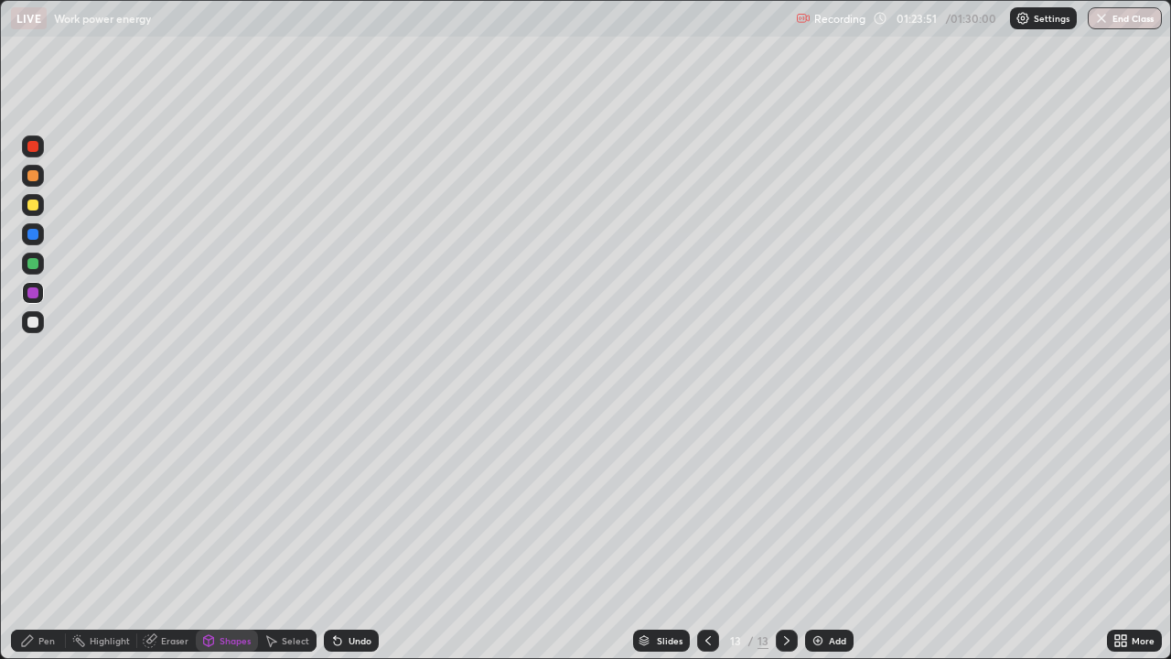
click at [38, 487] on div "Pen" at bounding box center [38, 640] width 55 height 22
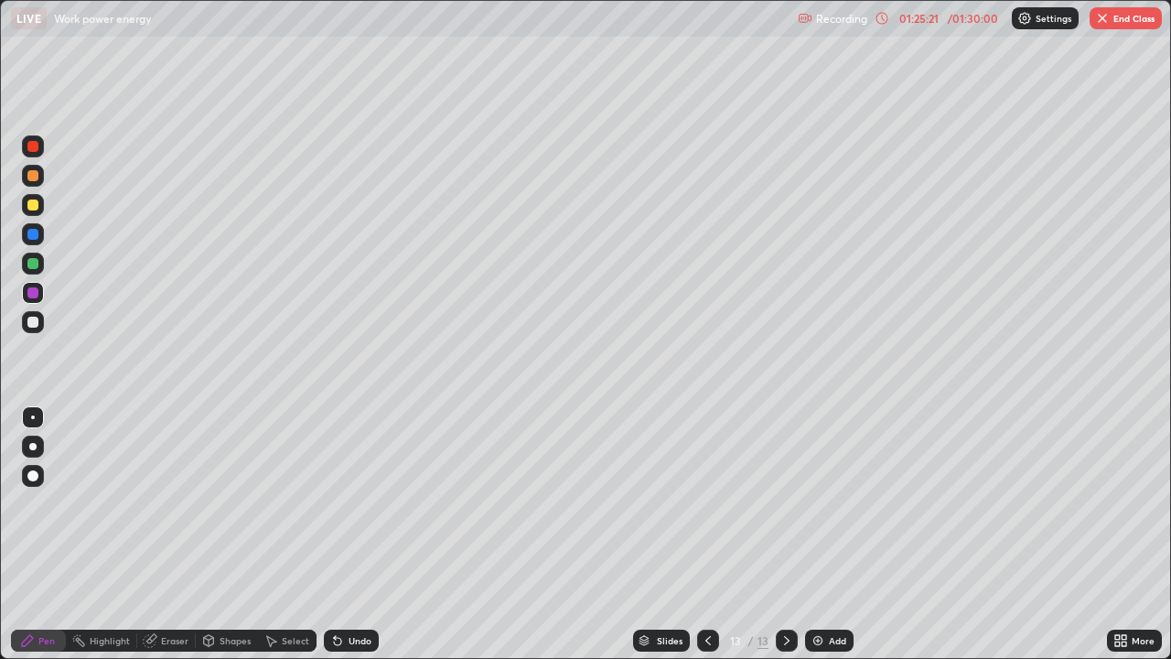
click at [1116, 18] on button "End Class" at bounding box center [1126, 18] width 72 height 22
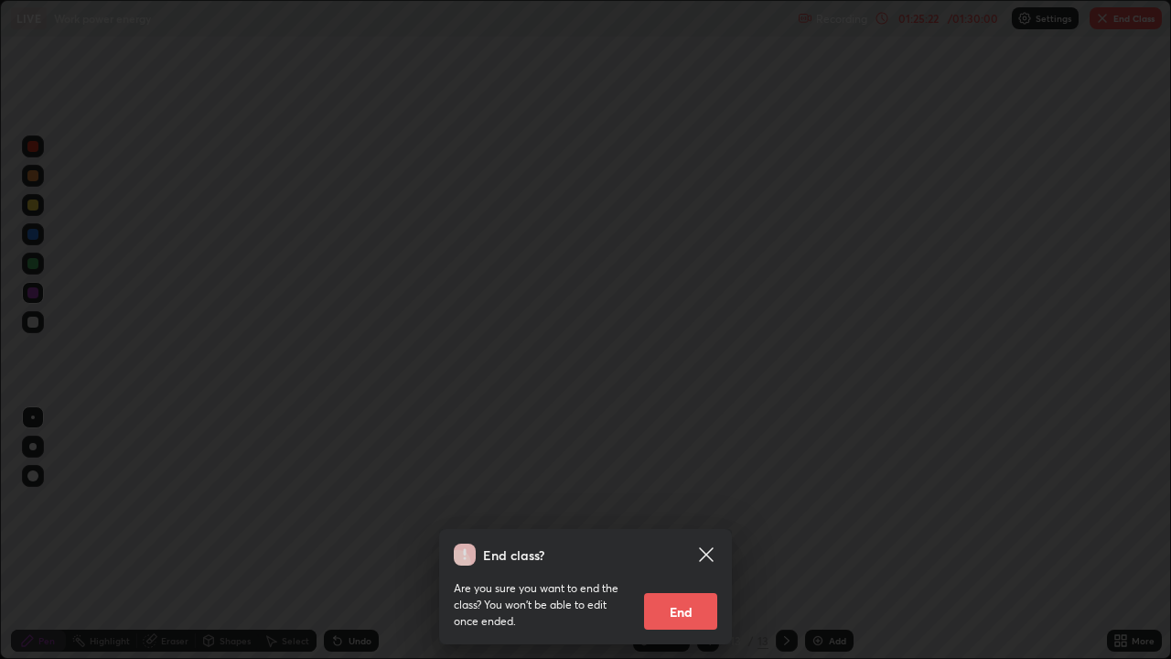
click at [689, 487] on button "End" at bounding box center [680, 611] width 73 height 37
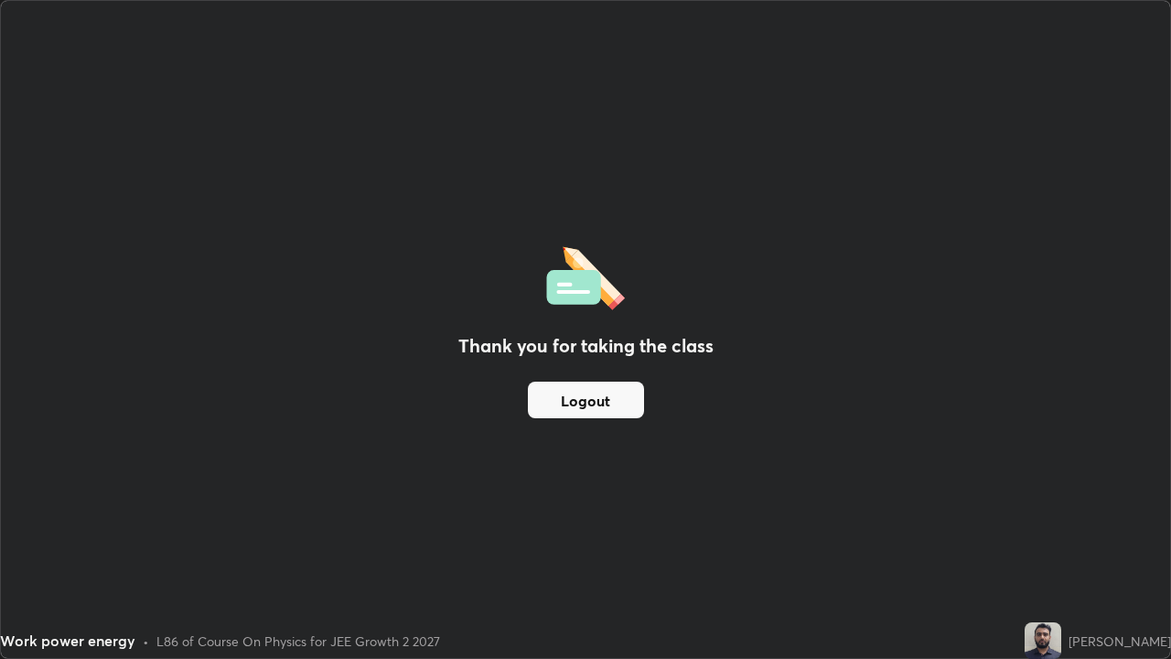
click at [602, 407] on button "Logout" at bounding box center [586, 399] width 116 height 37
